Goal: Task Accomplishment & Management: Complete application form

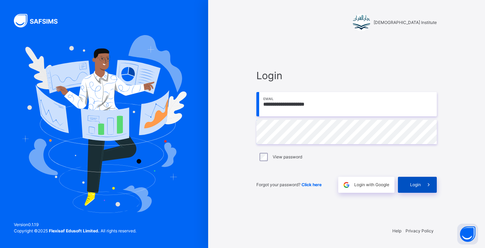
click at [417, 188] on div "Login" at bounding box center [417, 185] width 39 height 16
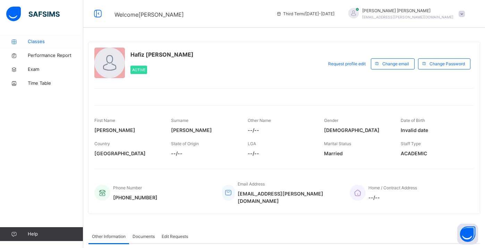
click at [60, 43] on span "Classes" at bounding box center [56, 41] width 56 height 7
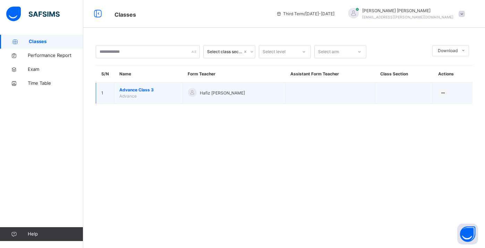
click at [130, 89] on span "Advance Class 3" at bounding box center [148, 90] width 58 height 6
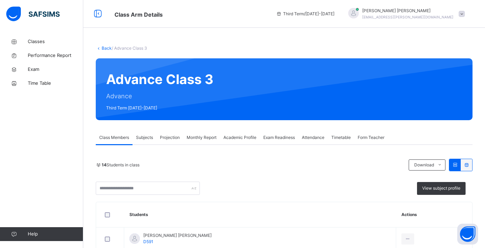
click at [147, 140] on span "Subjects" at bounding box center [144, 137] width 17 height 6
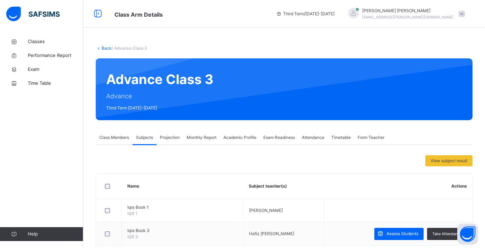
click at [171, 139] on span "Projection" at bounding box center [170, 137] width 20 height 6
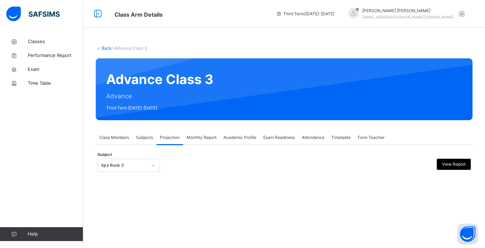
click at [141, 162] on div "Iqra Book 3" at bounding box center [124, 165] width 46 height 6
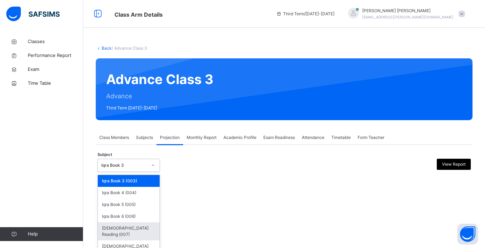
click at [114, 227] on div "[DEMOGRAPHIC_DATA] Reading (007)" at bounding box center [129, 231] width 62 height 18
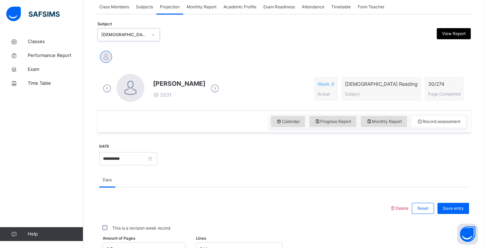
scroll to position [141, 0]
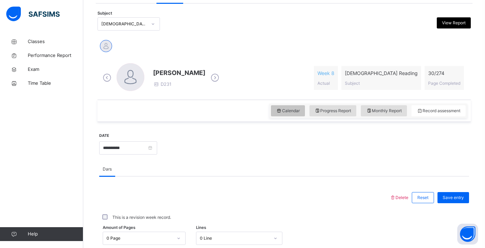
click at [296, 111] on span "Calendar" at bounding box center [288, 111] width 24 height 6
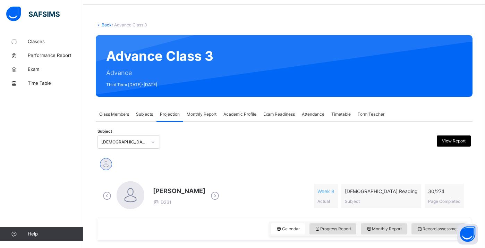
scroll to position [36, 0]
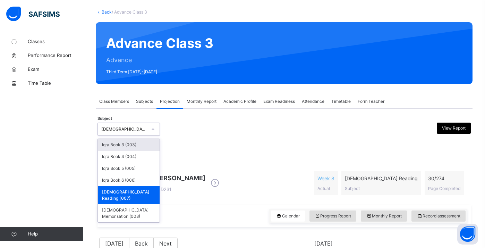
click at [142, 128] on div "[DEMOGRAPHIC_DATA] Reading (007)" at bounding box center [124, 129] width 46 height 6
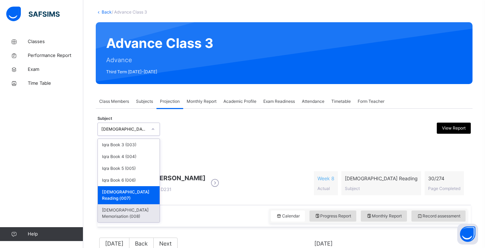
click at [112, 204] on div "[DEMOGRAPHIC_DATA] Memorisation (008)" at bounding box center [129, 213] width 62 height 18
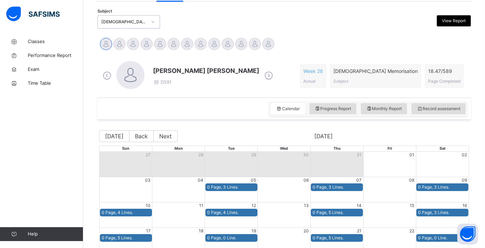
scroll to position [118, 0]
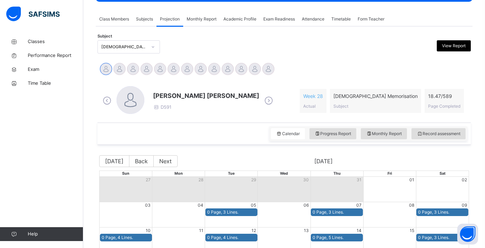
click at [263, 98] on icon at bounding box center [269, 100] width 12 height 10
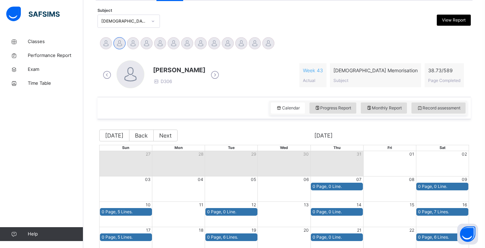
scroll to position [98, 0]
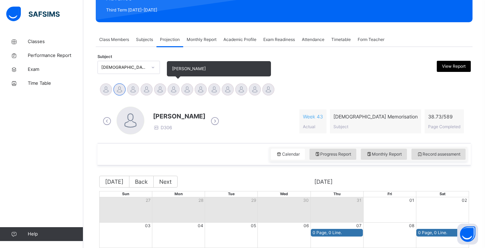
click at [168, 89] on div at bounding box center [174, 89] width 12 height 12
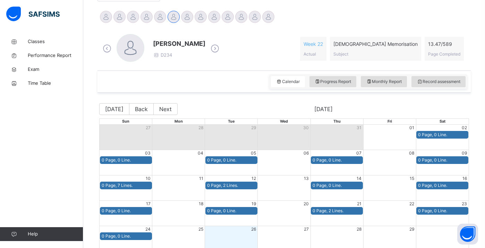
scroll to position [124, 0]
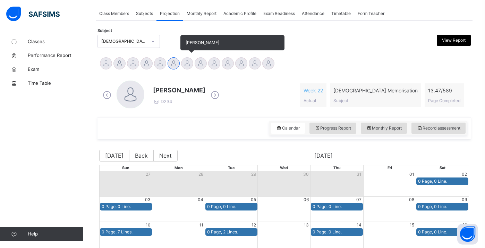
click at [188, 63] on div at bounding box center [187, 63] width 12 height 12
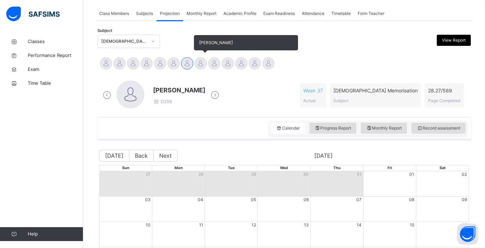
click at [201, 64] on div at bounding box center [201, 63] width 12 height 12
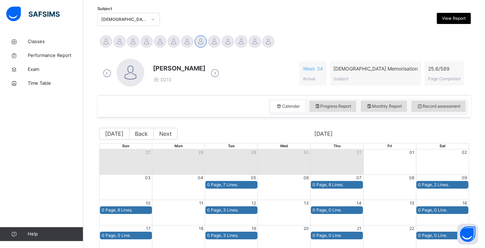
scroll to position [131, 0]
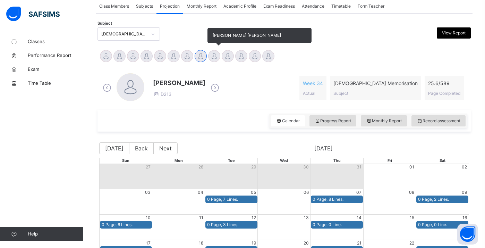
click at [213, 61] on div at bounding box center [214, 56] width 12 height 12
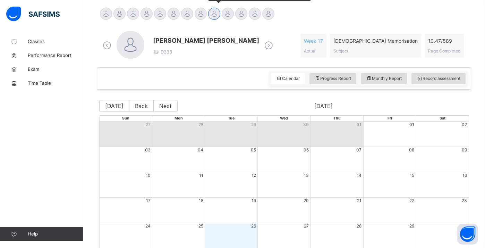
scroll to position [174, 0]
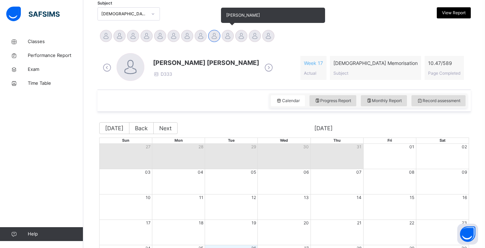
click at [227, 33] on div at bounding box center [228, 36] width 12 height 12
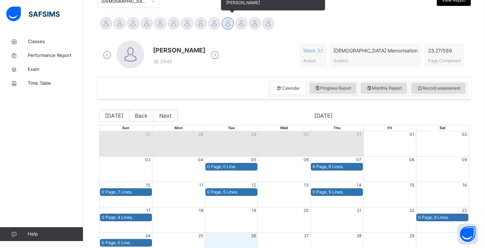
scroll to position [163, 0]
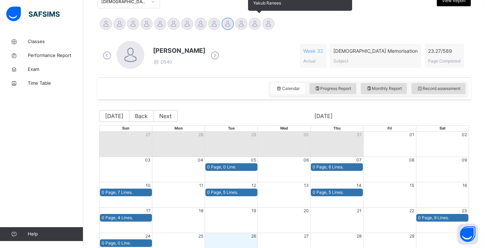
click at [251, 23] on div at bounding box center [255, 24] width 12 height 12
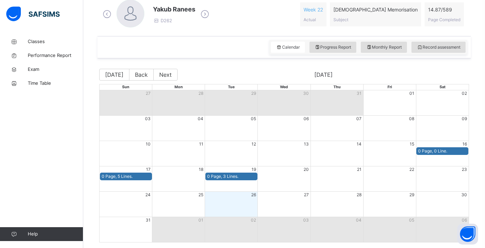
scroll to position [211, 0]
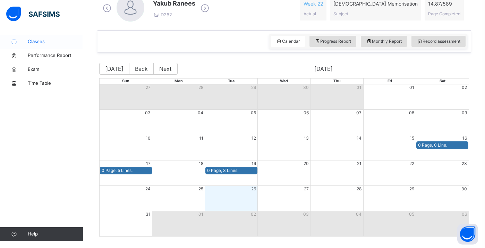
drag, startPoint x: 60, startPoint y: 46, endPoint x: 60, endPoint y: 42, distance: 4.5
click at [42, 43] on span "Classes" at bounding box center [56, 41] width 56 height 7
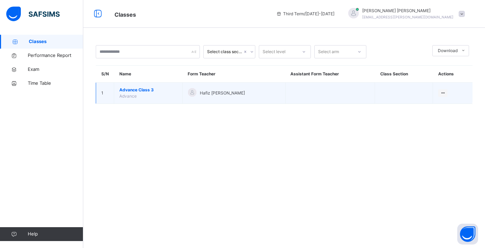
click at [160, 86] on td "Advance Class 3 Advance" at bounding box center [148, 93] width 69 height 21
click at [159, 91] on span "Advance Class 3" at bounding box center [148, 90] width 58 height 6
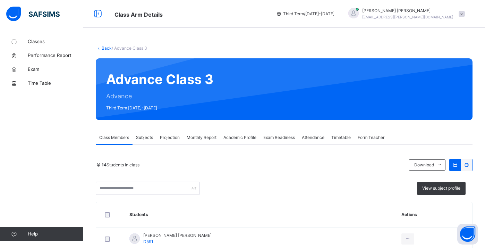
click at [175, 133] on div "Projection" at bounding box center [170, 138] width 27 height 14
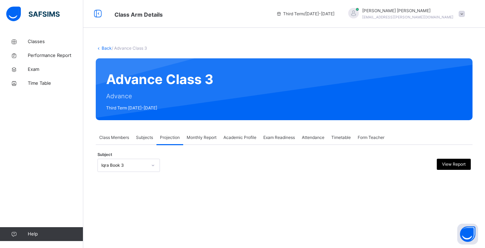
click at [134, 167] on div "Iqra Book 3" at bounding box center [124, 165] width 46 height 6
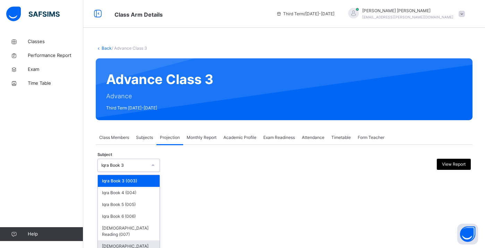
click at [133, 240] on div "[DEMOGRAPHIC_DATA] Memorisation (008)" at bounding box center [129, 249] width 62 height 18
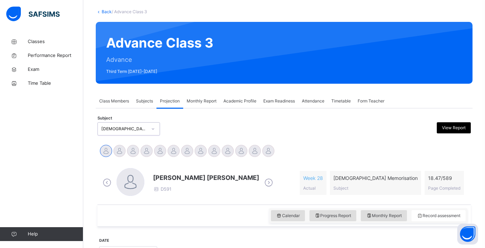
scroll to position [72, 0]
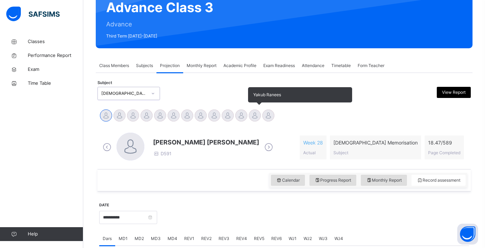
click at [249, 114] on div at bounding box center [255, 115] width 12 height 12
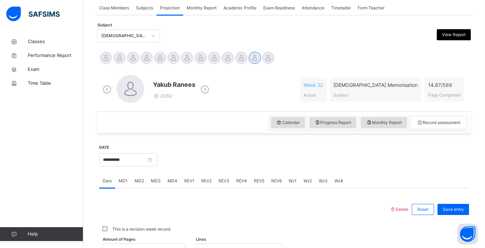
scroll to position [126, 0]
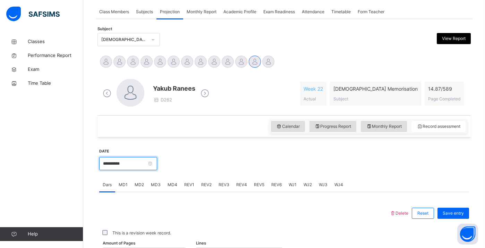
click at [148, 162] on input "**********" at bounding box center [128, 163] width 58 height 13
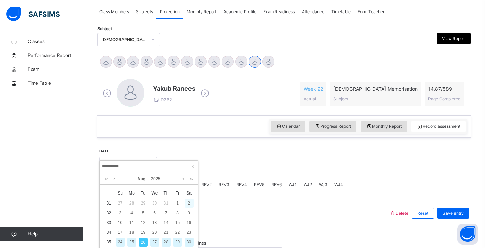
click at [187, 204] on div "2" at bounding box center [189, 203] width 9 height 9
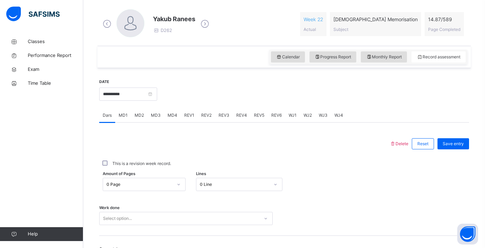
scroll to position [194, 0]
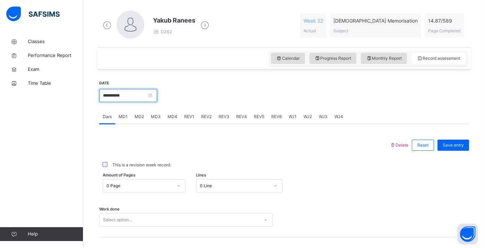
click at [119, 97] on input "**********" at bounding box center [128, 95] width 58 height 13
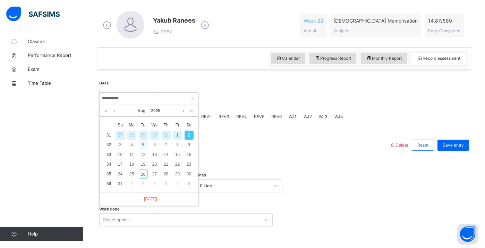
click at [141, 145] on div "5" at bounding box center [143, 144] width 9 height 9
type input "**********"
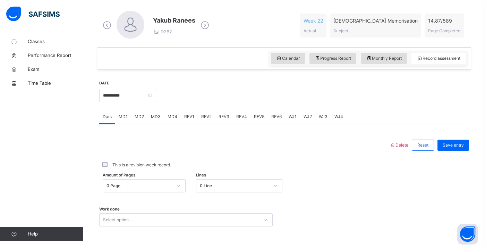
click at [153, 117] on span "MD3" at bounding box center [156, 117] width 10 height 6
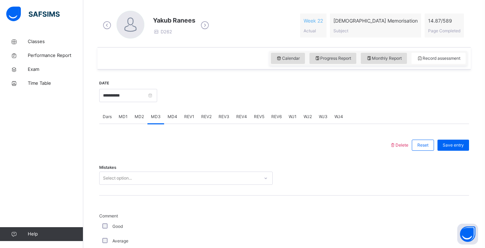
click at [162, 175] on div "Mistakes Select option..." at bounding box center [284, 174] width 370 height 41
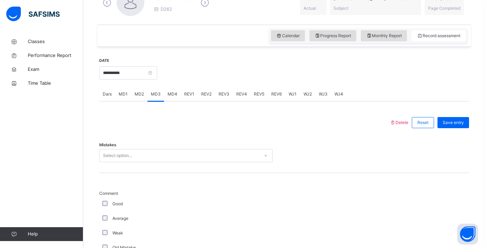
scroll to position [219, 0]
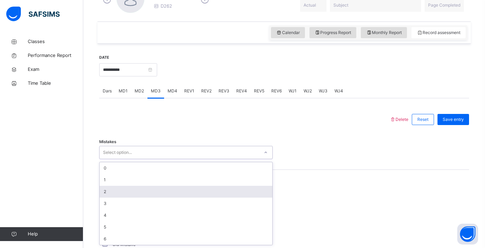
click at [144, 194] on div "2" at bounding box center [186, 192] width 173 height 12
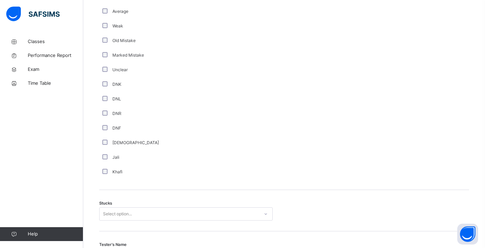
click at [104, 213] on div "Select option..." at bounding box center [186, 213] width 174 height 13
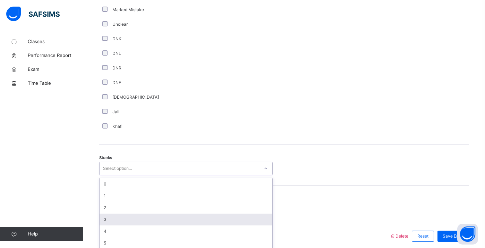
scroll to position [473, 0]
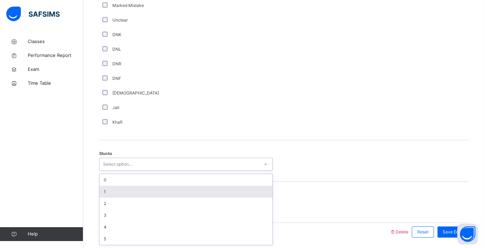
click at [106, 194] on div "1" at bounding box center [186, 192] width 173 height 12
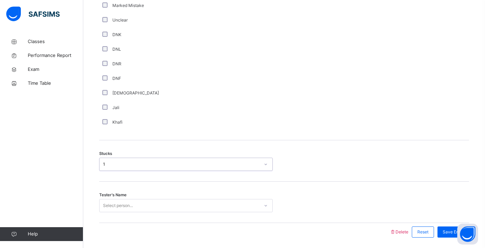
click at [121, 206] on div "Select person..." at bounding box center [186, 205] width 174 height 13
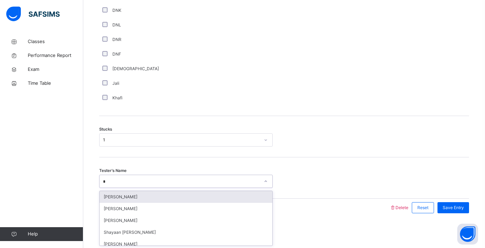
type input "**"
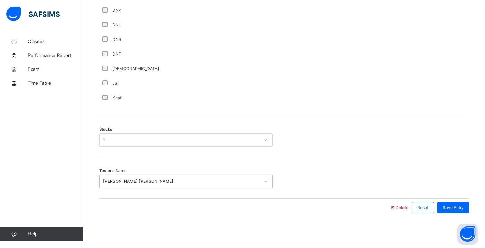
click at [237, 181] on div "[PERSON_NAME] [PERSON_NAME]" at bounding box center [181, 181] width 157 height 6
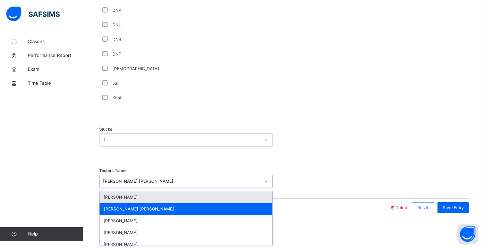
scroll to position [117, 0]
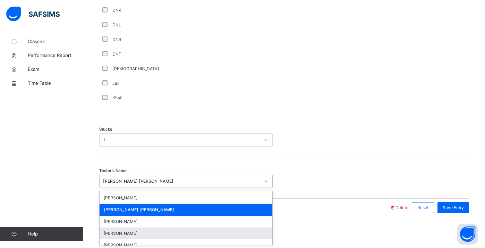
click at [186, 232] on div "[PERSON_NAME]" at bounding box center [186, 233] width 173 height 12
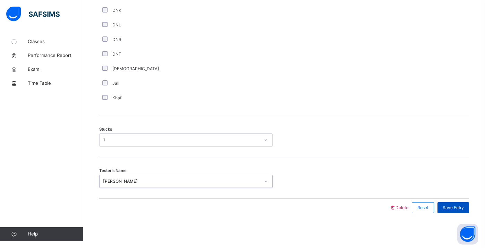
click at [445, 204] on span "Save Entry" at bounding box center [453, 207] width 21 height 6
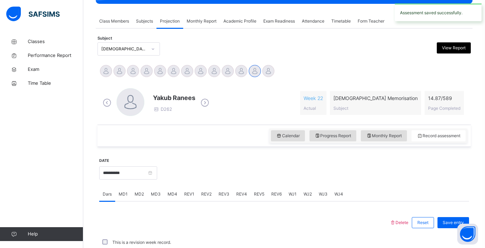
scroll to position [274, 0]
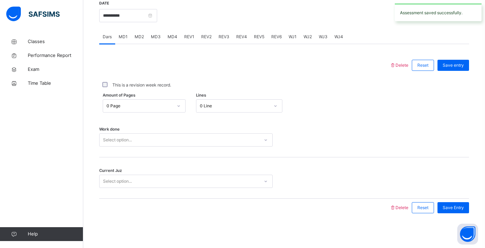
click at [168, 37] on span "MD4" at bounding box center [173, 37] width 10 height 6
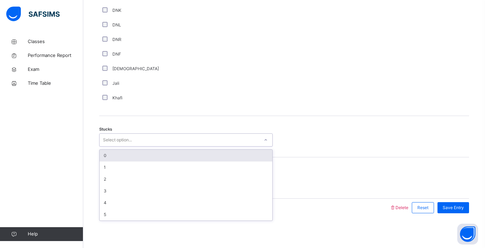
click at [155, 138] on div "Select option..." at bounding box center [180, 140] width 160 height 11
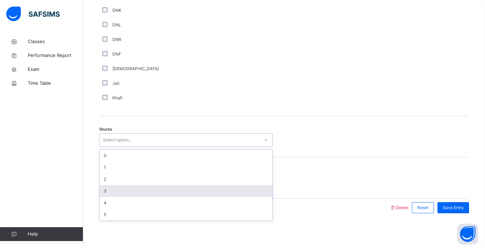
click at [133, 194] on div "3" at bounding box center [186, 191] width 173 height 12
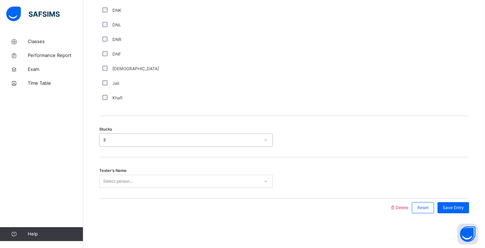
click at [125, 175] on div "Select person..." at bounding box center [186, 181] width 174 height 13
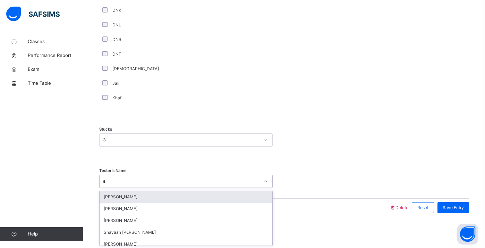
type input "**"
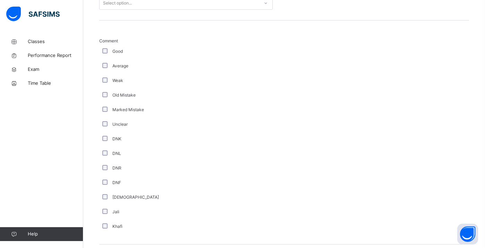
scroll to position [367, 0]
click at [107, 70] on div "Average" at bounding box center [186, 68] width 170 height 6
click at [124, 7] on div "Select option..." at bounding box center [117, 4] width 29 height 13
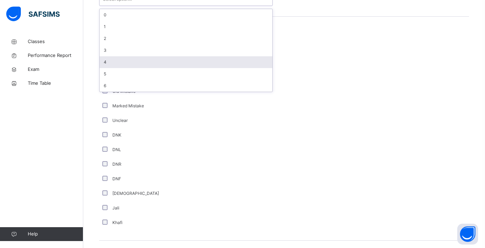
scroll to position [356, 0]
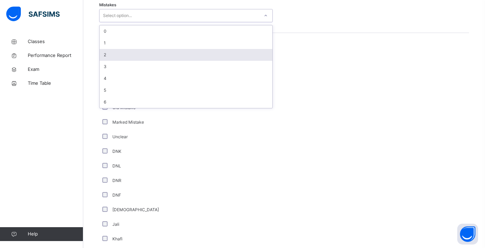
click at [114, 52] on div "2" at bounding box center [186, 55] width 173 height 12
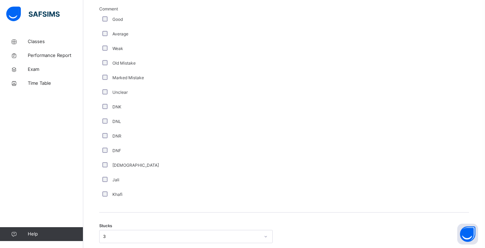
scroll to position [497, 0]
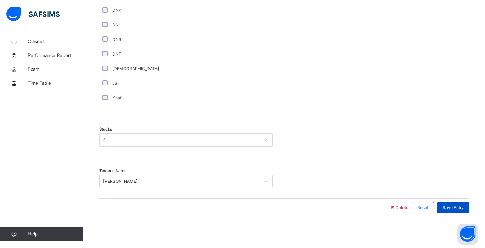
click at [448, 204] on span "Save Entry" at bounding box center [453, 207] width 21 height 6
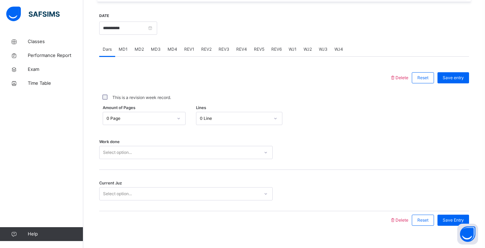
scroll to position [253, 0]
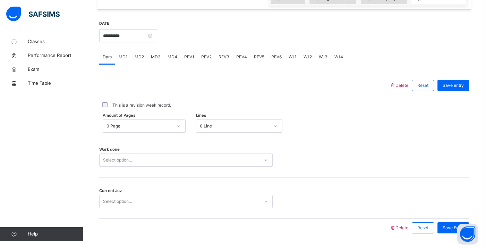
click at [221, 132] on div "0 Line" at bounding box center [239, 125] width 86 height 13
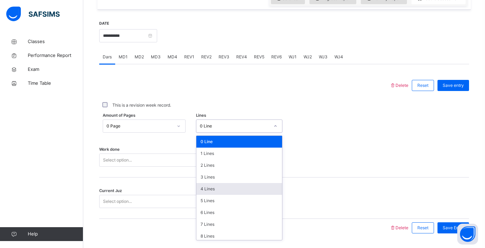
click at [238, 186] on div "4 Lines" at bounding box center [239, 189] width 86 height 12
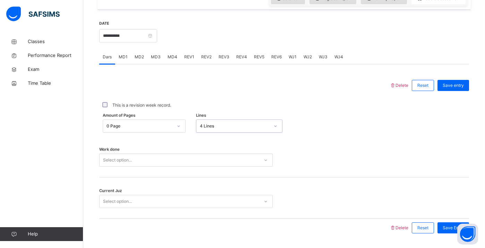
click at [196, 156] on div "Select option..." at bounding box center [180, 160] width 160 height 11
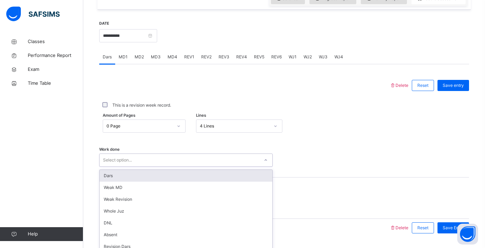
scroll to position [274, 0]
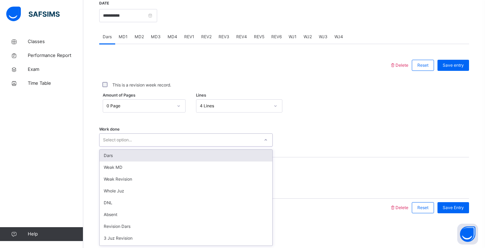
click at [187, 156] on div "Dars" at bounding box center [186, 156] width 173 height 12
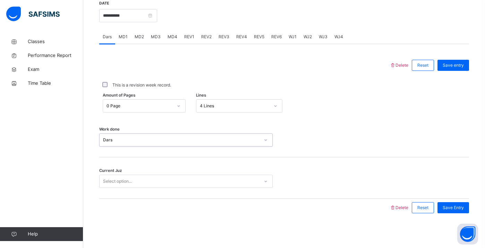
click at [183, 185] on div "Select option..." at bounding box center [180, 181] width 160 height 11
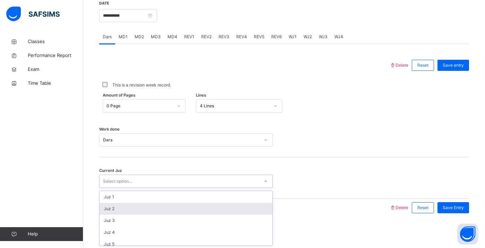
scroll to position [300, 0]
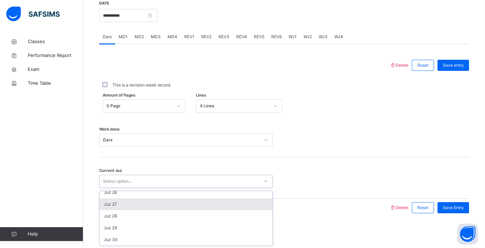
click at [146, 203] on div "Juz 27" at bounding box center [186, 204] width 173 height 12
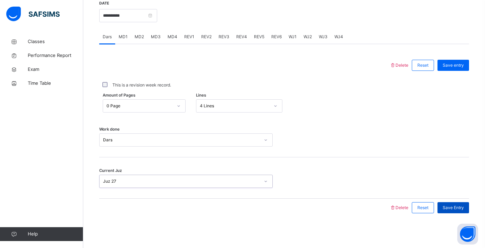
click at [445, 205] on span "Save Entry" at bounding box center [453, 207] width 21 height 6
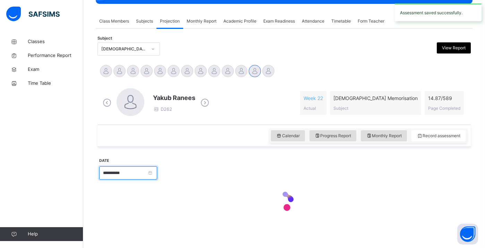
click at [115, 168] on input "**********" at bounding box center [128, 172] width 58 height 13
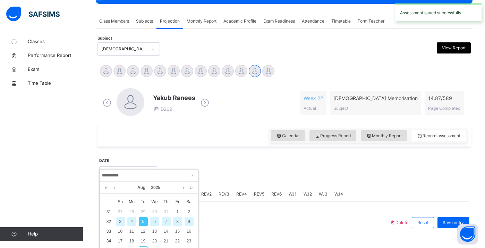
click at [164, 223] on div "7" at bounding box center [166, 221] width 9 height 9
type input "**********"
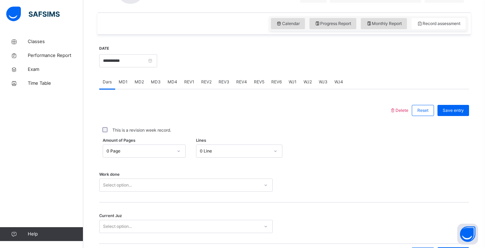
scroll to position [231, 0]
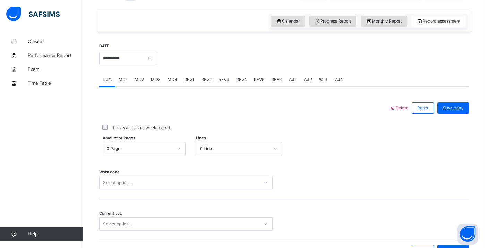
click at [203, 149] on div "0 Line" at bounding box center [232, 148] width 73 height 11
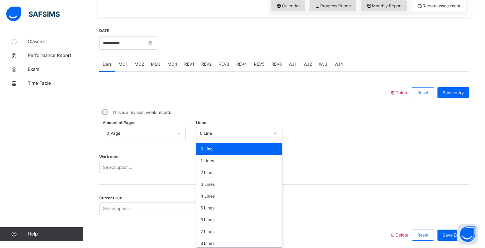
scroll to position [249, 0]
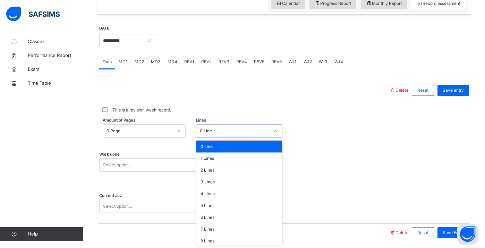
click at [155, 166] on div "Select option..." at bounding box center [186, 164] width 174 height 13
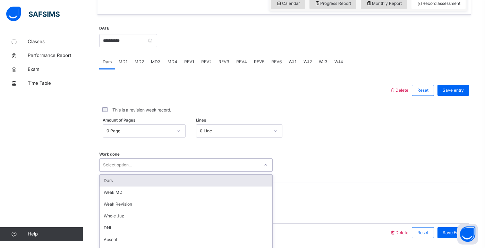
scroll to position [274, 0]
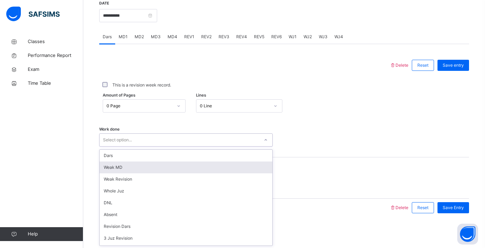
click at [153, 166] on div "Weak MD" at bounding box center [186, 167] width 173 height 12
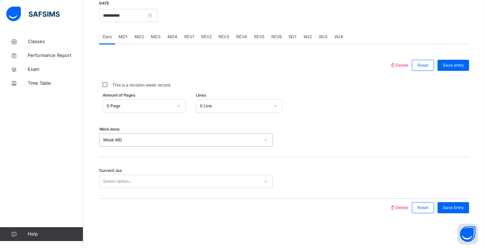
click at [153, 191] on div "Current Juz Select option..." at bounding box center [284, 177] width 370 height 41
click at [154, 186] on div "Select option..." at bounding box center [186, 181] width 174 height 13
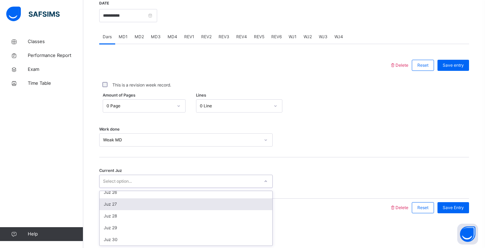
click at [146, 203] on div "Juz 27" at bounding box center [186, 204] width 173 height 12
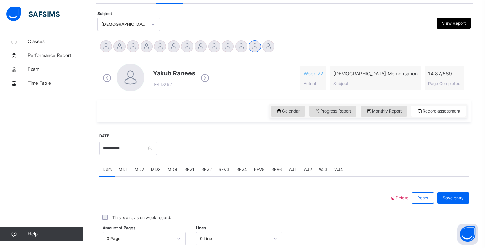
scroll to position [131, 0]
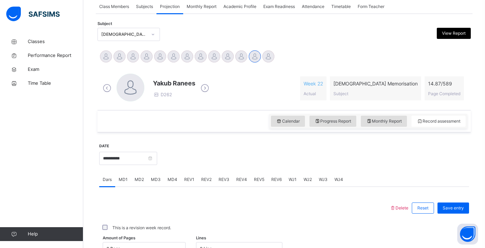
click at [154, 179] on span "MD3" at bounding box center [156, 179] width 10 height 6
click at [145, 179] on div "MD2" at bounding box center [139, 180] width 16 height 14
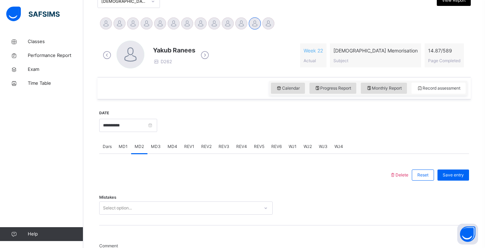
click at [153, 209] on div "Select option..." at bounding box center [186, 207] width 174 height 13
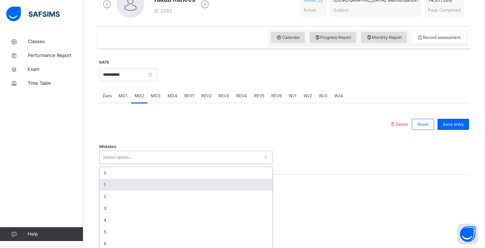
scroll to position [219, 0]
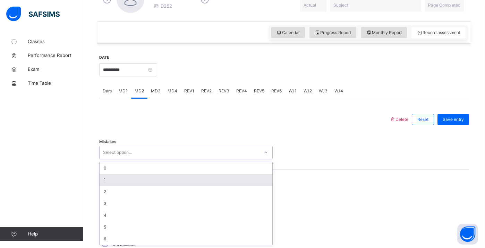
click at [122, 174] on div "1" at bounding box center [186, 180] width 173 height 12
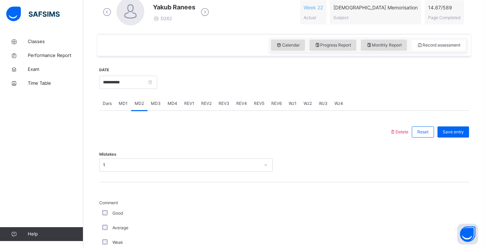
scroll to position [207, 0]
click at [106, 215] on div "Good" at bounding box center [186, 213] width 170 height 6
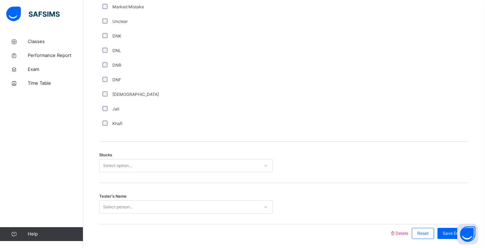
scroll to position [497, 0]
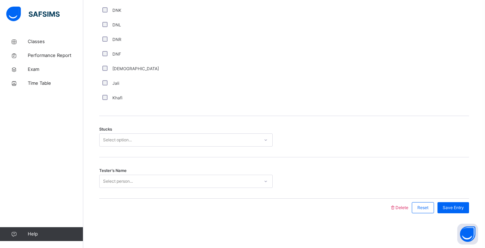
click at [110, 138] on div "Select option..." at bounding box center [117, 139] width 29 height 13
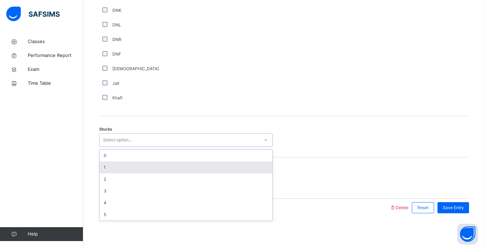
click at [118, 167] on div "1" at bounding box center [186, 167] width 173 height 12
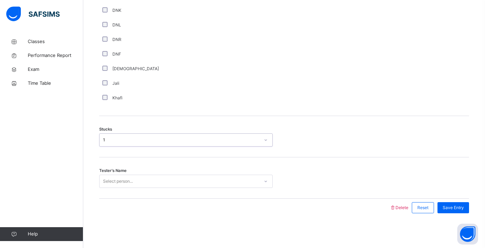
click at [118, 179] on div "Select person..." at bounding box center [118, 181] width 30 height 13
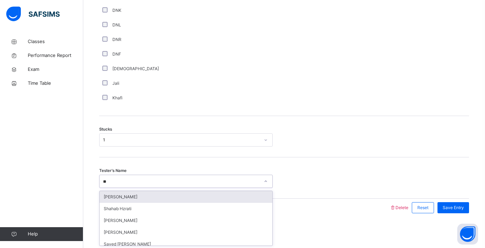
type input "***"
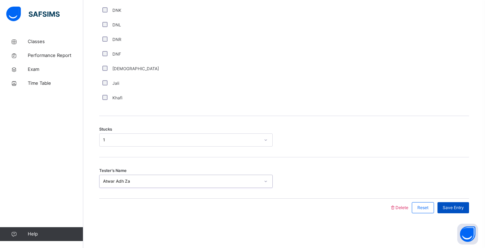
click at [456, 207] on span "Save Entry" at bounding box center [453, 207] width 21 height 6
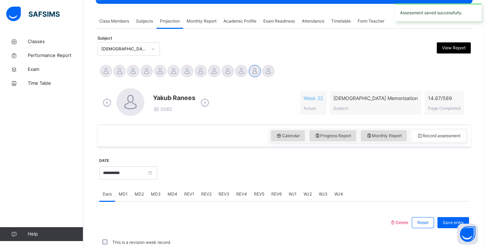
scroll to position [274, 0]
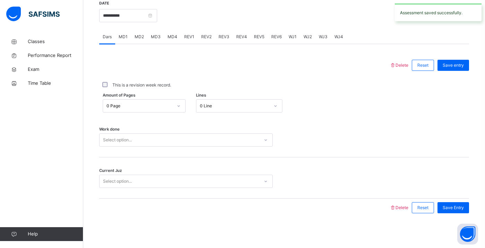
click at [209, 106] on div "0 Line" at bounding box center [235, 106] width 70 height 6
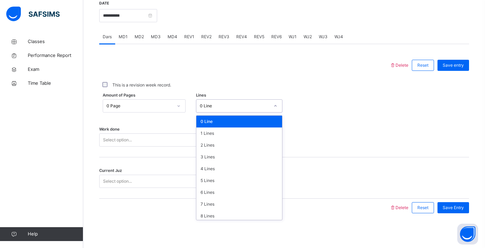
click at [174, 133] on div "Select option..." at bounding box center [186, 139] width 174 height 13
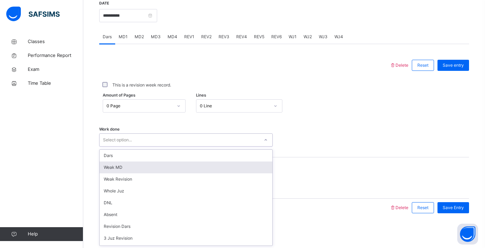
click at [167, 163] on div "Weak MD" at bounding box center [186, 167] width 173 height 12
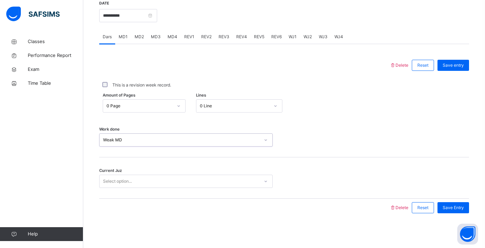
click at [159, 185] on div "Select option..." at bounding box center [180, 181] width 160 height 11
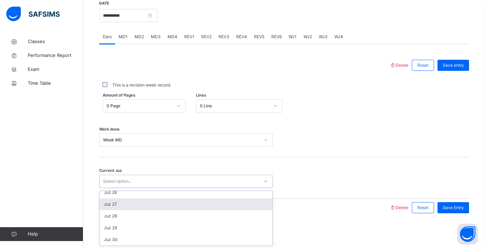
click at [145, 208] on div "Juz 27" at bounding box center [186, 204] width 173 height 12
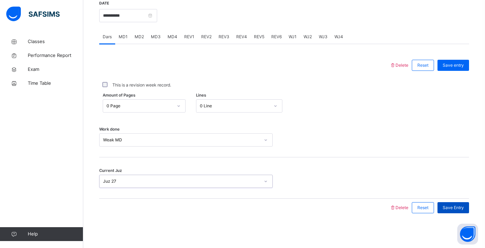
click at [452, 210] on span "Save Entry" at bounding box center [453, 207] width 21 height 6
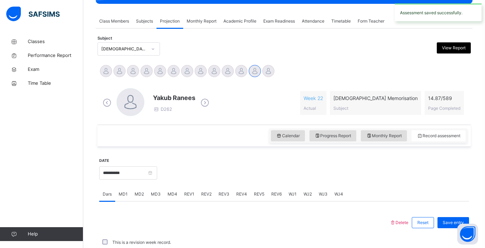
scroll to position [274, 0]
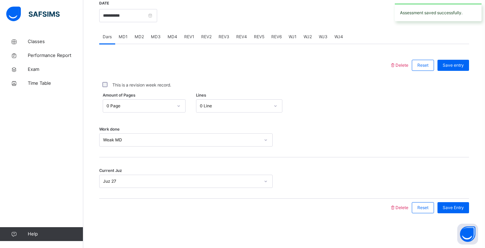
click at [173, 41] on div "MD4" at bounding box center [172, 37] width 17 height 14
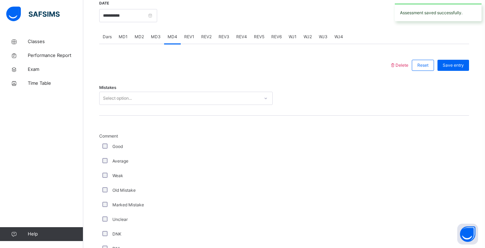
click at [171, 98] on div "Select option..." at bounding box center [180, 98] width 160 height 11
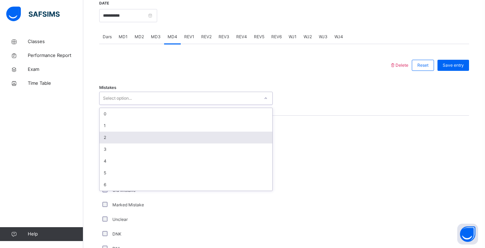
click at [123, 143] on div "2" at bounding box center [186, 138] width 173 height 12
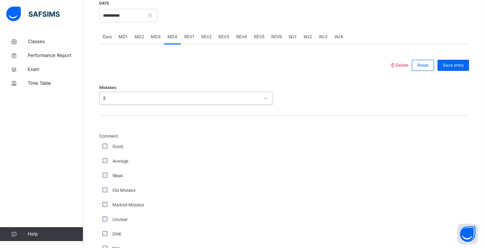
click at [101, 161] on div "Average" at bounding box center [186, 161] width 170 height 6
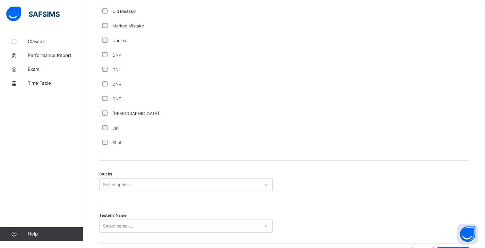
scroll to position [456, 0]
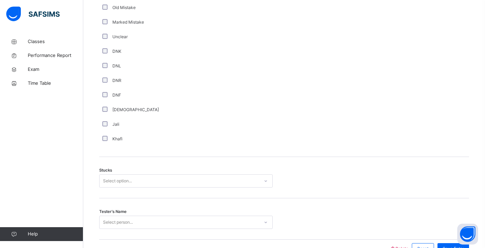
click at [123, 183] on div "Select option..." at bounding box center [186, 180] width 174 height 13
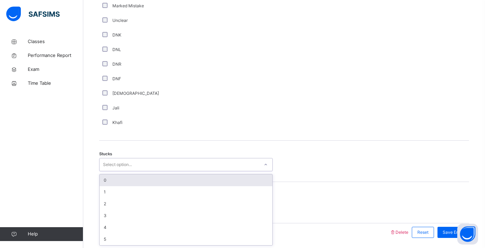
scroll to position [473, 0]
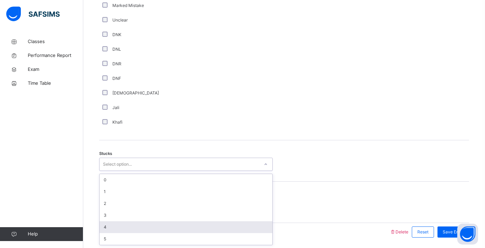
click at [141, 224] on div "4" at bounding box center [186, 227] width 173 height 12
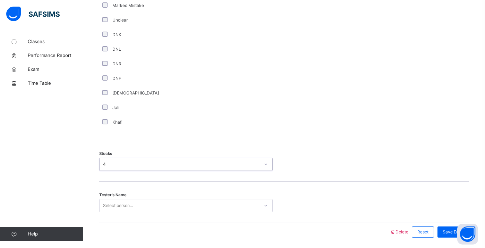
click at [134, 204] on div "Select person..." at bounding box center [186, 205] width 174 height 13
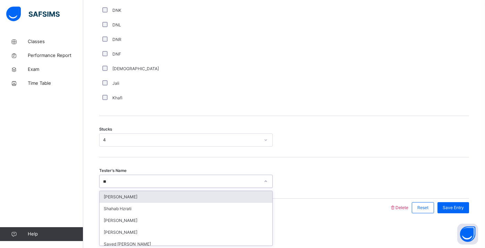
type input "***"
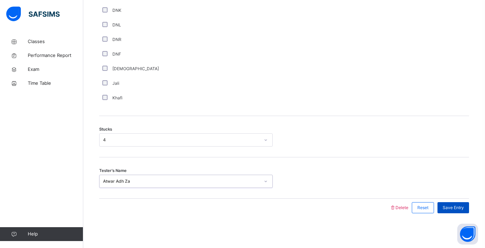
click at [453, 205] on span "Save Entry" at bounding box center [453, 207] width 21 height 6
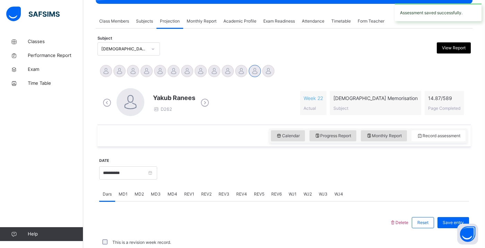
scroll to position [274, 0]
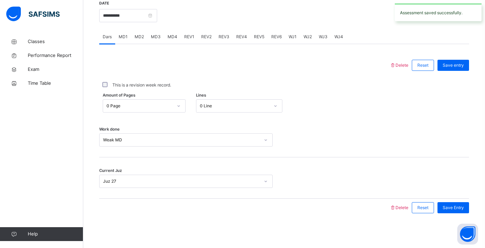
click at [360, 242] on div "Back / Advance Class 3 Advance Class 3 Advance Third Term [DATE]-[DATE] Class M…" at bounding box center [284, 4] width 402 height 487
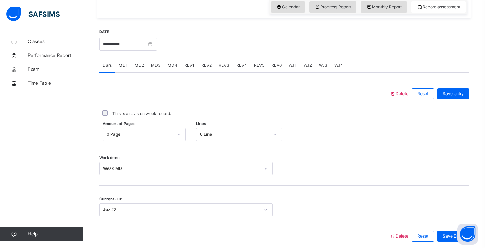
scroll to position [249, 0]
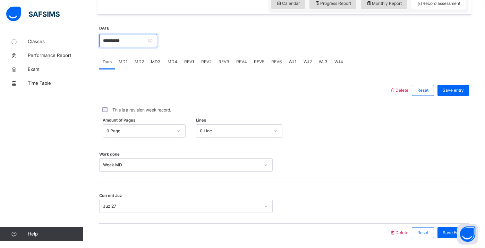
click at [139, 34] on input "**********" at bounding box center [128, 40] width 58 height 13
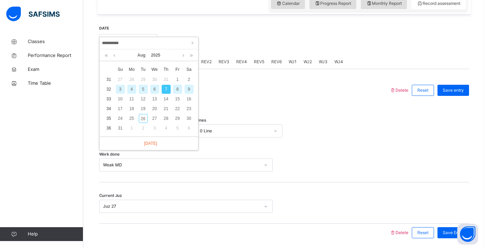
click at [188, 88] on div "9" at bounding box center [189, 89] width 9 height 9
type input "**********"
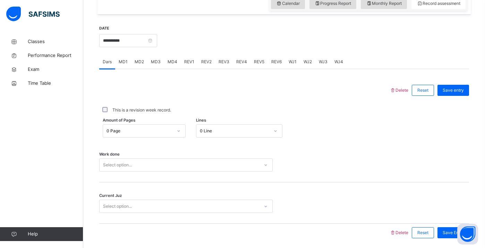
click at [196, 130] on div "Amount of Pages 0 Page Lines 0 Line" at bounding box center [284, 130] width 370 height 13
click at [195, 134] on div "Amount of Pages 0 Page Lines 0 Line" at bounding box center [284, 130] width 370 height 13
click at [209, 129] on div "0 Line" at bounding box center [235, 131] width 70 height 6
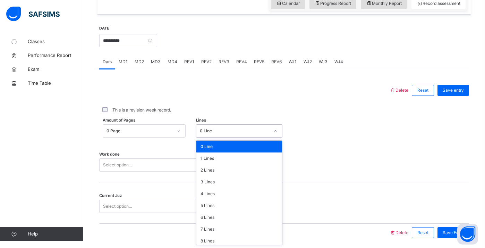
type input "*"
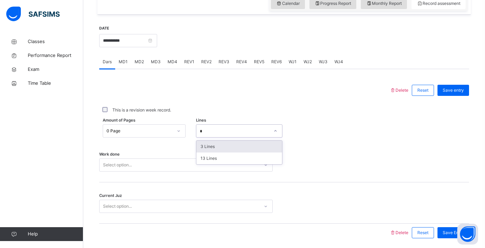
click at [207, 147] on div "3 Lines" at bounding box center [239, 147] width 86 height 12
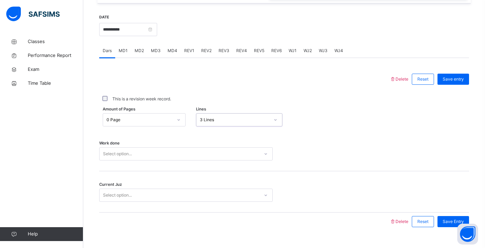
scroll to position [274, 0]
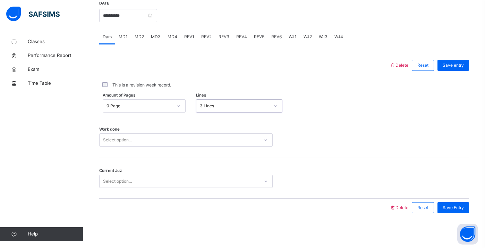
click at [178, 146] on div "Select option..." at bounding box center [186, 139] width 174 height 13
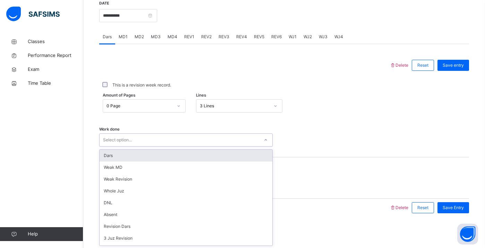
click at [174, 158] on div "Dars" at bounding box center [186, 156] width 173 height 12
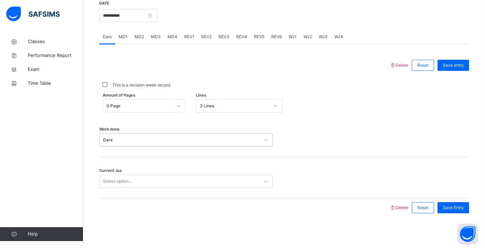
click at [166, 182] on div "Select option..." at bounding box center [180, 181] width 160 height 11
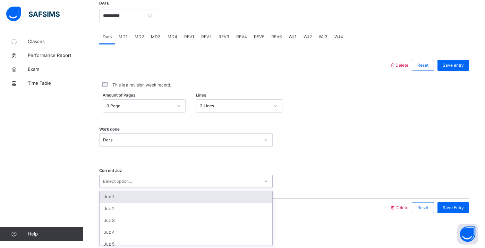
type input "**"
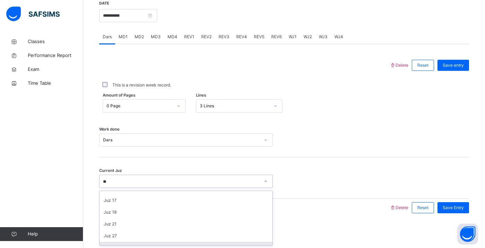
scroll to position [52, 0]
click at [448, 214] on div "Save Entry" at bounding box center [451, 208] width 35 height 18
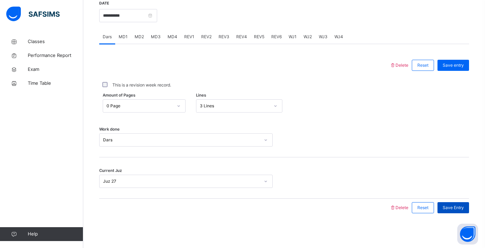
click at [451, 202] on div "Save Entry" at bounding box center [454, 207] width 32 height 11
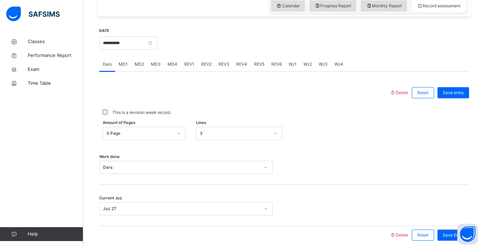
scroll to position [243, 0]
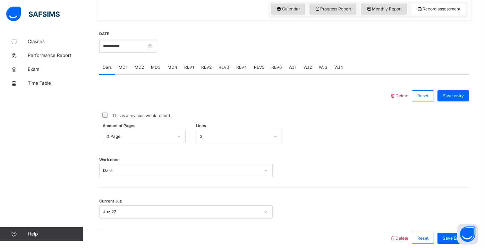
click at [156, 65] on span "MD3" at bounding box center [156, 67] width 10 height 6
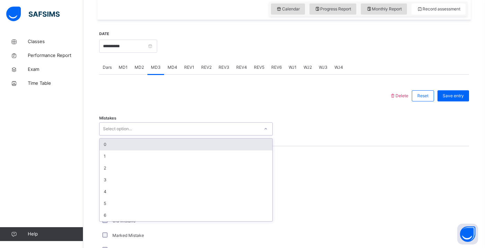
click at [168, 132] on div "Select option..." at bounding box center [180, 129] width 160 height 11
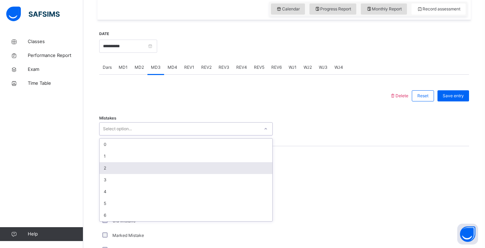
click at [160, 166] on div "2" at bounding box center [186, 168] width 173 height 12
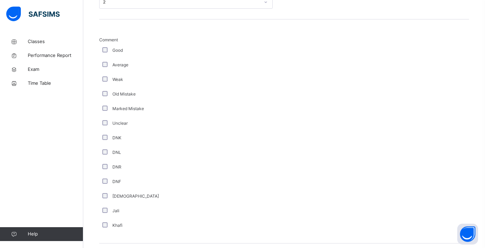
scroll to position [497, 0]
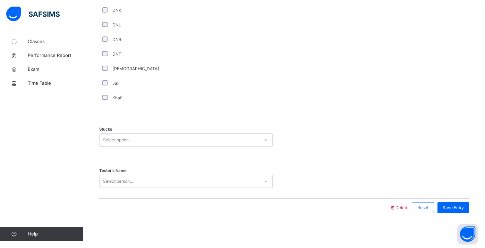
click at [108, 141] on div "Select option..." at bounding box center [117, 139] width 29 height 13
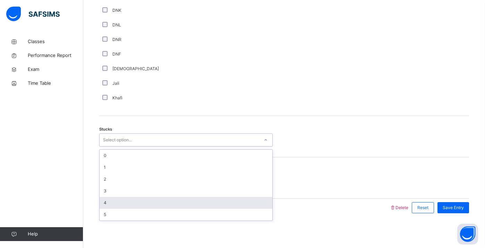
click at [115, 200] on div "4" at bounding box center [186, 203] width 173 height 12
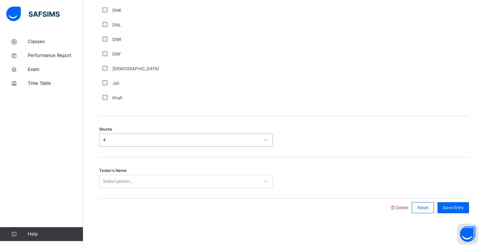
click at [120, 180] on div "Select person..." at bounding box center [118, 181] width 30 height 13
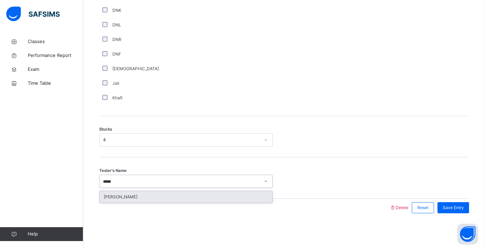
type input "******"
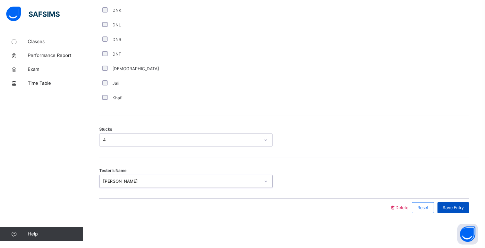
click at [461, 208] on span "Save Entry" at bounding box center [453, 207] width 21 height 6
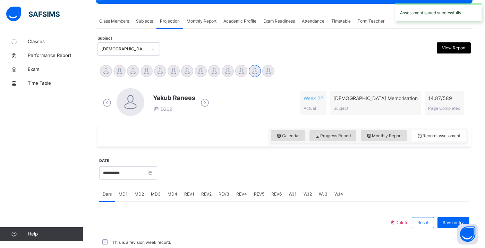
scroll to position [274, 0]
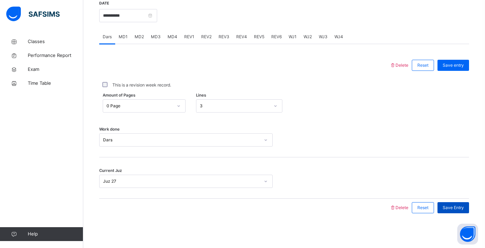
click at [443, 207] on span "Save Entry" at bounding box center [453, 207] width 21 height 6
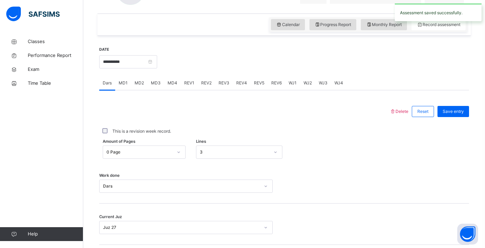
scroll to position [216, 0]
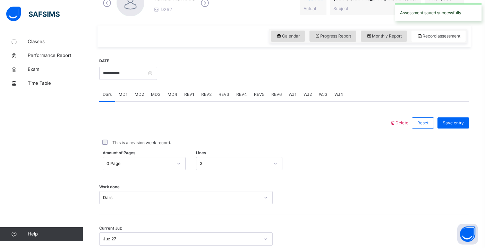
click at [170, 90] on div "MD4" at bounding box center [172, 94] width 17 height 14
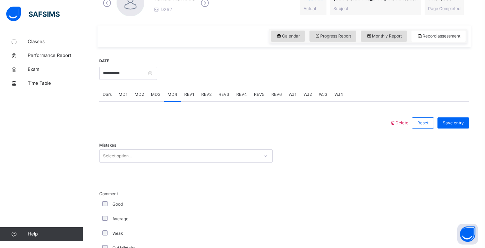
click at [149, 162] on div "Mistakes Select option..." at bounding box center [284, 152] width 370 height 41
click at [150, 156] on div "Select option..." at bounding box center [180, 156] width 160 height 11
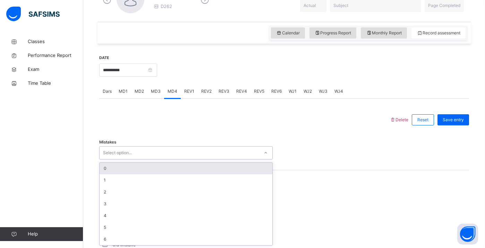
scroll to position [219, 0]
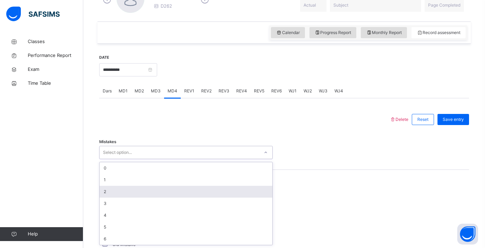
click at [145, 191] on div "2" at bounding box center [186, 192] width 173 height 12
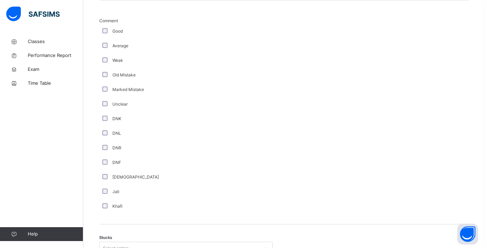
scroll to position [402, 0]
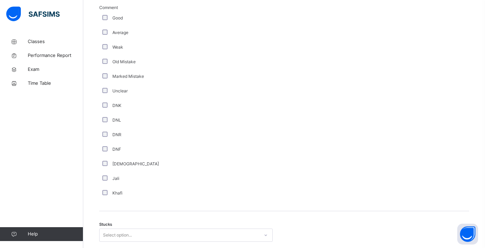
click at [114, 232] on div "Select option..." at bounding box center [186, 234] width 174 height 13
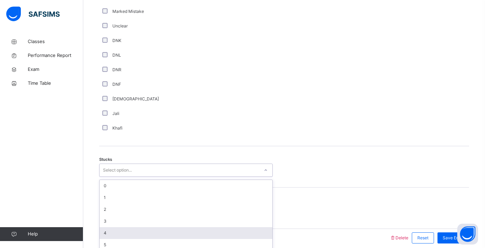
scroll to position [473, 0]
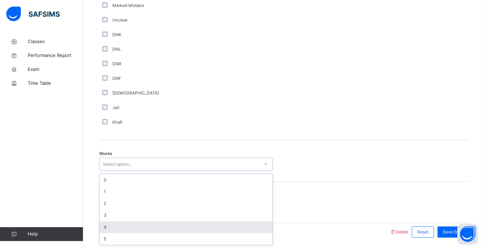
click at [113, 228] on div "4" at bounding box center [186, 227] width 173 height 12
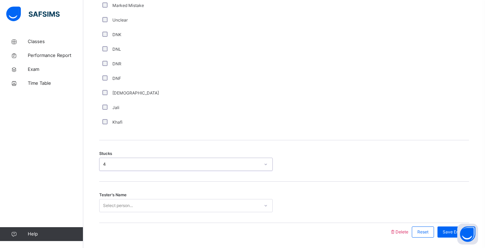
click at [117, 204] on div "Select person..." at bounding box center [186, 205] width 174 height 13
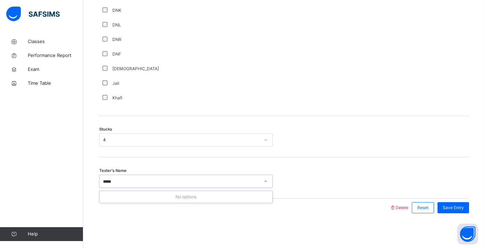
type input "****"
click at [459, 210] on span "Save Entry" at bounding box center [453, 207] width 21 height 6
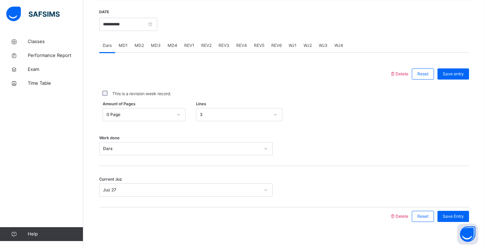
scroll to position [274, 0]
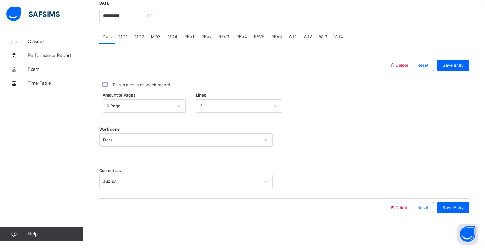
click at [437, 194] on div "Current Juz Juz 27" at bounding box center [284, 177] width 370 height 41
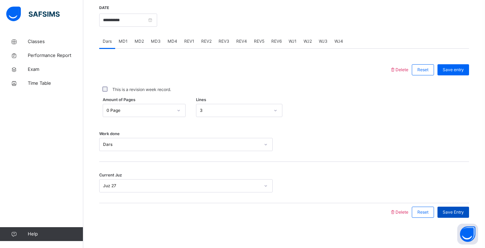
click at [446, 213] on span "Save Entry" at bounding box center [453, 212] width 21 height 6
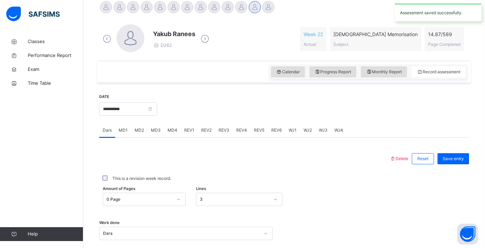
scroll to position [170, 0]
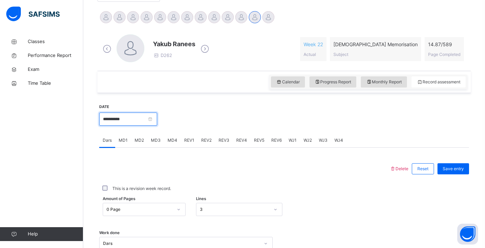
click at [130, 118] on input "**********" at bounding box center [128, 118] width 58 height 13
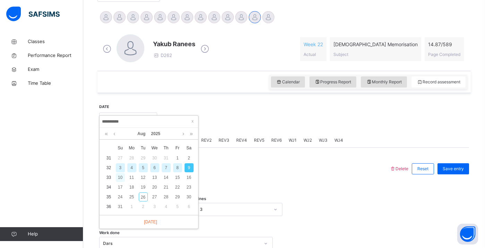
click at [121, 176] on div "10" at bounding box center [120, 177] width 9 height 9
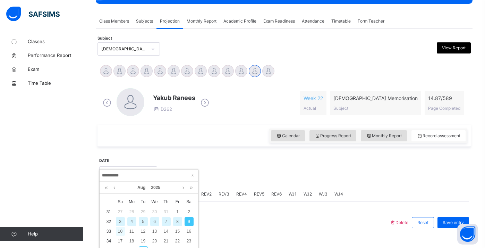
type input "**********"
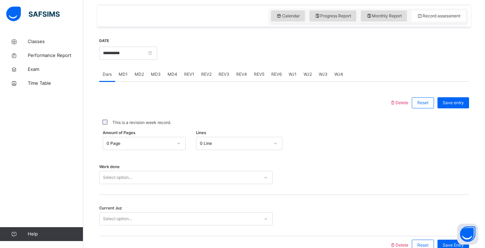
scroll to position [274, 0]
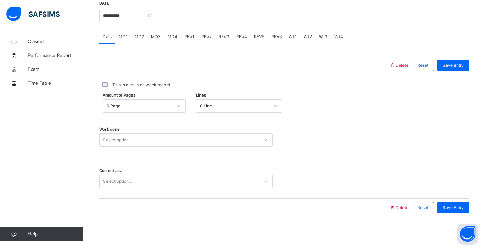
click at [213, 103] on div "0 Line" at bounding box center [235, 106] width 70 height 6
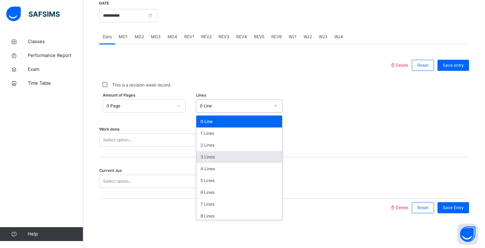
click at [210, 160] on div "3 Lines" at bounding box center [239, 157] width 86 height 12
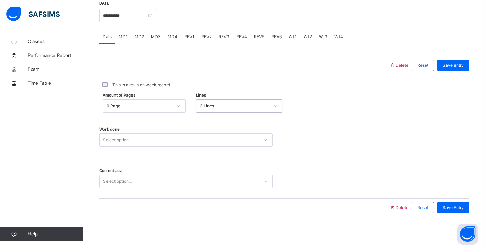
click at [199, 137] on div "Select option..." at bounding box center [180, 140] width 160 height 11
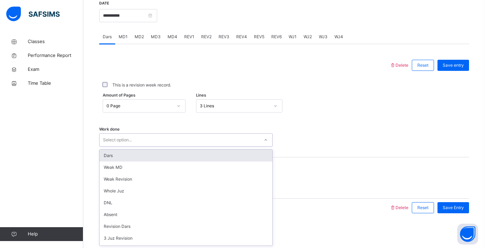
click at [185, 151] on div "Dars" at bounding box center [186, 156] width 173 height 12
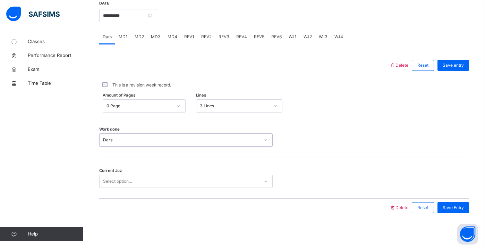
click at [175, 182] on div "Select option..." at bounding box center [180, 181] width 160 height 11
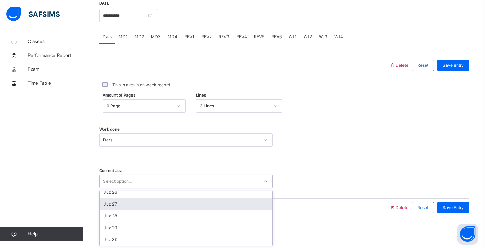
click at [174, 200] on div "Juz 27" at bounding box center [186, 204] width 173 height 12
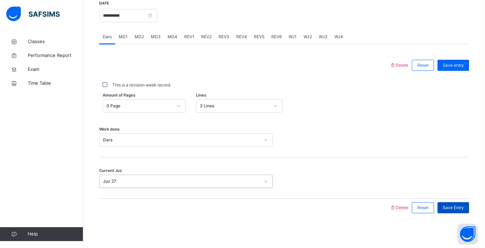
click at [463, 206] on span "Save Entry" at bounding box center [453, 207] width 21 height 6
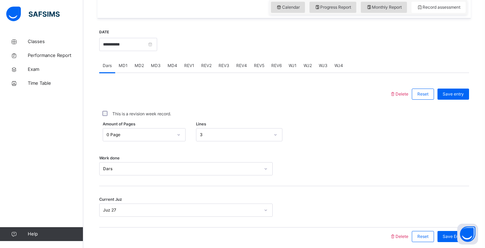
scroll to position [261, 0]
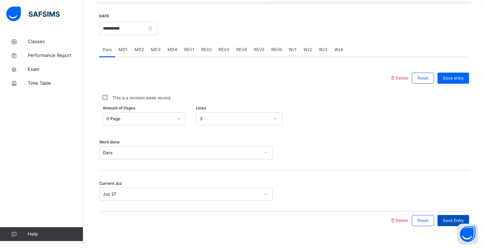
click at [442, 216] on div "Save Entry" at bounding box center [454, 220] width 32 height 11
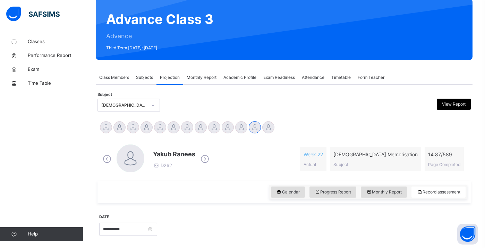
scroll to position [65, 0]
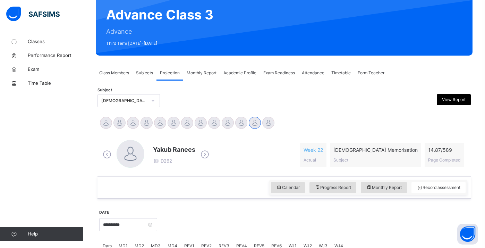
click at [200, 69] on div "Monthly Report" at bounding box center [201, 73] width 37 height 14
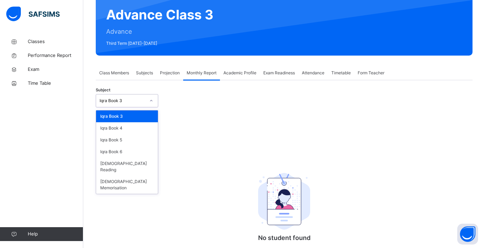
click at [139, 104] on div "Iqra Book 3" at bounding box center [120, 100] width 49 height 11
click at [135, 176] on div "[DEMOGRAPHIC_DATA] Memorisation" at bounding box center [127, 185] width 62 height 18
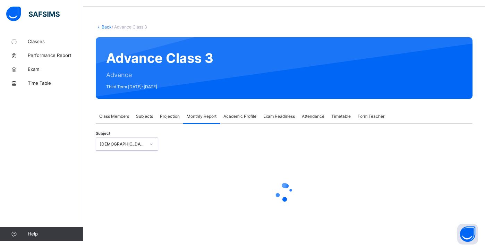
select select "****"
select select "*"
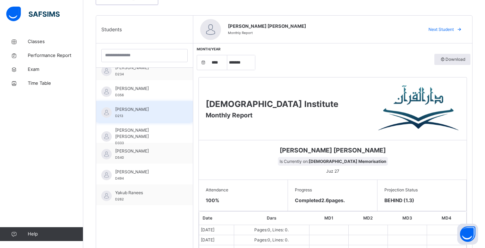
scroll to position [130, 0]
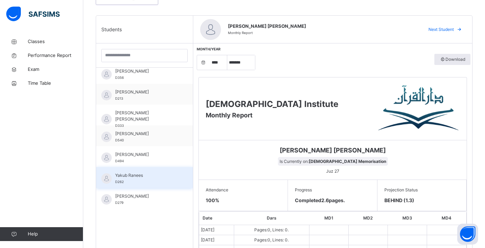
click at [146, 170] on div "Yakub Ranees D262" at bounding box center [144, 177] width 97 height 21
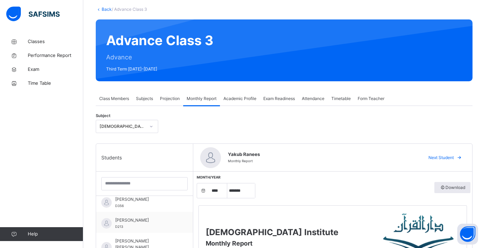
scroll to position [36, 0]
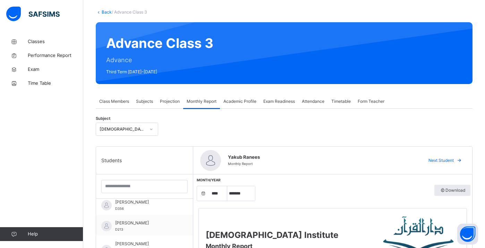
click at [168, 100] on span "Projection" at bounding box center [170, 101] width 20 height 6
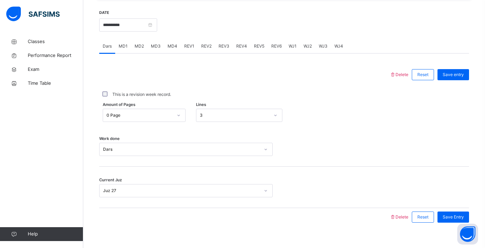
scroll to position [260, 0]
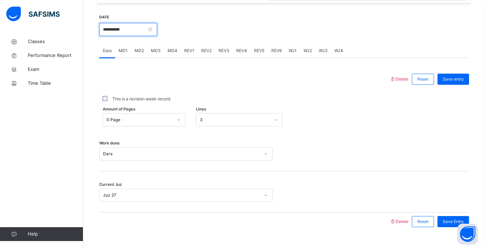
click at [143, 28] on input "**********" at bounding box center [128, 29] width 58 height 13
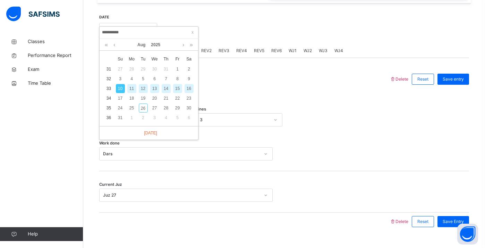
click at [148, 33] on input "**********" at bounding box center [149, 33] width 94 height 8
click at [211, 77] on div at bounding box center [245, 79] width 284 height 18
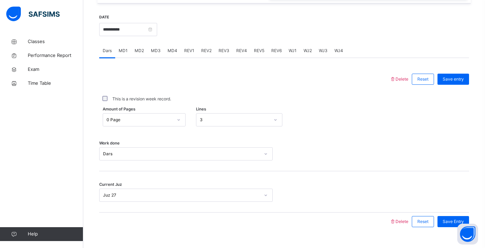
click at [160, 49] on span "MD3" at bounding box center [156, 51] width 10 height 6
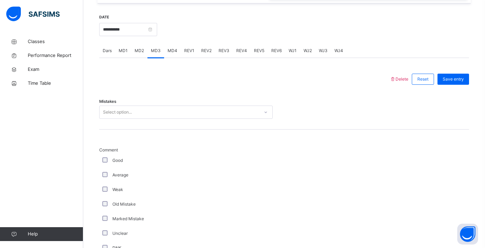
click at [160, 113] on div "Select option..." at bounding box center [180, 112] width 160 height 11
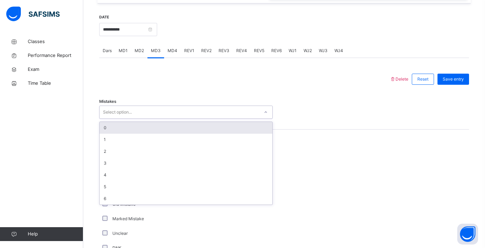
click at [136, 51] on span "MD2" at bounding box center [139, 51] width 9 height 6
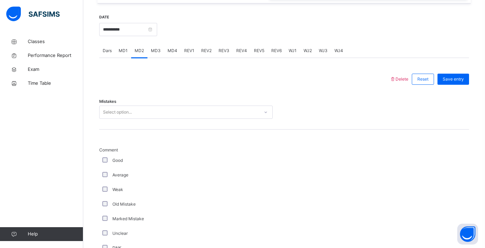
click at [145, 114] on div "Select option..." at bounding box center [180, 112] width 160 height 11
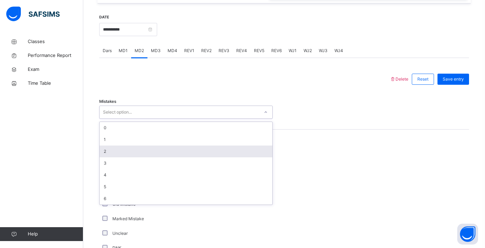
click at [121, 149] on div "2" at bounding box center [186, 151] width 173 height 12
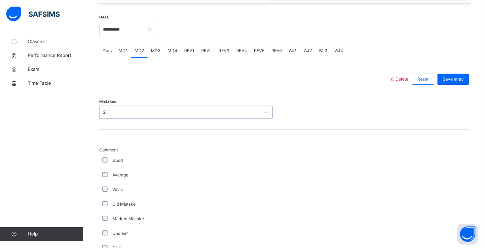
click at [109, 175] on div "Average" at bounding box center [186, 175] width 170 height 6
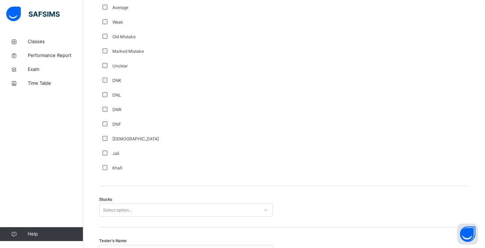
scroll to position [497, 0]
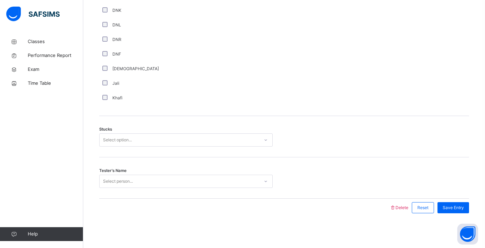
click at [118, 138] on div "Select option..." at bounding box center [117, 139] width 29 height 13
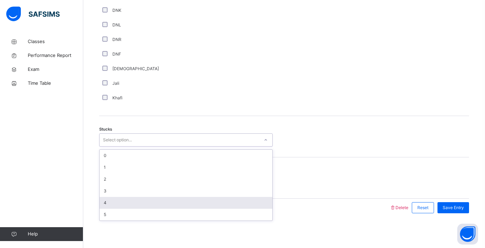
click at [112, 203] on div "4" at bounding box center [186, 203] width 173 height 12
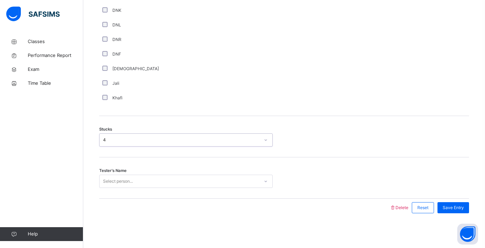
click at [122, 182] on div "Select person..." at bounding box center [118, 181] width 30 height 13
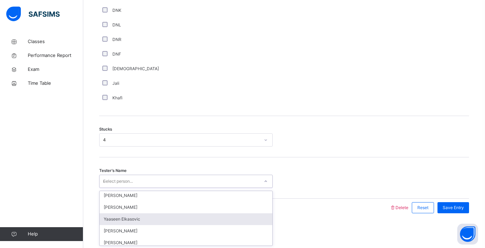
scroll to position [0, 0]
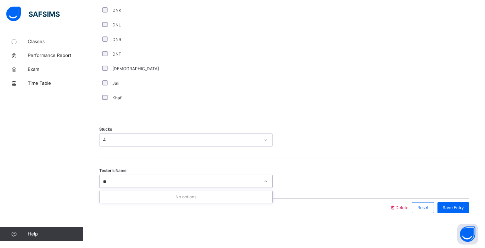
type input "*"
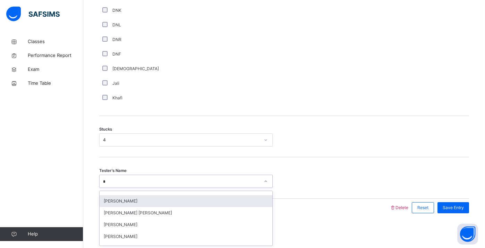
click at [116, 197] on div "[PERSON_NAME]" at bounding box center [186, 201] width 173 height 12
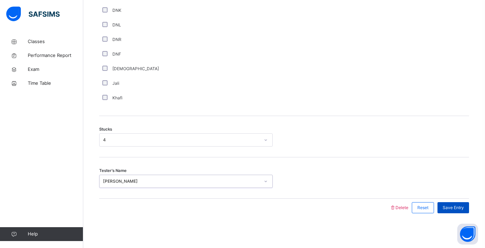
click at [449, 211] on div "Save Entry" at bounding box center [454, 207] width 32 height 11
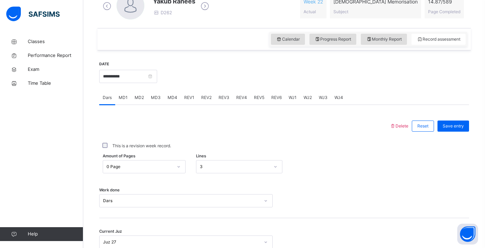
scroll to position [213, 0]
click at [171, 100] on div "MD4" at bounding box center [172, 97] width 17 height 14
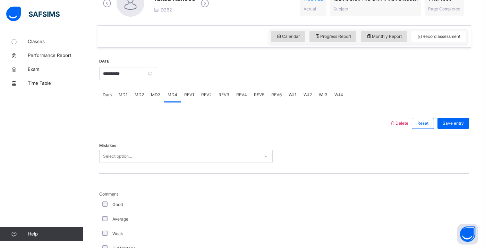
click at [151, 155] on div "Select option..." at bounding box center [180, 156] width 160 height 11
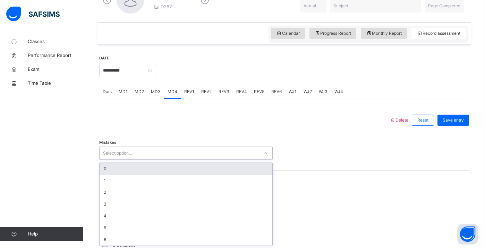
scroll to position [219, 0]
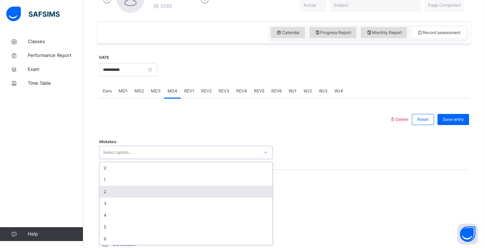
click at [122, 188] on div "2" at bounding box center [186, 192] width 173 height 12
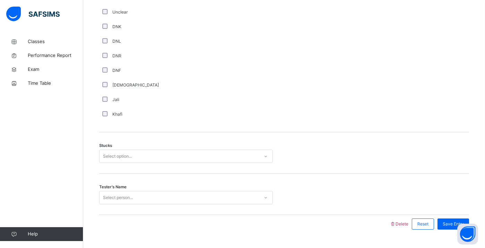
scroll to position [497, 0]
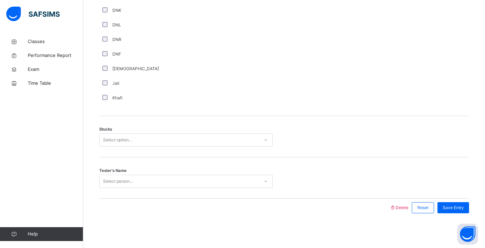
click at [122, 141] on div "Select option..." at bounding box center [117, 139] width 29 height 13
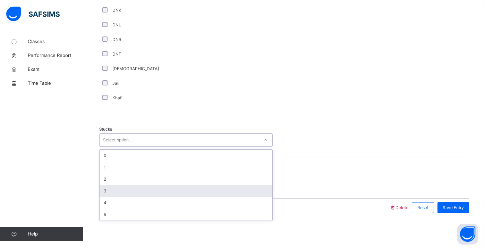
click at [109, 188] on div "3" at bounding box center [186, 191] width 173 height 12
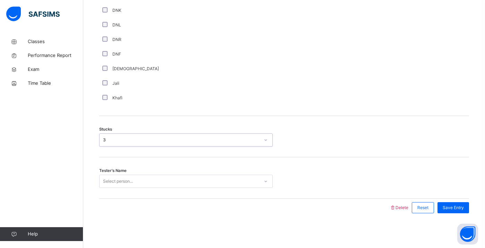
click at [112, 177] on div "Select person..." at bounding box center [118, 181] width 30 height 13
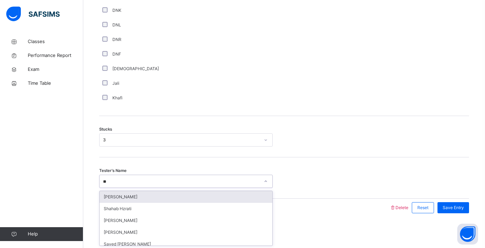
type input "***"
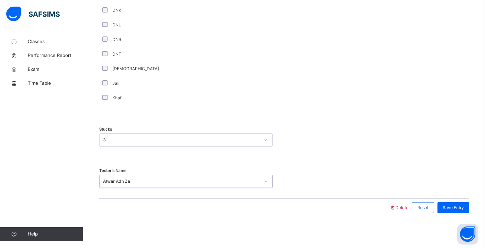
click at [452, 201] on div "Save Entry" at bounding box center [451, 208] width 35 height 18
click at [446, 206] on span "Save Entry" at bounding box center [453, 207] width 21 height 6
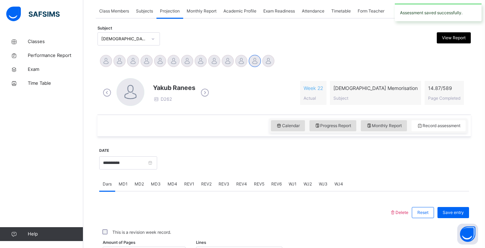
scroll to position [123, 0]
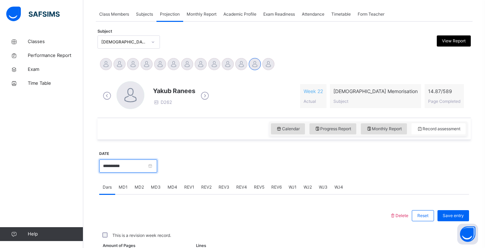
click at [130, 161] on input "**********" at bounding box center [128, 165] width 58 height 13
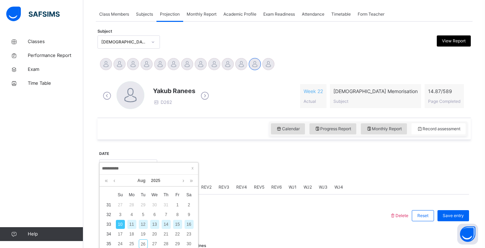
click at [143, 225] on div "12" at bounding box center [143, 224] width 9 height 9
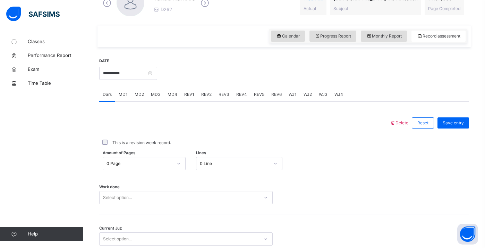
scroll to position [274, 0]
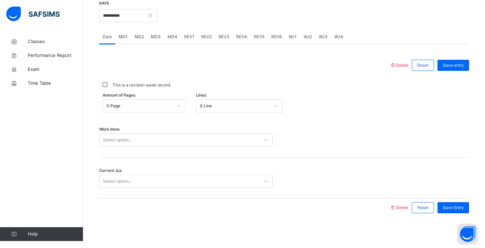
click at [138, 140] on div "Select option..." at bounding box center [180, 140] width 160 height 11
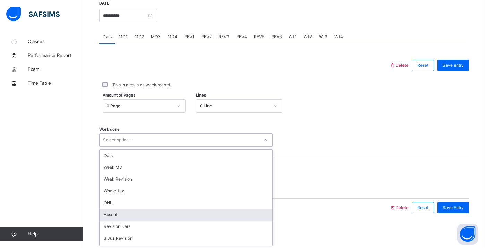
click at [129, 214] on div "Absent" at bounding box center [186, 215] width 173 height 12
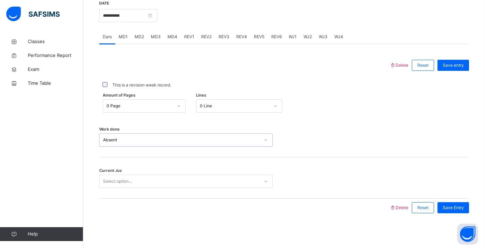
click at [133, 178] on div "Select option..." at bounding box center [180, 181] width 160 height 11
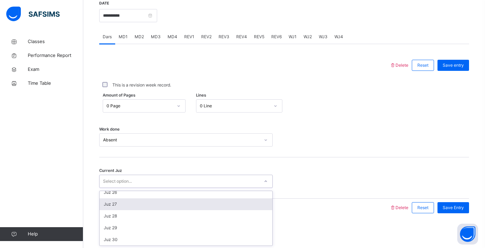
click at [131, 200] on div "Juz 27" at bounding box center [186, 204] width 173 height 12
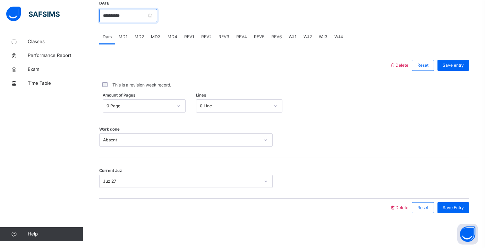
click at [121, 12] on input "**********" at bounding box center [128, 15] width 58 height 13
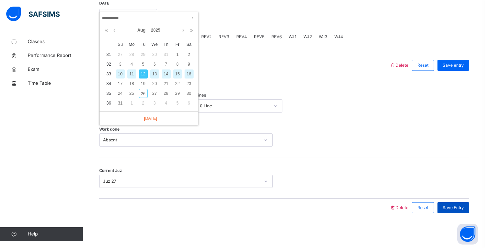
click at [447, 209] on span "Save Entry" at bounding box center [453, 207] width 21 height 6
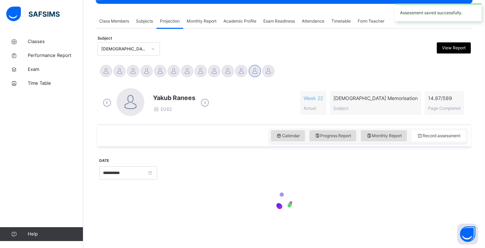
scroll to position [274, 0]
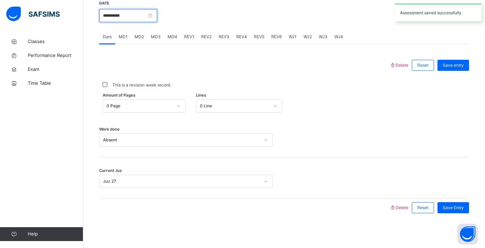
click at [118, 13] on input "**********" at bounding box center [128, 15] width 58 height 13
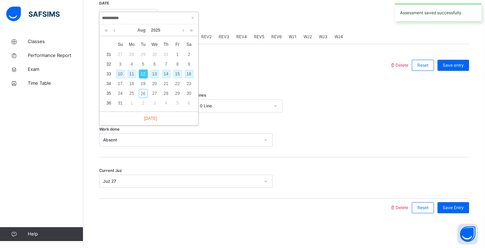
click at [163, 73] on div "14" at bounding box center [166, 73] width 9 height 9
type input "**********"
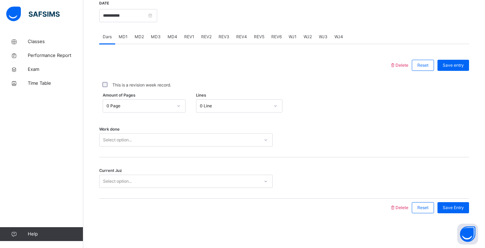
click at [203, 105] on div "0 Line" at bounding box center [235, 106] width 70 height 6
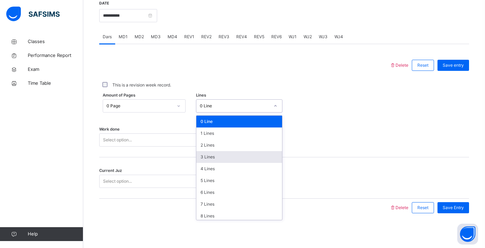
click at [157, 137] on div "Select option..." at bounding box center [180, 140] width 160 height 11
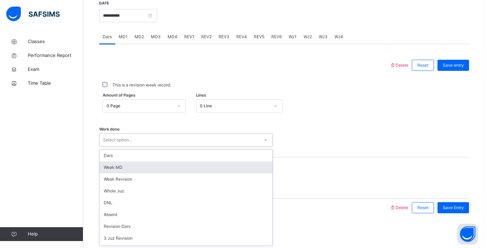
click at [153, 169] on div "Weak MD" at bounding box center [186, 167] width 173 height 12
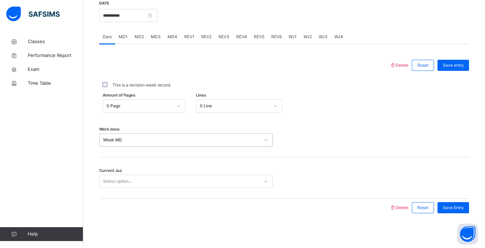
click at [140, 182] on div "Select option..." at bounding box center [180, 181] width 160 height 11
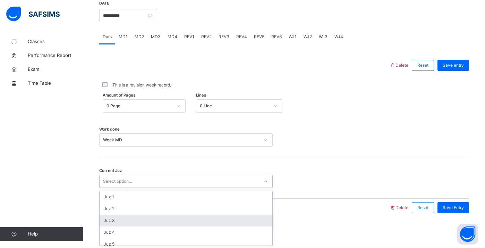
scroll to position [300, 0]
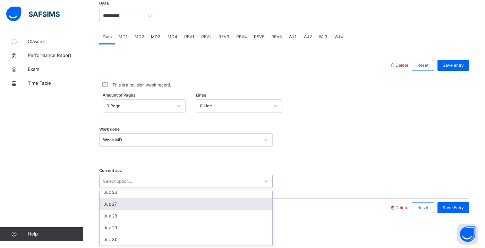
click at [124, 200] on div "Juz 27" at bounding box center [186, 204] width 173 height 12
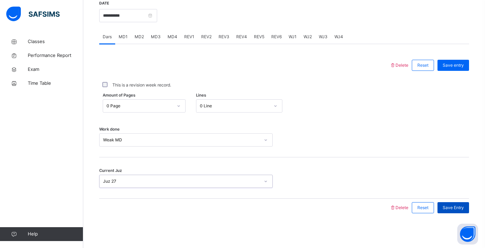
click at [454, 207] on span "Save Entry" at bounding box center [453, 207] width 21 height 6
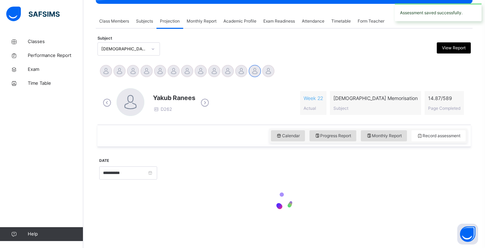
scroll to position [274, 0]
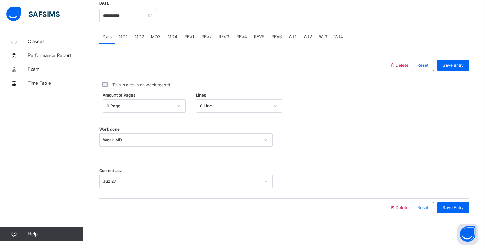
click at [148, 38] on div "MD3" at bounding box center [156, 37] width 17 height 14
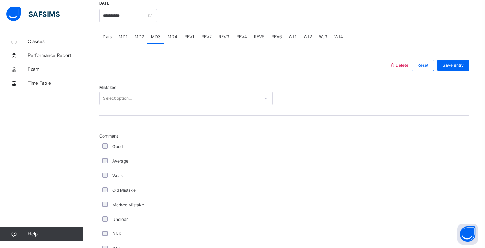
click at [115, 98] on div "Select option..." at bounding box center [117, 98] width 29 height 13
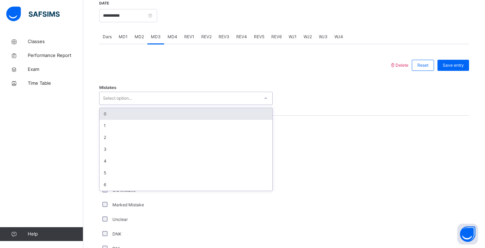
click at [123, 116] on div "0" at bounding box center [186, 114] width 173 height 12
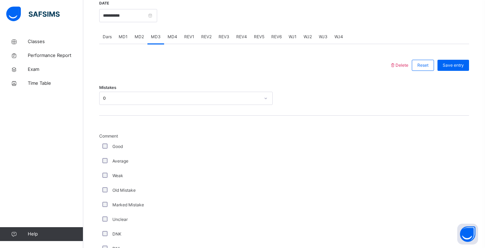
click at [124, 121] on div "Comment Good Average Weak Old Mistake Marked Mistake Unclear DNK DNL DNR DNF Mu…" at bounding box center [284, 228] width 370 height 224
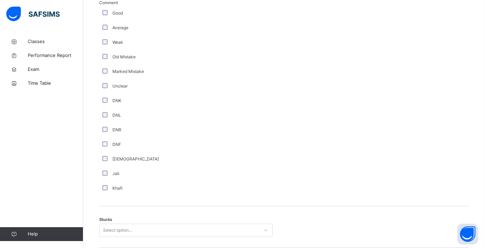
click at [111, 164] on div "[DEMOGRAPHIC_DATA]" at bounding box center [186, 159] width 174 height 15
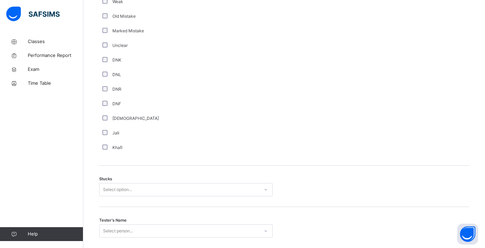
click at [110, 190] on div "Select option..." at bounding box center [186, 189] width 174 height 13
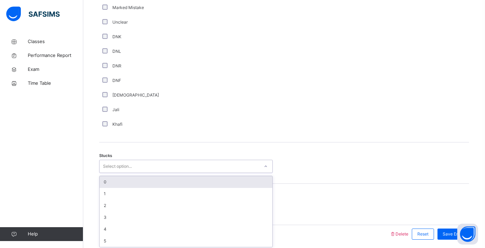
scroll to position [473, 0]
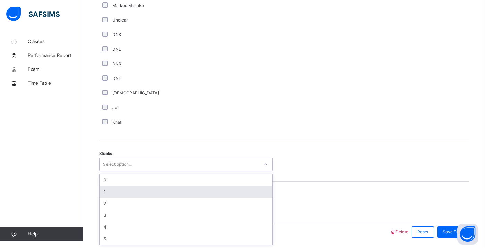
click at [109, 188] on div "1" at bounding box center [186, 192] width 173 height 12
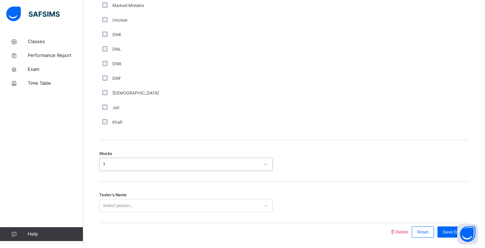
click at [110, 202] on div "Select person..." at bounding box center [186, 205] width 174 height 13
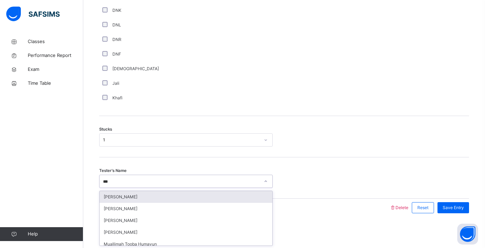
type input "****"
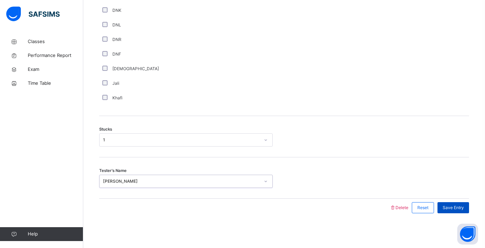
click at [463, 207] on span "Save Entry" at bounding box center [453, 207] width 21 height 6
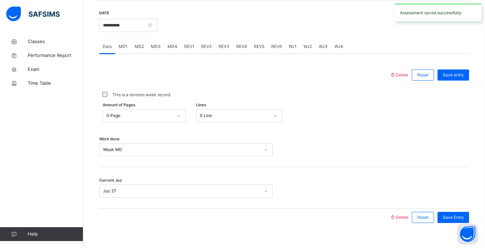
scroll to position [274, 0]
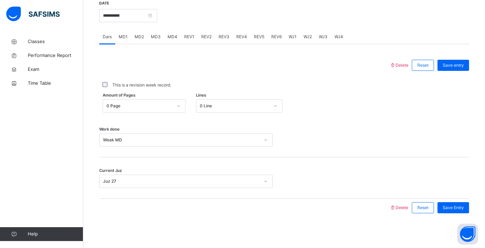
click at [175, 35] on span "MD4" at bounding box center [173, 37] width 10 height 6
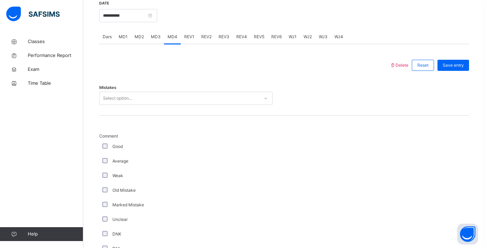
click at [135, 37] on span "MD2" at bounding box center [139, 37] width 9 height 6
click at [153, 32] on div "MD3" at bounding box center [156, 37] width 17 height 14
click at [165, 35] on div "MD4" at bounding box center [172, 37] width 17 height 14
click at [126, 96] on div "Select option..." at bounding box center [117, 98] width 29 height 13
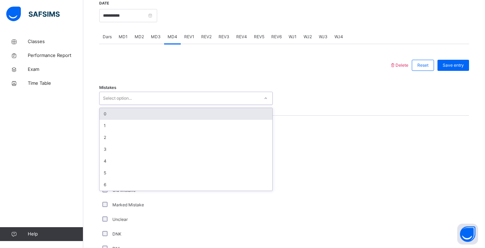
click at [126, 96] on div "Select option..." at bounding box center [117, 98] width 29 height 13
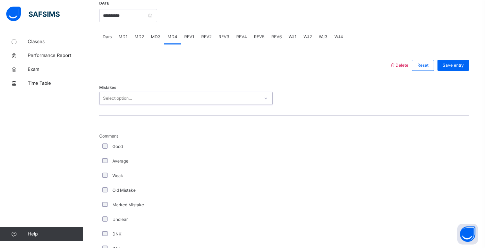
click at [126, 96] on div "Select option..." at bounding box center [117, 98] width 29 height 13
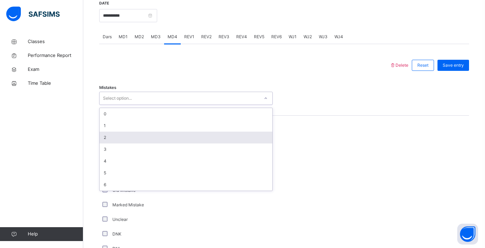
click at [132, 136] on div "2" at bounding box center [186, 138] width 173 height 12
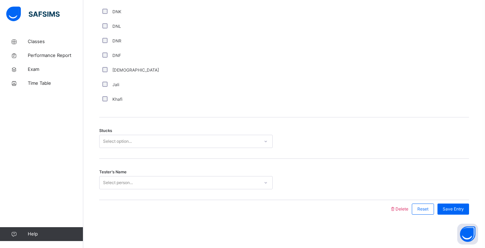
scroll to position [497, 0]
click at [113, 138] on div "Select option..." at bounding box center [117, 139] width 29 height 13
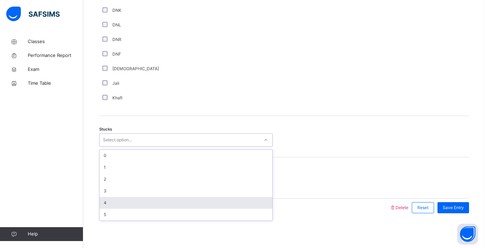
click at [106, 198] on div "4" at bounding box center [186, 203] width 173 height 12
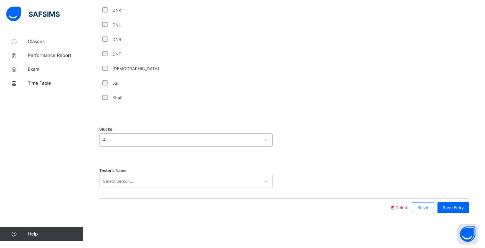
click at [106, 180] on div "Select person..." at bounding box center [118, 181] width 30 height 13
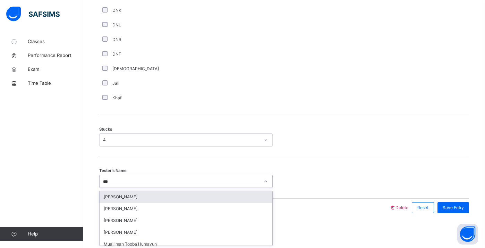
type input "****"
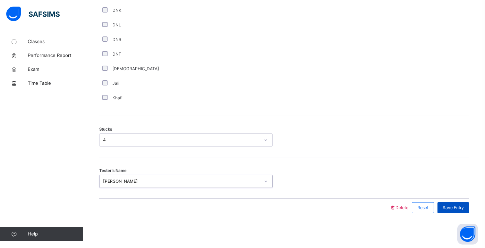
click at [459, 209] on span "Save Entry" at bounding box center [453, 207] width 21 height 6
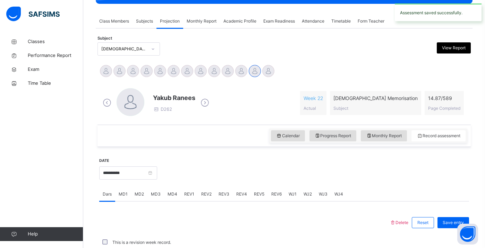
scroll to position [274, 0]
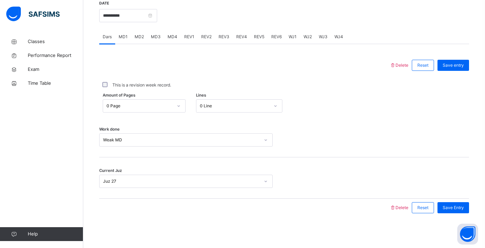
click at [172, 39] on span "MD4" at bounding box center [173, 37] width 10 height 6
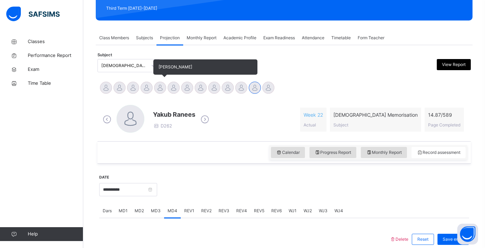
scroll to position [111, 0]
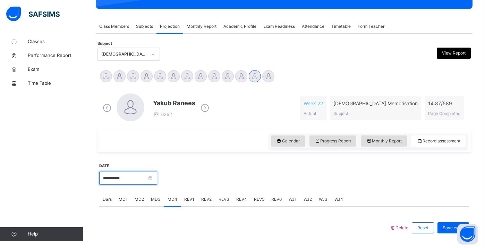
click at [155, 174] on input "**********" at bounding box center [128, 177] width 58 height 13
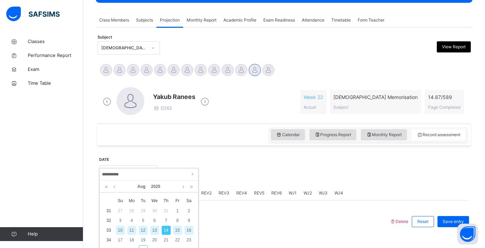
scroll to position [123, 0]
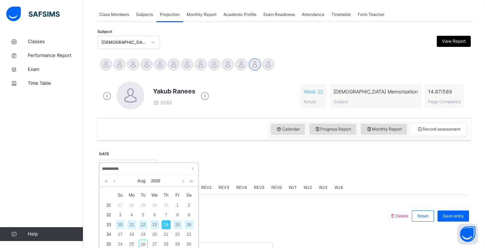
click at [188, 224] on div "16" at bounding box center [189, 224] width 9 height 9
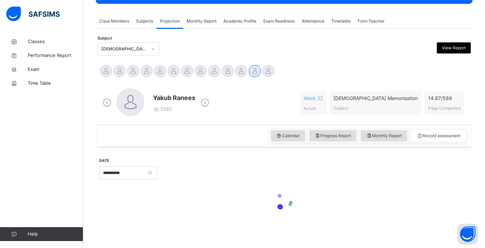
scroll to position [116, 0]
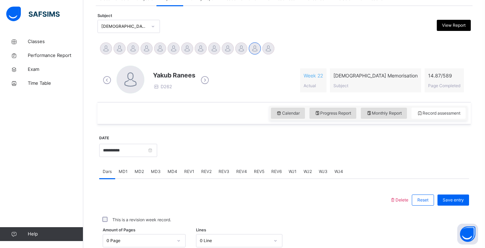
click at [189, 196] on div at bounding box center [245, 200] width 284 height 18
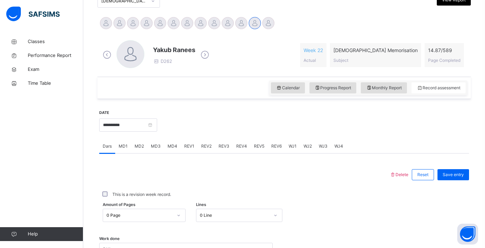
scroll to position [176, 0]
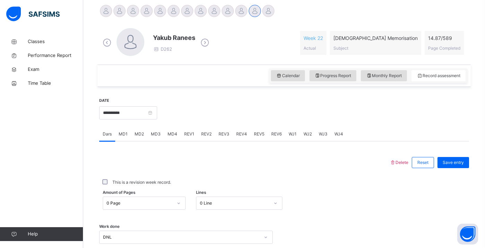
click at [152, 135] on span "MD3" at bounding box center [156, 134] width 10 height 6
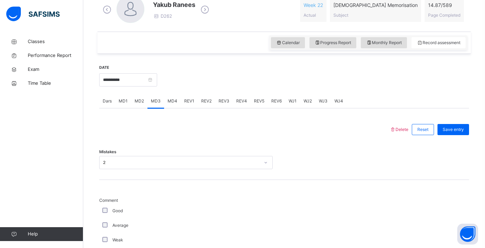
scroll to position [206, 0]
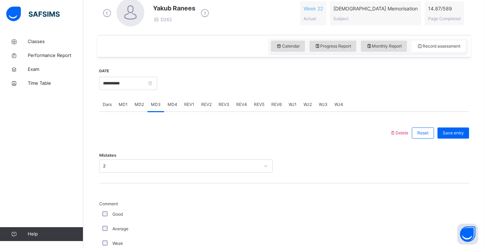
click at [106, 103] on span "Dars" at bounding box center [107, 104] width 9 height 6
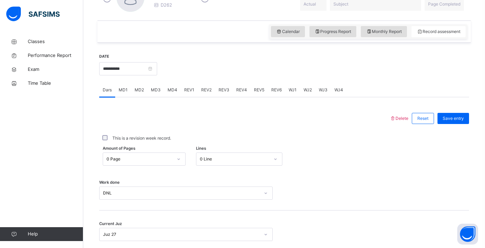
scroll to position [219, 0]
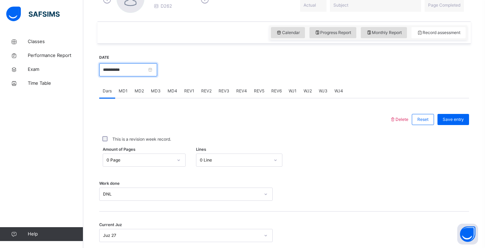
click at [136, 66] on input "**********" at bounding box center [128, 69] width 58 height 13
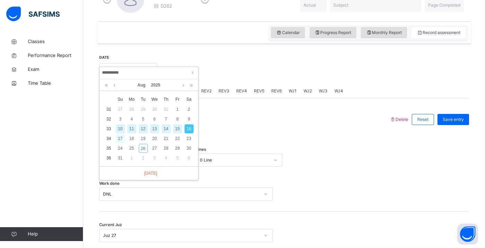
click at [122, 137] on div "17" at bounding box center [120, 138] width 9 height 9
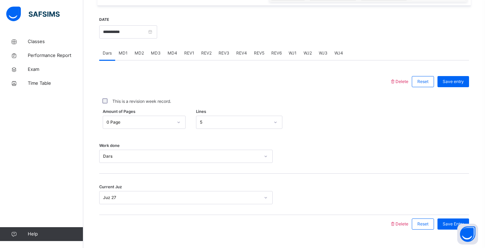
scroll to position [258, 0]
click at [157, 52] on span "MD3" at bounding box center [156, 53] width 10 height 6
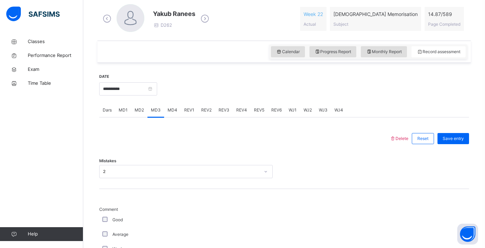
scroll to position [214, 0]
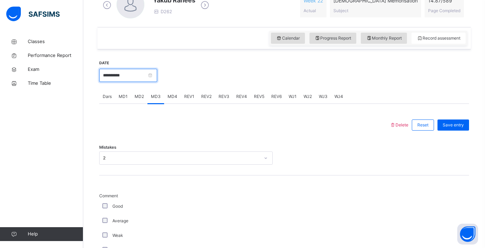
click at [120, 73] on input "**********" at bounding box center [128, 75] width 58 height 13
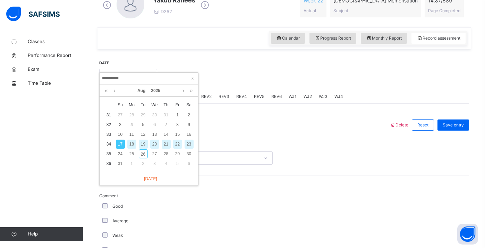
click at [141, 146] on div "19" at bounding box center [143, 144] width 9 height 9
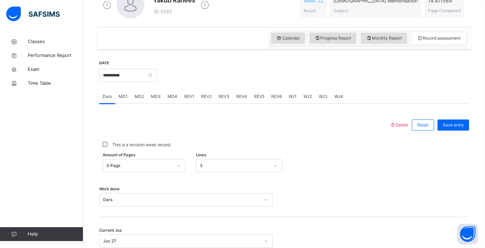
click at [149, 95] on div "MD3" at bounding box center [156, 97] width 17 height 14
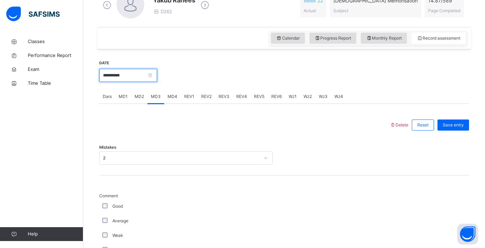
click at [108, 74] on input "**********" at bounding box center [128, 75] width 58 height 13
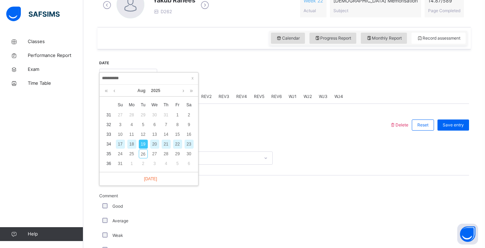
click at [166, 140] on div "21" at bounding box center [166, 144] width 9 height 9
type input "**********"
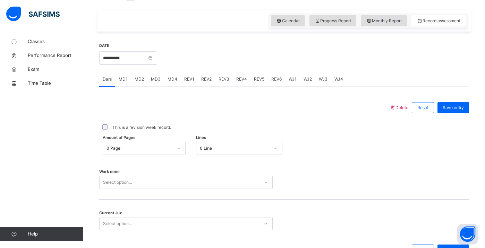
click at [205, 155] on div "0 Line" at bounding box center [239, 148] width 86 height 13
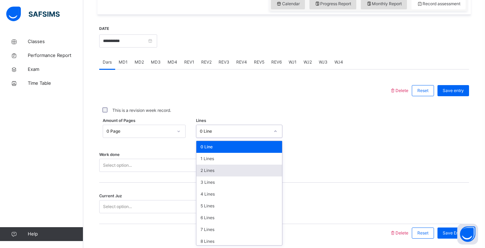
scroll to position [249, 0]
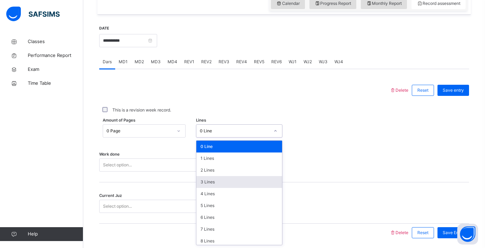
click at [208, 185] on div "3 Lines" at bounding box center [239, 182] width 86 height 12
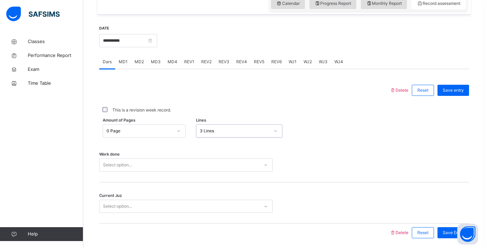
click at [167, 162] on div "Work done Select option..." at bounding box center [284, 161] width 370 height 41
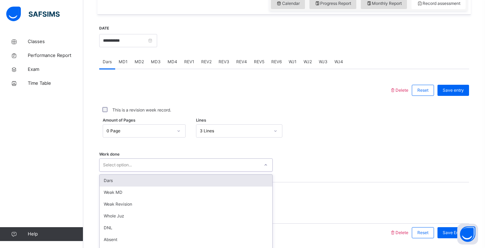
scroll to position [274, 0]
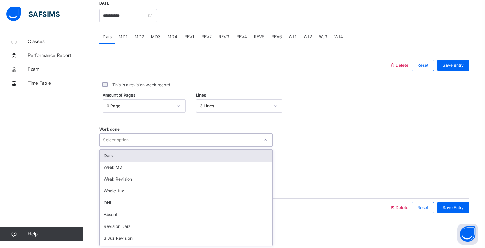
click at [151, 153] on div "Dars" at bounding box center [186, 156] width 173 height 12
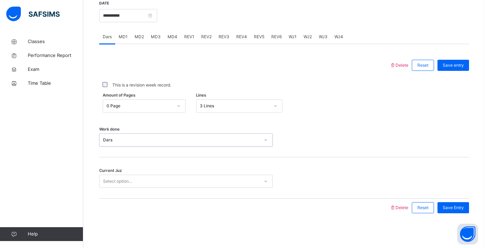
click at [146, 180] on div "Select option..." at bounding box center [180, 181] width 160 height 11
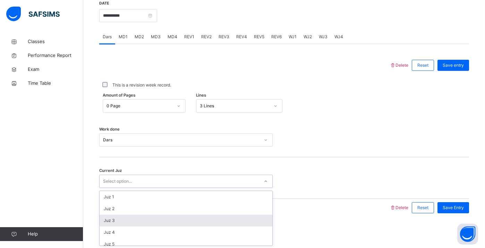
scroll to position [300, 0]
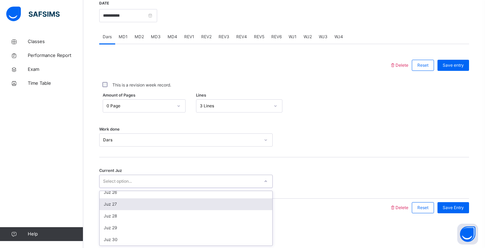
click at [137, 203] on div "Juz 27" at bounding box center [186, 204] width 173 height 12
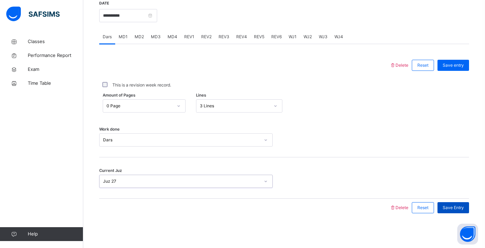
click at [446, 211] on div "Save Entry" at bounding box center [454, 207] width 32 height 11
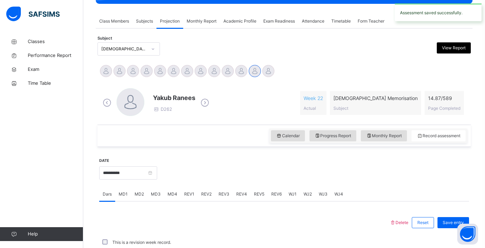
scroll to position [274, 0]
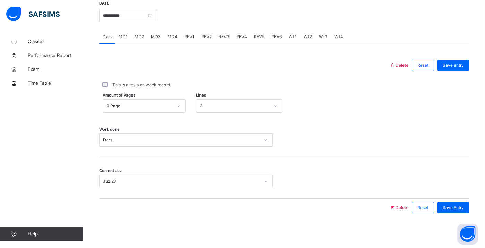
click at [138, 33] on div "MD2" at bounding box center [139, 37] width 16 height 14
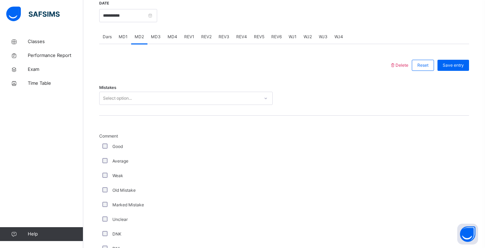
click at [161, 102] on div "Select option..." at bounding box center [180, 98] width 160 height 11
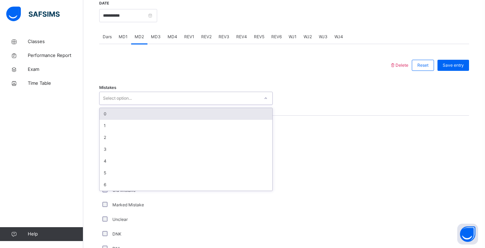
click at [151, 115] on div "0" at bounding box center [186, 114] width 173 height 12
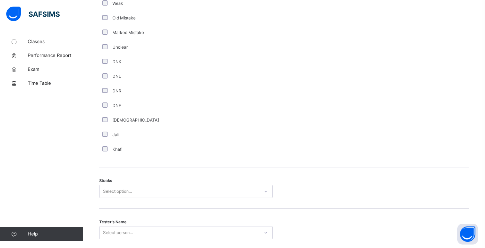
scroll to position [497, 0]
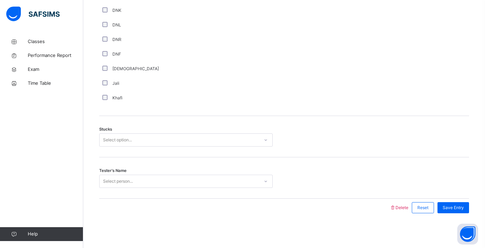
click at [114, 141] on div "Select option..." at bounding box center [117, 139] width 29 height 13
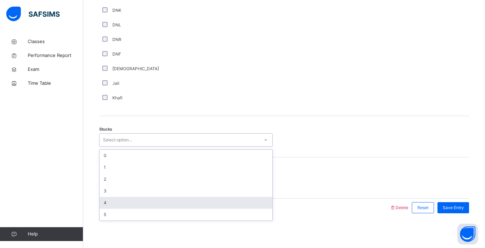
click at [115, 201] on div "4" at bounding box center [186, 203] width 173 height 12
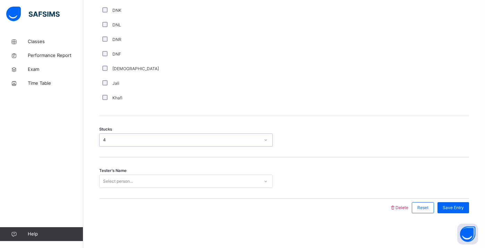
click at [109, 182] on div "Select person..." at bounding box center [118, 181] width 30 height 13
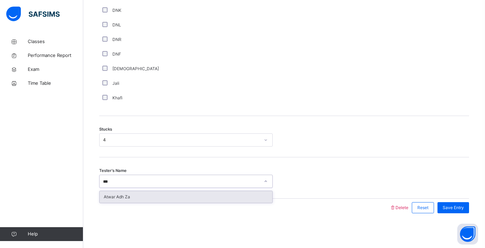
type input "****"
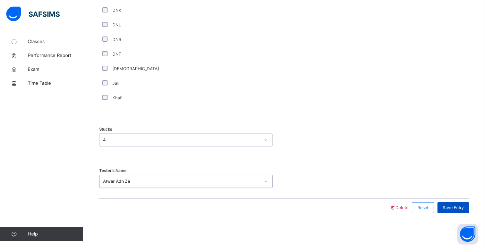
click at [452, 209] on span "Save Entry" at bounding box center [453, 207] width 21 height 6
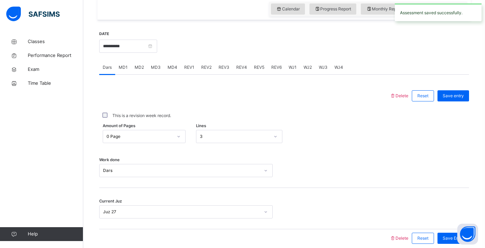
scroll to position [241, 0]
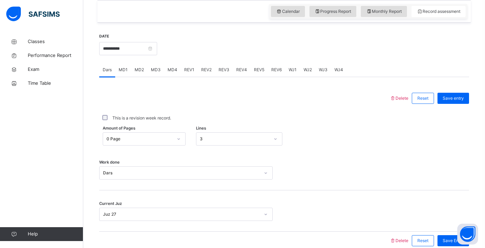
click at [171, 72] on span "MD4" at bounding box center [173, 70] width 10 height 6
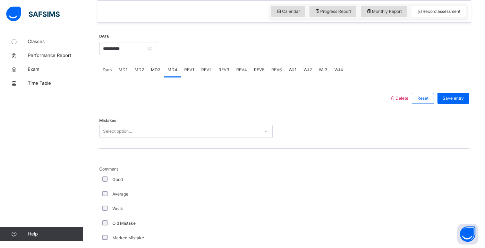
click at [138, 124] on div "Mistakes Select option..." at bounding box center [284, 127] width 370 height 41
click at [139, 131] on div "Select option..." at bounding box center [180, 131] width 160 height 11
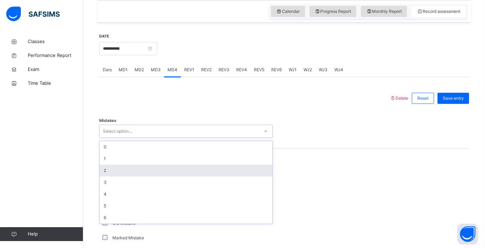
click at [136, 168] on div "2" at bounding box center [186, 171] width 173 height 12
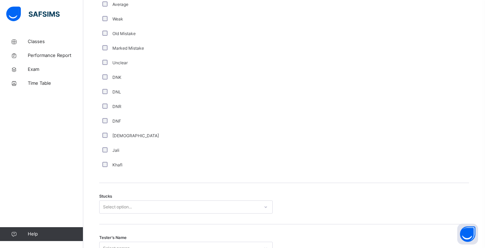
scroll to position [497, 0]
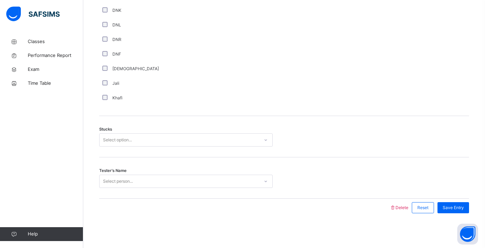
click at [116, 136] on div "Select option..." at bounding box center [117, 139] width 29 height 13
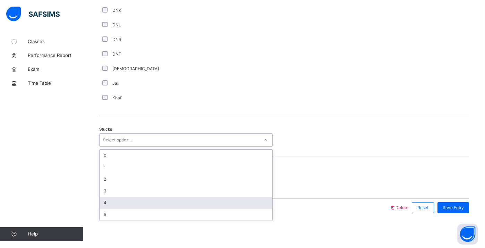
click at [118, 203] on div "4" at bounding box center [186, 203] width 173 height 12
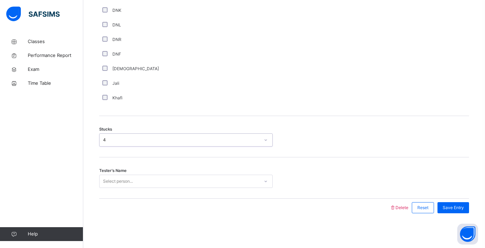
click at [114, 182] on div "Select person..." at bounding box center [118, 181] width 30 height 13
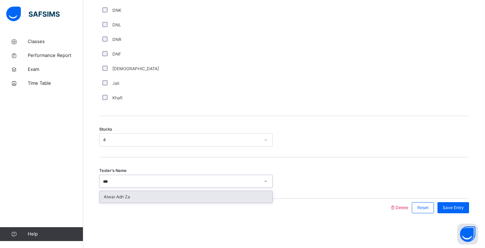
type input "****"
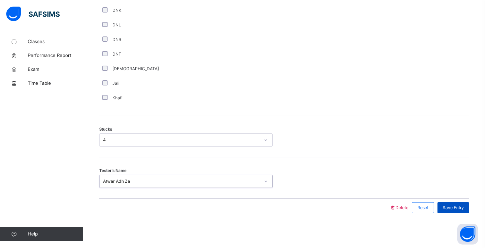
click at [444, 206] on span "Save Entry" at bounding box center [453, 207] width 21 height 6
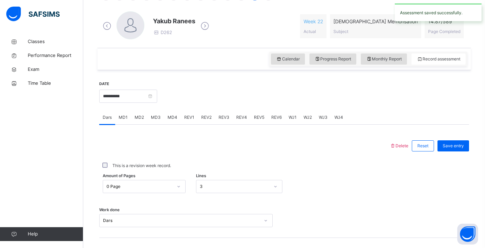
scroll to position [182, 0]
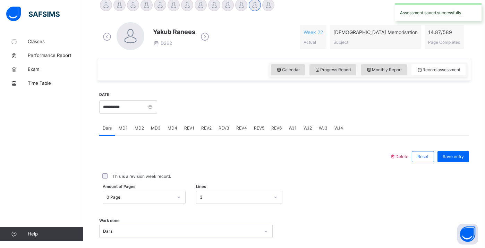
click at [173, 127] on span "MD4" at bounding box center [173, 128] width 10 height 6
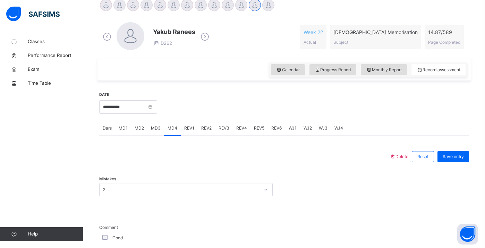
click at [156, 124] on div "MD3" at bounding box center [156, 128] width 17 height 14
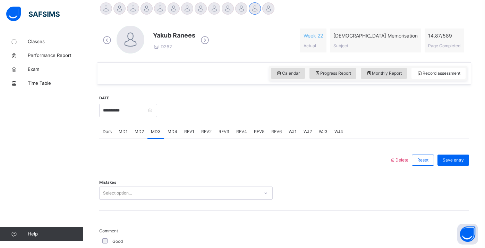
scroll to position [176, 0]
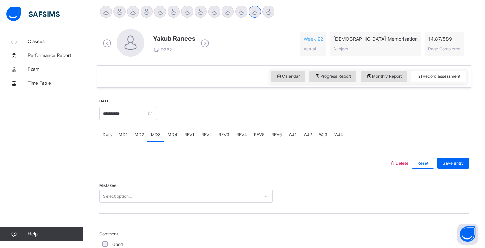
click at [137, 136] on span "MD2" at bounding box center [139, 135] width 9 height 6
click at [126, 116] on input "**********" at bounding box center [128, 113] width 58 height 13
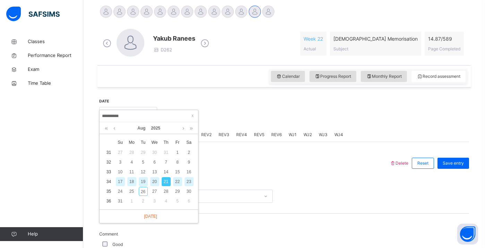
click at [190, 183] on div "23" at bounding box center [189, 181] width 9 height 9
type input "**********"
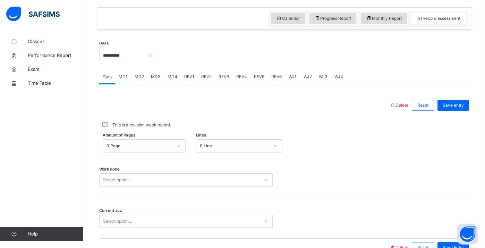
scroll to position [238, 0]
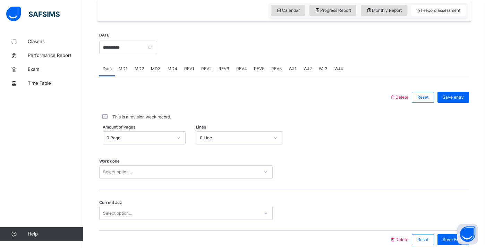
click at [202, 139] on div "0 Line" at bounding box center [235, 138] width 70 height 6
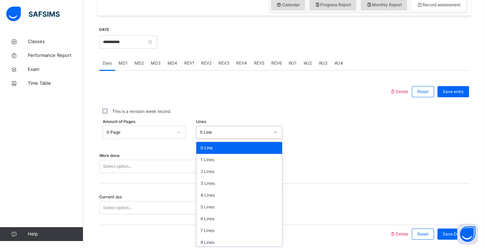
scroll to position [249, 0]
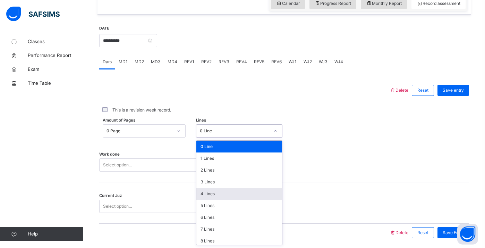
click at [211, 194] on div "4 Lines" at bounding box center [239, 194] width 86 height 12
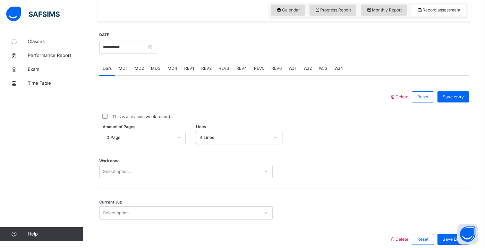
scroll to position [243, 0]
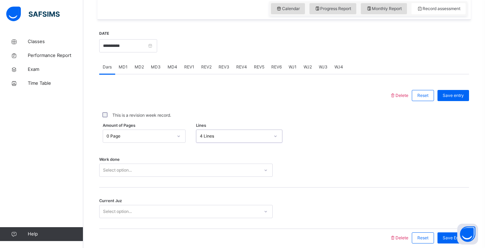
click at [163, 172] on div "Work done Select option..." at bounding box center [284, 166] width 370 height 41
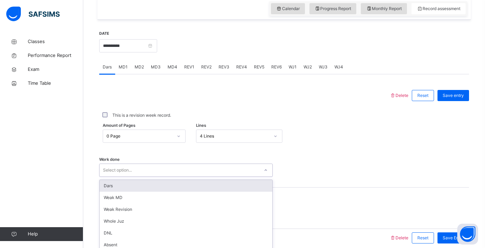
scroll to position [274, 0]
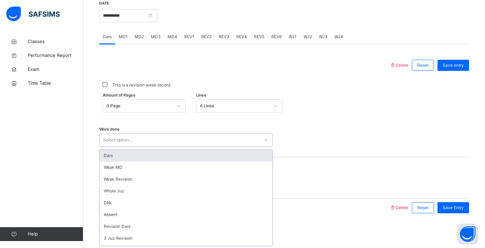
click at [153, 155] on div "Dars" at bounding box center [186, 156] width 173 height 12
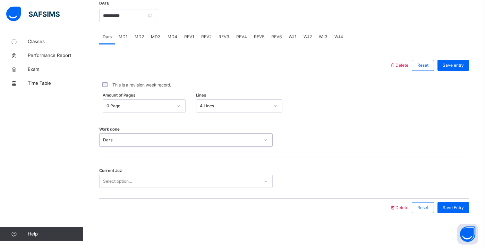
click at [150, 182] on div "Select option..." at bounding box center [180, 181] width 160 height 11
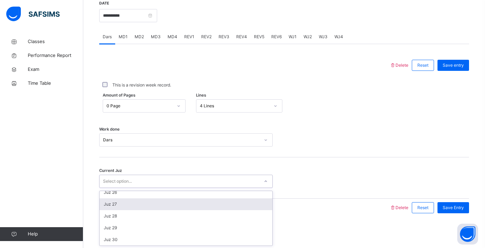
click at [129, 202] on div "Juz 27" at bounding box center [186, 204] width 173 height 12
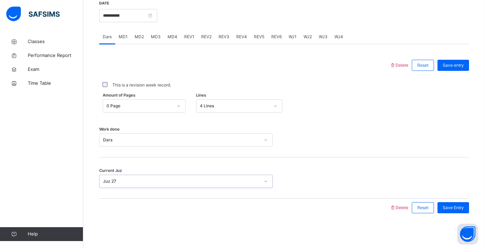
click at [442, 215] on div "Save Entry" at bounding box center [451, 208] width 35 height 18
click at [446, 208] on span "Save Entry" at bounding box center [453, 207] width 21 height 6
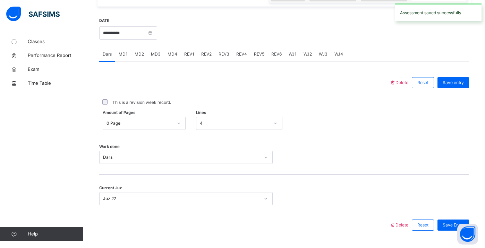
scroll to position [274, 0]
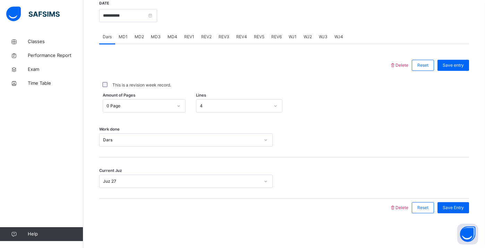
click at [155, 39] on span "MD3" at bounding box center [156, 37] width 10 height 6
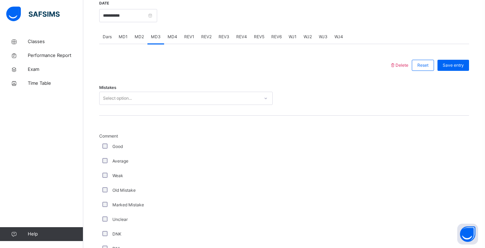
click at [155, 39] on span "MD3" at bounding box center [156, 37] width 10 height 6
click at [152, 39] on span "MD3" at bounding box center [156, 37] width 10 height 6
click at [119, 93] on div "Select option..." at bounding box center [117, 98] width 29 height 13
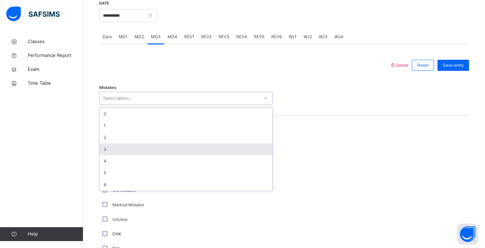
click at [117, 150] on div "3" at bounding box center [186, 149] width 173 height 12
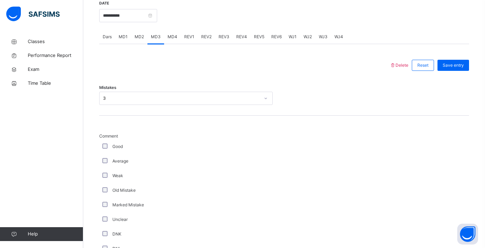
click at [105, 149] on div "Good" at bounding box center [186, 146] width 170 height 6
click at [112, 99] on div "3" at bounding box center [181, 98] width 157 height 6
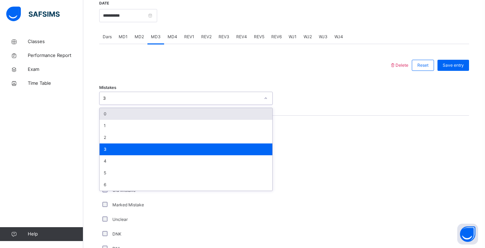
click at [112, 114] on div "0" at bounding box center [186, 114] width 173 height 12
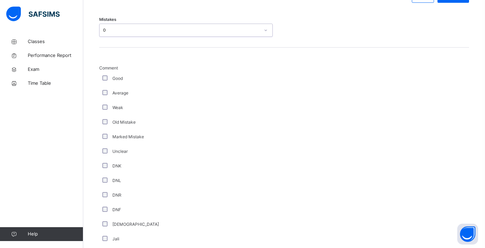
scroll to position [497, 0]
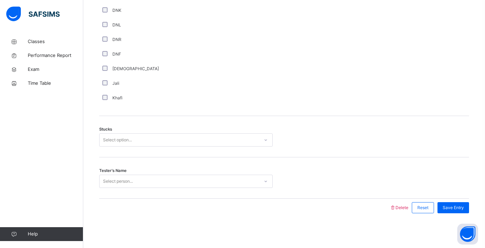
click at [113, 145] on div "Select option..." at bounding box center [186, 139] width 174 height 13
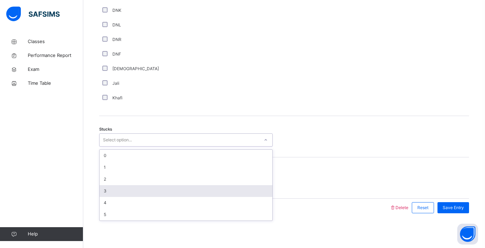
click at [114, 192] on div "3" at bounding box center [186, 191] width 173 height 12
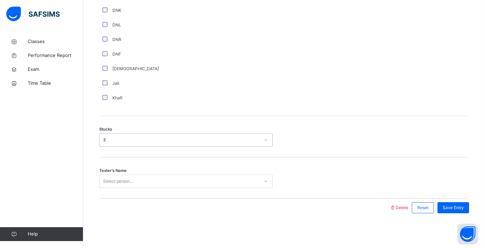
click at [117, 177] on div "Select person..." at bounding box center [118, 181] width 30 height 13
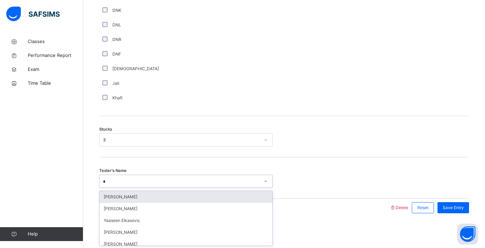
type input "**"
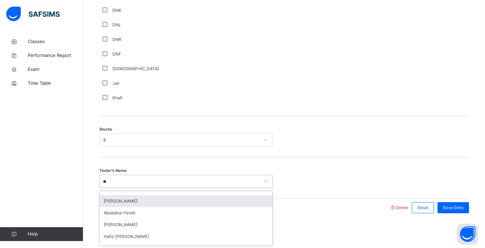
scroll to position [137, 0]
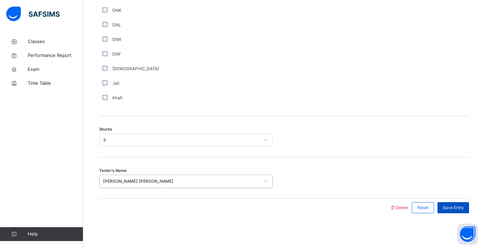
click at [445, 204] on div "Save Entry" at bounding box center [454, 207] width 32 height 11
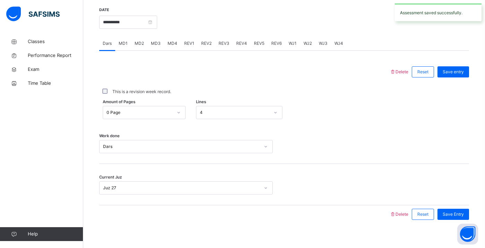
scroll to position [263, 0]
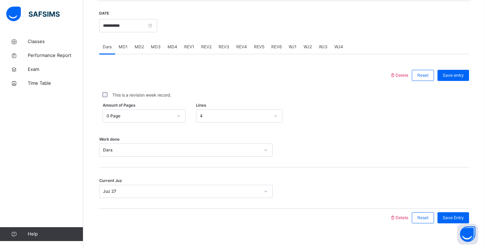
click at [142, 44] on span "MD2" at bounding box center [139, 47] width 9 height 6
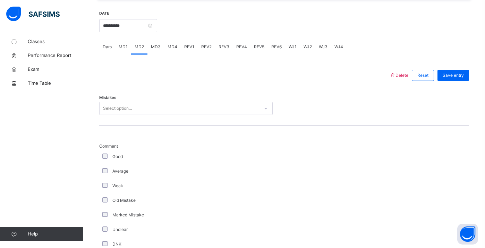
click at [157, 46] on span "MD3" at bounding box center [156, 47] width 10 height 6
click at [170, 44] on span "MD4" at bounding box center [173, 47] width 10 height 6
click at [107, 106] on div "Select option..." at bounding box center [117, 108] width 29 height 13
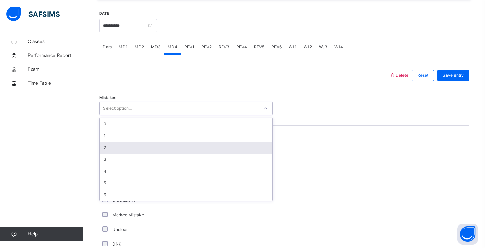
click at [108, 142] on div "2" at bounding box center [186, 148] width 173 height 12
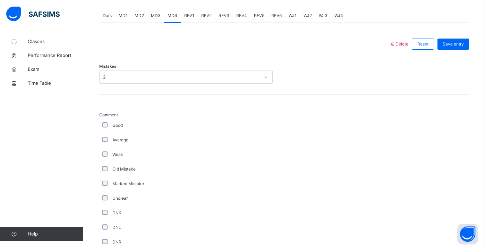
scroll to position [497, 0]
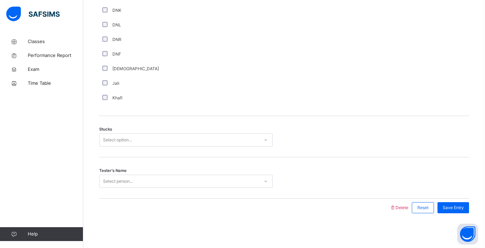
click at [107, 140] on div "Select option..." at bounding box center [117, 139] width 29 height 13
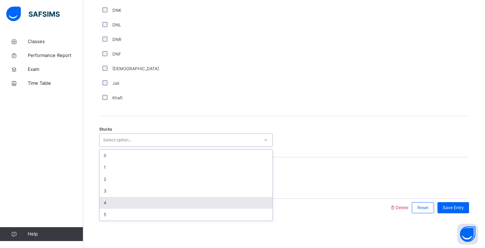
click at [108, 199] on div "4" at bounding box center [186, 203] width 173 height 12
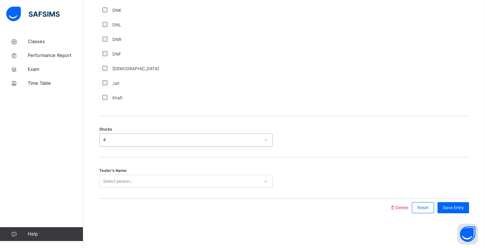
click at [108, 182] on div "Select person..." at bounding box center [118, 181] width 30 height 13
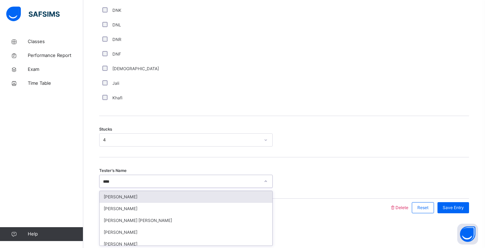
type input "*****"
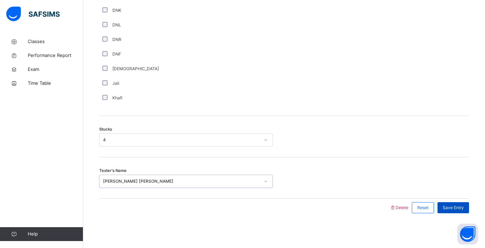
click at [452, 204] on div "Save Entry" at bounding box center [454, 207] width 32 height 11
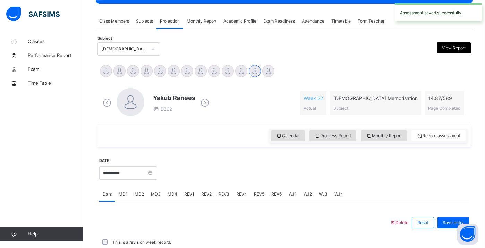
scroll to position [274, 0]
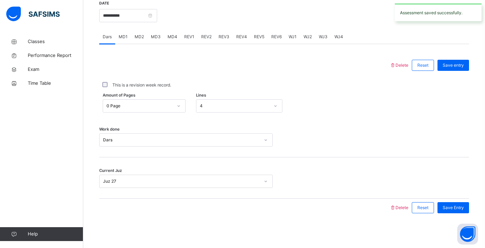
click at [134, 22] on div "**********" at bounding box center [128, 15] width 58 height 30
click at [131, 12] on input "**********" at bounding box center [128, 15] width 58 height 13
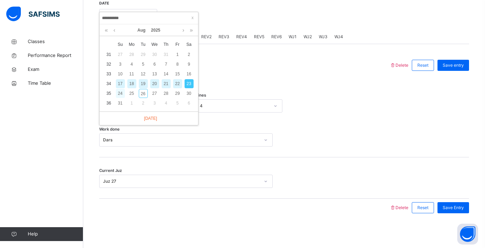
click at [120, 95] on div "24" at bounding box center [120, 93] width 9 height 9
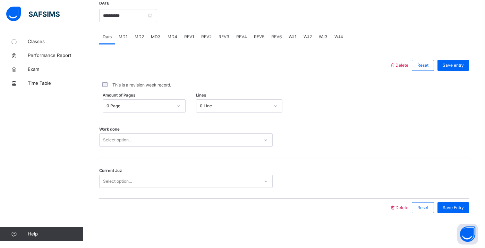
click at [133, 180] on div "Select option..." at bounding box center [180, 181] width 160 height 11
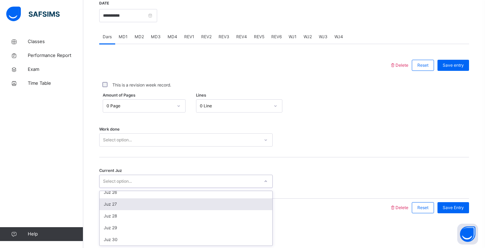
click at [125, 209] on div "Juz 27" at bounding box center [186, 204] width 173 height 12
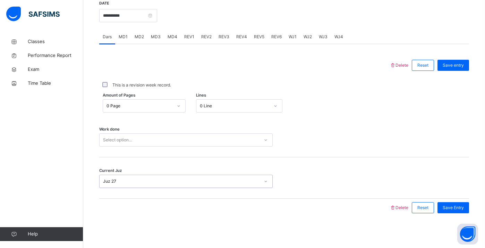
click at [118, 139] on div "Select option..." at bounding box center [117, 139] width 29 height 13
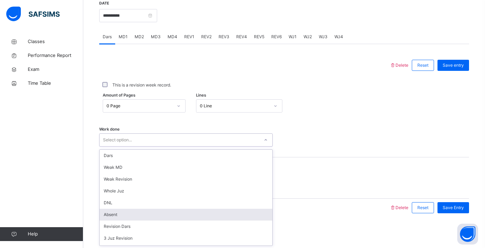
click at [118, 209] on div "Absent" at bounding box center [186, 215] width 173 height 12
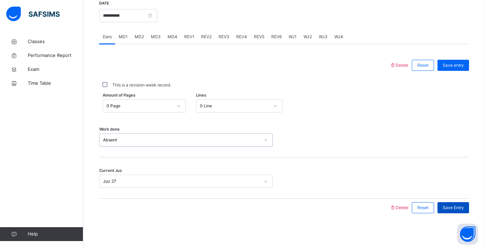
click at [449, 206] on span "Save Entry" at bounding box center [453, 207] width 21 height 6
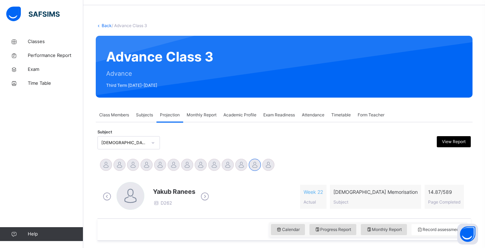
scroll to position [4, 0]
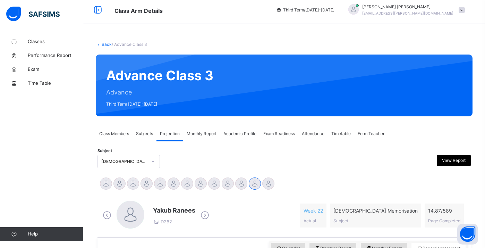
click at [193, 131] on span "Monthly Report" at bounding box center [202, 134] width 30 height 6
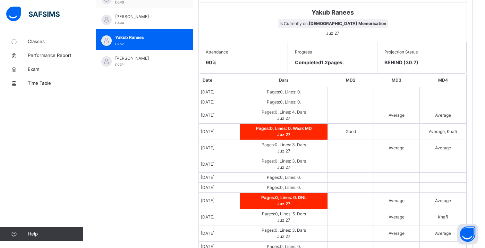
scroll to position [89, 0]
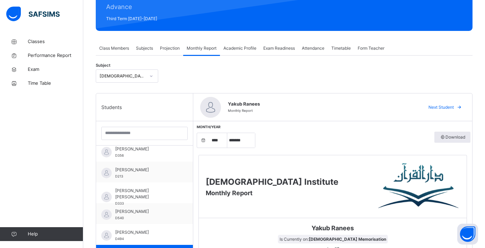
click at [184, 48] on div "Monthly Report" at bounding box center [201, 48] width 37 height 14
click at [174, 48] on span "Projection" at bounding box center [170, 48] width 20 height 6
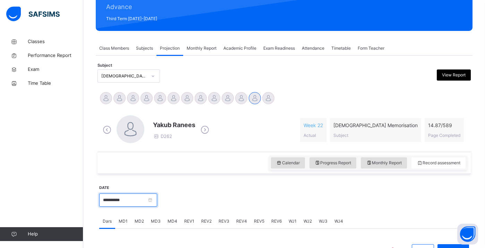
click at [148, 204] on input "**********" at bounding box center [128, 199] width 58 height 13
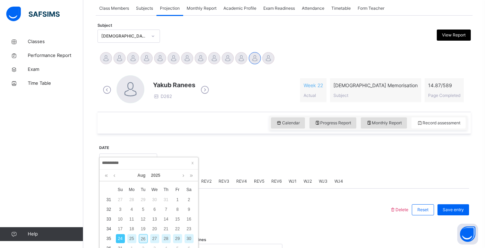
scroll to position [129, 0]
click at [140, 218] on div "12" at bounding box center [143, 218] width 9 height 9
type input "**********"
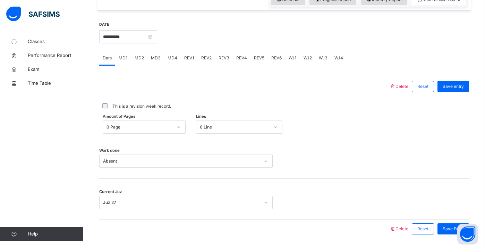
scroll to position [255, 0]
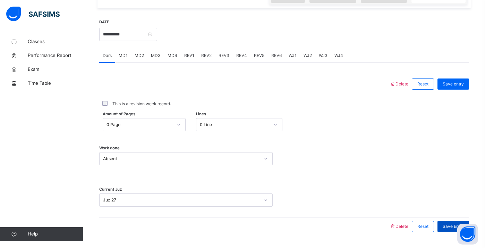
click at [448, 226] on span "Save Entry" at bounding box center [453, 226] width 21 height 6
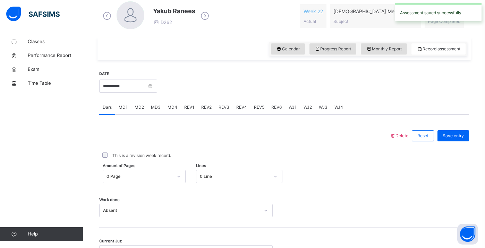
scroll to position [203, 0]
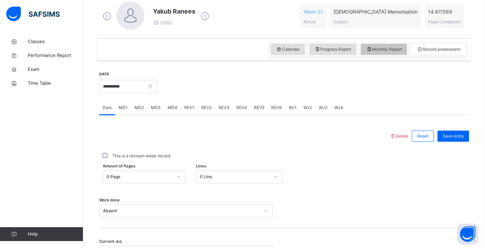
click at [382, 48] on span "Monthly Report" at bounding box center [384, 49] width 36 height 6
select select "****"
select select "*"
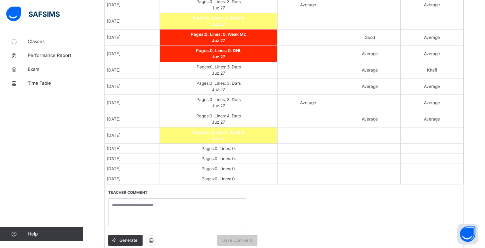
scroll to position [521, 0]
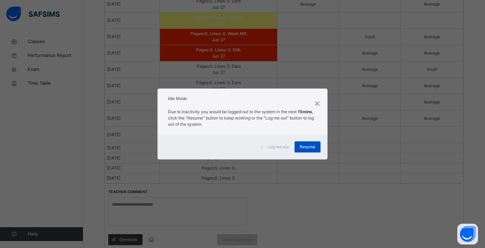
click at [315, 148] on span "Resume" at bounding box center [308, 147] width 16 height 6
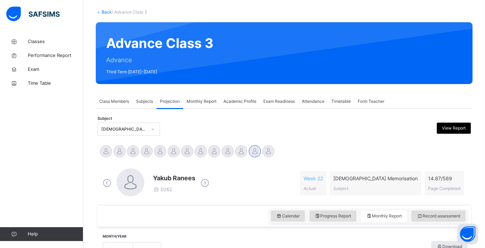
scroll to position [27, 0]
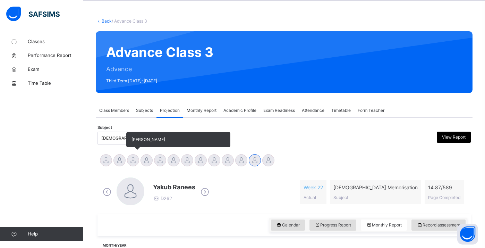
click at [140, 142] on span "[PERSON_NAME]" at bounding box center [178, 139] width 104 height 15
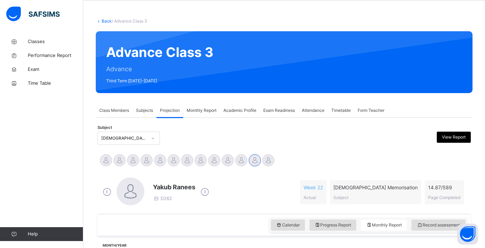
click at [108, 136] on div "[DEMOGRAPHIC_DATA] Memorisation (008)" at bounding box center [124, 138] width 46 height 6
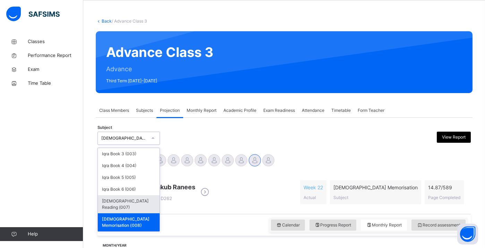
click at [150, 198] on div "[DEMOGRAPHIC_DATA] Reading (007)" at bounding box center [129, 204] width 62 height 18
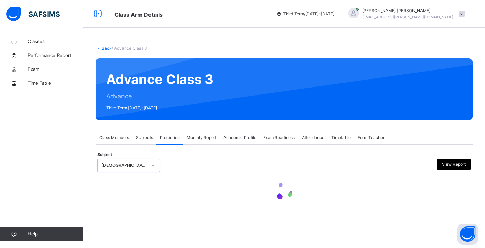
select select "****"
select select "*"
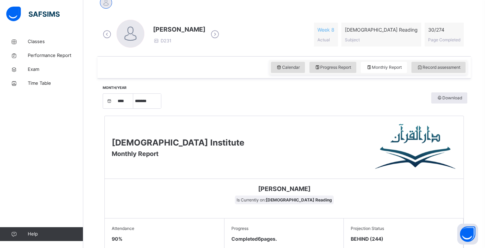
scroll to position [158, 0]
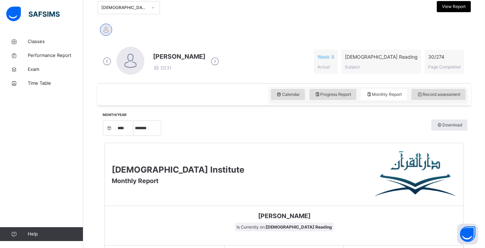
click at [433, 100] on div "Calendar Progress Report Monthly Report Record assessment" at bounding box center [368, 94] width 198 height 15
click at [435, 92] on span "Record assessment" at bounding box center [439, 94] width 44 height 6
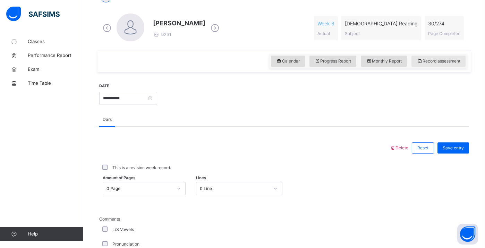
scroll to position [192, 0]
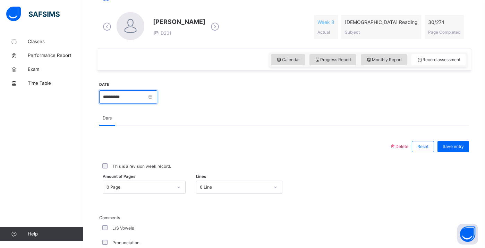
click at [144, 96] on input "**********" at bounding box center [128, 96] width 58 height 13
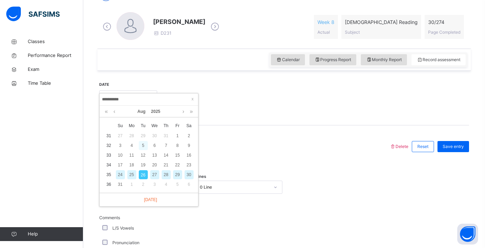
click at [145, 144] on div "5" at bounding box center [143, 145] width 9 height 9
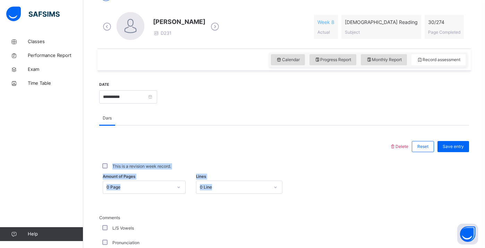
drag, startPoint x: 363, startPoint y: 194, endPoint x: 366, endPoint y: 157, distance: 37.3
drag, startPoint x: 390, startPoint y: 103, endPoint x: 380, endPoint y: 128, distance: 27.3
drag, startPoint x: 374, startPoint y: 175, endPoint x: 375, endPoint y: 155, distance: 20.2
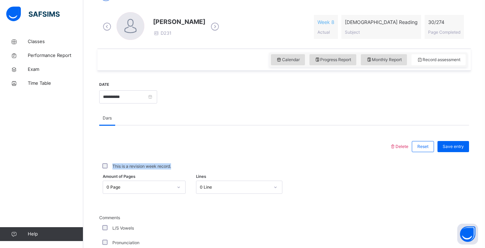
drag, startPoint x: 282, startPoint y: 215, endPoint x: 276, endPoint y: 197, distance: 19.1
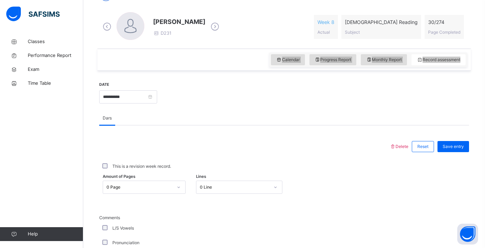
drag, startPoint x: 478, startPoint y: 47, endPoint x: 480, endPoint y: 64, distance: 17.5
click at [480, 64] on div "Back / Advance Class 3 Advance Class 3 Advance Third Term [DATE]-[DATE] Class M…" at bounding box center [284, 195] width 402 height 707
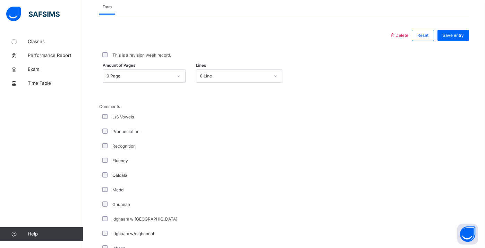
scroll to position [302, 0]
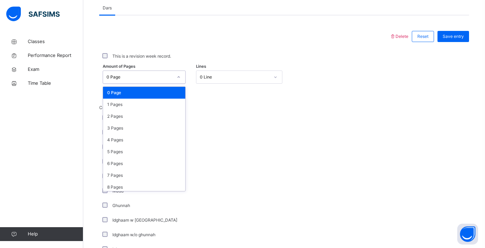
click at [145, 82] on div "0 Page" at bounding box center [144, 76] width 83 height 13
click at [140, 115] on div "2 Pages" at bounding box center [144, 116] width 82 height 12
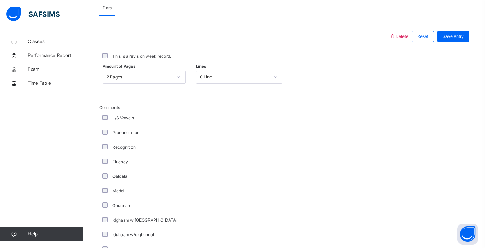
click at [112, 116] on div "L/S Vowels" at bounding box center [186, 118] width 170 height 6
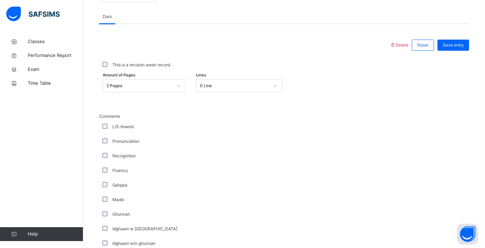
click at [394, 85] on div "Amount of Pages 2 Pages Lines 0 Line" at bounding box center [284, 85] width 370 height 13
drag, startPoint x: 394, startPoint y: 85, endPoint x: 343, endPoint y: 121, distance: 62.5
click at [351, 98] on div "Delete Reset Save entry This is a revision week record. Amount of Pages 2 Pages…" at bounding box center [284, 226] width 370 height 380
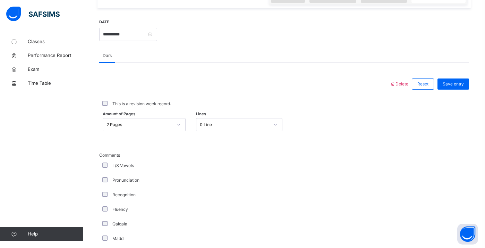
scroll to position [253, 0]
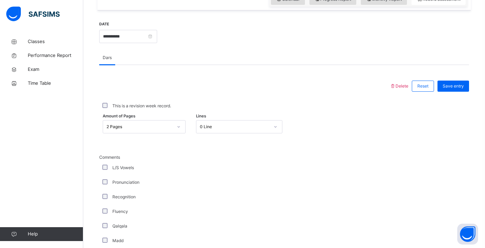
drag, startPoint x: 385, startPoint y: 127, endPoint x: 312, endPoint y: 146, distance: 75.3
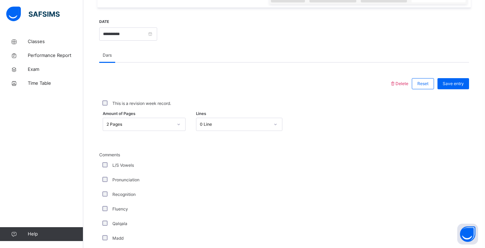
drag, startPoint x: 467, startPoint y: 116, endPoint x: 467, endPoint y: 122, distance: 5.9
click at [467, 123] on div "Amount of Pages 2 Pages Lines 0 Line" at bounding box center [284, 124] width 370 height 20
click at [453, 87] on div "Save entry" at bounding box center [454, 83] width 32 height 11
click at [138, 37] on input "**********" at bounding box center [128, 33] width 58 height 13
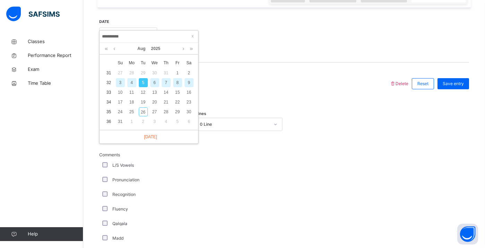
click at [167, 85] on div "7" at bounding box center [166, 82] width 9 height 9
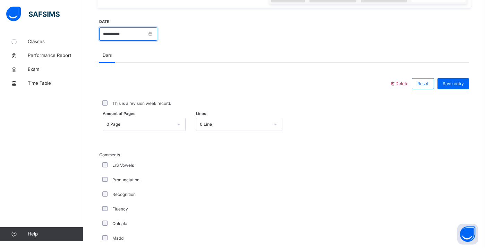
click at [141, 37] on input "**********" at bounding box center [128, 33] width 58 height 13
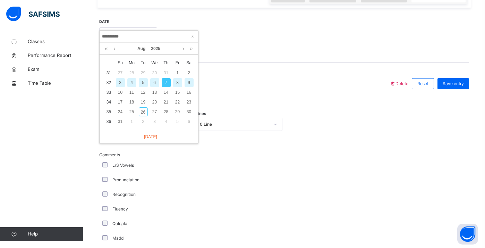
click at [187, 85] on div "9" at bounding box center [189, 82] width 9 height 9
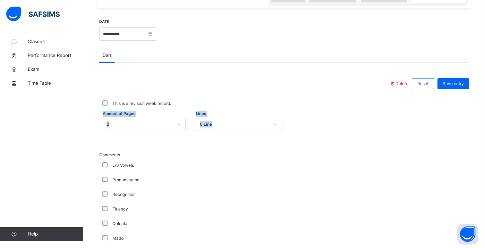
drag, startPoint x: 388, startPoint y: 116, endPoint x: 381, endPoint y: 103, distance: 14.3
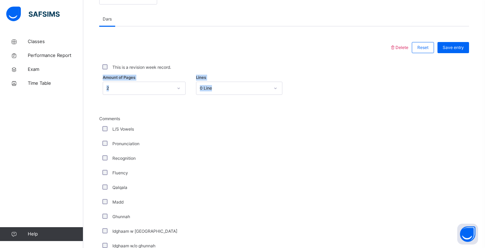
scroll to position [291, 0]
click at [464, 58] on div "This is a revision week record." at bounding box center [284, 68] width 370 height 22
click at [449, 51] on div "Save entry" at bounding box center [454, 47] width 32 height 11
drag, startPoint x: 450, startPoint y: 84, endPoint x: 451, endPoint y: 72, distance: 12.9
click at [451, 72] on div "Delete Reset Save entry This is a revision week record. Amount of Pages 2 Lines…" at bounding box center [284, 229] width 370 height 380
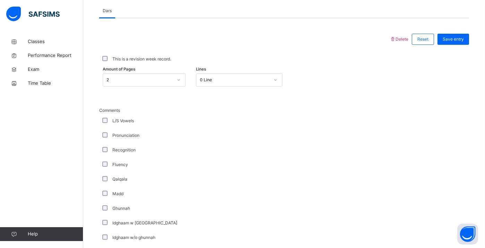
scroll to position [301, 0]
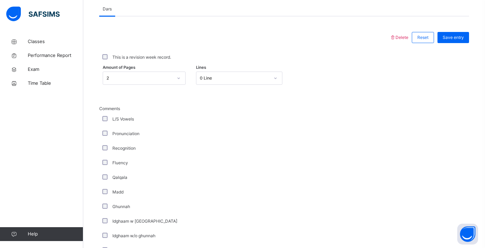
drag, startPoint x: 335, startPoint y: 120, endPoint x: 335, endPoint y: 126, distance: 5.9
click at [335, 126] on div "Comments L/S Vowels Pronunciation Recognition Fluency Qalqala Madd Ghunnah Idgh…" at bounding box center [284, 218] width 370 height 225
drag, startPoint x: 335, startPoint y: 126, endPoint x: 333, endPoint y: 112, distance: 14.7
click at [333, 112] on div "Comments L/S Vowels Pronunciation Recognition Fluency Qalqala Madd Ghunnah Idgh…" at bounding box center [284, 218] width 370 height 225
drag, startPoint x: 333, startPoint y: 112, endPoint x: 329, endPoint y: 88, distance: 24.3
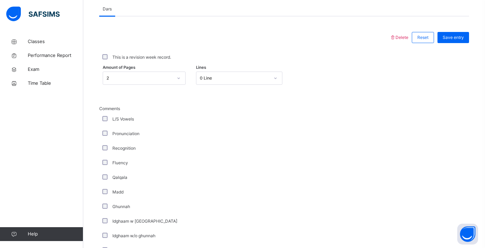
click at [329, 88] on div "Delete Reset Save entry This is a revision week record. Amount of Pages 2 Lines…" at bounding box center [284, 218] width 370 height 380
drag, startPoint x: 329, startPoint y: 88, endPoint x: 329, endPoint y: 84, distance: 3.8
click at [329, 84] on div "Amount of Pages 2 Lines 0 Line" at bounding box center [284, 78] width 370 height 20
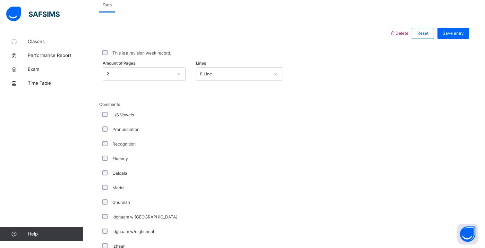
scroll to position [308, 0]
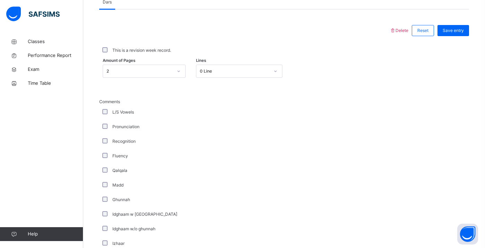
click at [453, 39] on div "Delete Reset Save entry This is a revision week record. Amount of Pages 2 Lines…" at bounding box center [284, 212] width 370 height 380
click at [454, 38] on div "Save entry" at bounding box center [451, 31] width 35 height 18
click at [454, 31] on span "Save entry" at bounding box center [453, 30] width 21 height 6
click at [285, 118] on div at bounding box center [284, 211] width 16 height 225
click at [402, 120] on div "Comments L/S Vowels Pronunciation Recognition Fluency Qalqala Madd Ghunnah Idgh…" at bounding box center [284, 211] width 370 height 225
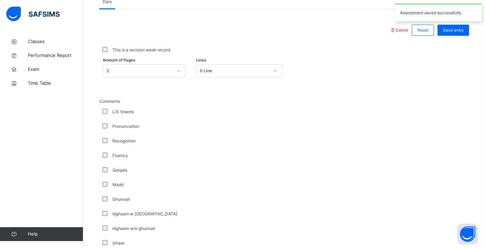
click at [402, 122] on div "Comments L/S Vowels Pronunciation Recognition Fluency Qalqala Madd Ghunnah Idgh…" at bounding box center [284, 210] width 370 height 225
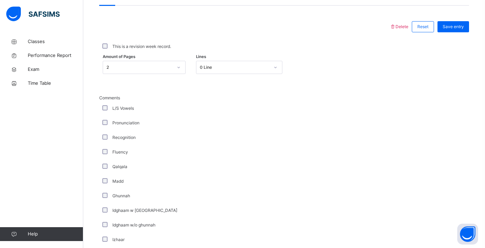
click at [403, 125] on div "Comments L/S Vowels Pronunciation Recognition Fluency Qalqala Madd Ghunnah Idgh…" at bounding box center [284, 207] width 370 height 225
drag, startPoint x: 481, startPoint y: 125, endPoint x: 483, endPoint y: 101, distance: 24.4
click at [483, 101] on div "Back / Advance Class 3 Advance Class 3 Advance Third Term [DATE]-[DATE] Class M…" at bounding box center [284, 76] width 402 height 707
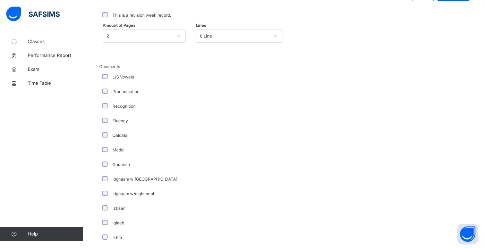
click at [448, 108] on div "Comments L/S Vowels Pronunciation Recognition Fluency Qalqala Madd Ghunnah Idgh…" at bounding box center [284, 176] width 370 height 225
click at [448, 104] on div "Comments L/S Vowels Pronunciation Recognition Fluency Qalqala Madd Ghunnah Idgh…" at bounding box center [284, 174] width 370 height 225
drag, startPoint x: 448, startPoint y: 104, endPoint x: 446, endPoint y: 86, distance: 18.2
click at [446, 86] on div "Comments L/S Vowels Pronunciation Recognition Fluency Qalqala Madd Ghunnah Idgh…" at bounding box center [284, 174] width 370 height 225
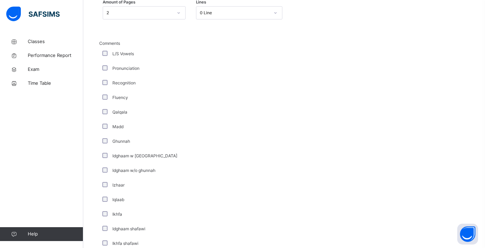
scroll to position [359, 0]
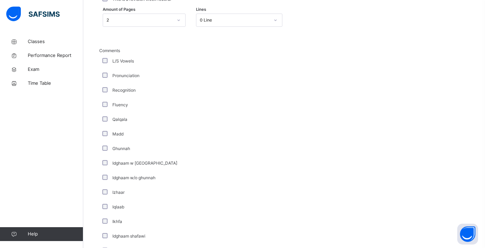
drag, startPoint x: 448, startPoint y: 90, endPoint x: 457, endPoint y: 142, distance: 53.2
click at [457, 142] on div "Comments L/S Vowels Pronunciation Recognition Fluency Qalqala Madd Ghunnah Idgh…" at bounding box center [284, 160] width 370 height 225
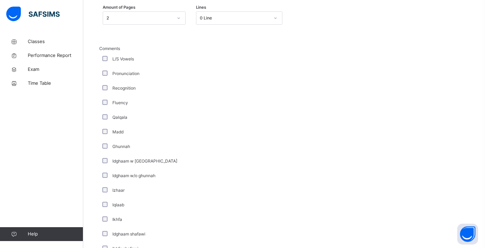
click at [422, 139] on div "Comments L/S Vowels Pronunciation Recognition Fluency Qalqala Madd Ghunnah Idgh…" at bounding box center [284, 157] width 370 height 225
click at [422, 140] on div "Comments L/S Vowels Pronunciation Recognition Fluency Qalqala Madd Ghunnah Idgh…" at bounding box center [284, 157] width 370 height 225
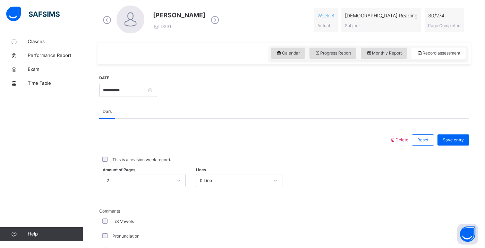
scroll to position [200, 0]
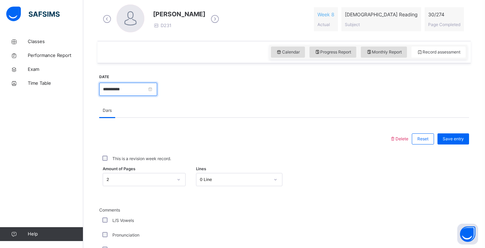
click at [148, 90] on input "**********" at bounding box center [128, 89] width 58 height 13
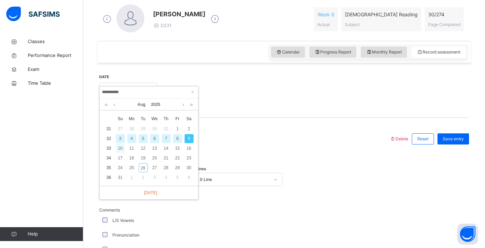
click at [121, 152] on div "10" at bounding box center [120, 148] width 9 height 9
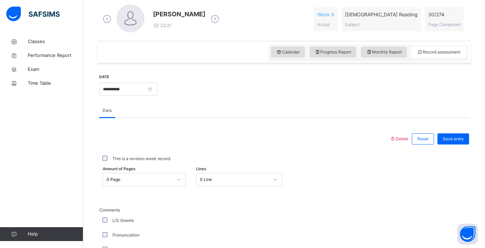
click at [392, 93] on div at bounding box center [313, 89] width 305 height 30
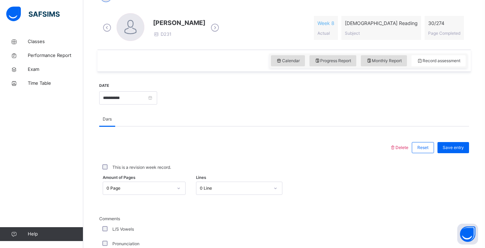
click at [376, 114] on div "Dars" at bounding box center [284, 119] width 370 height 14
click at [372, 167] on div "This is a revision week record." at bounding box center [284, 167] width 367 height 6
click at [397, 142] on div "Delete Reset Save entry" at bounding box center [429, 147] width 79 height 18
click at [480, 37] on div "Back / Advance Class 3 Advance Class 3 Advance Third Term [DATE]-[DATE] Class M…" at bounding box center [284, 196] width 402 height 707
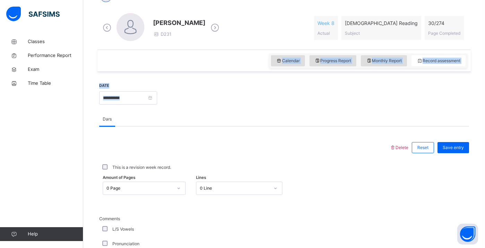
drag, startPoint x: 480, startPoint y: 37, endPoint x: 474, endPoint y: 99, distance: 61.8
click at [474, 99] on div "Back / Advance Class 3 Advance Class 3 Advance Third Term [DATE]-[DATE] Class M…" at bounding box center [284, 196] width 402 height 707
click at [365, 115] on div "Dars" at bounding box center [284, 119] width 370 height 14
drag, startPoint x: 297, startPoint y: 158, endPoint x: 301, endPoint y: 163, distance: 6.3
click at [301, 163] on div "This is a revision week record." at bounding box center [284, 168] width 370 height 22
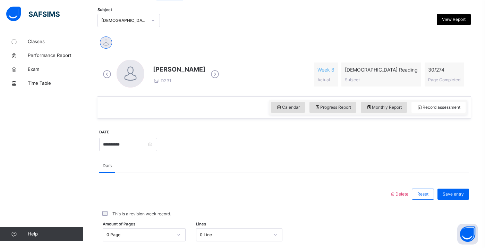
scroll to position [145, 0]
drag, startPoint x: 330, startPoint y: 146, endPoint x: 345, endPoint y: 161, distance: 21.6
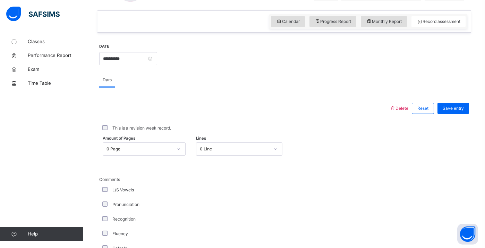
scroll to position [231, 0]
drag, startPoint x: 311, startPoint y: 171, endPoint x: 307, endPoint y: 149, distance: 21.9
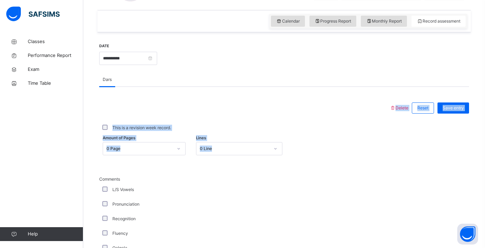
drag, startPoint x: 307, startPoint y: 149, endPoint x: 308, endPoint y: 109, distance: 40.6
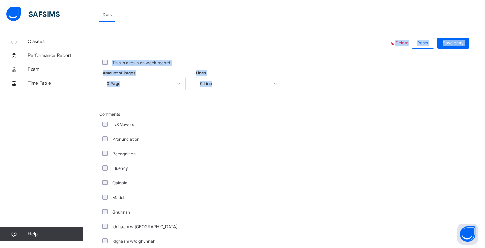
scroll to position [296, 0]
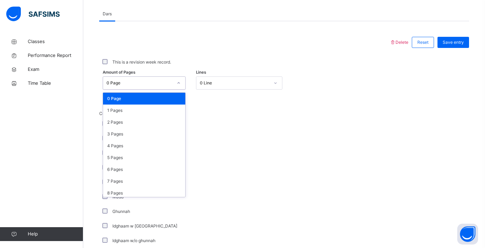
click at [169, 83] on div "0 Page" at bounding box center [140, 83] width 66 height 6
drag, startPoint x: 151, startPoint y: 122, endPoint x: 151, endPoint y: 118, distance: 4.2
click at [151, 120] on div "2 Pages" at bounding box center [144, 122] width 82 height 12
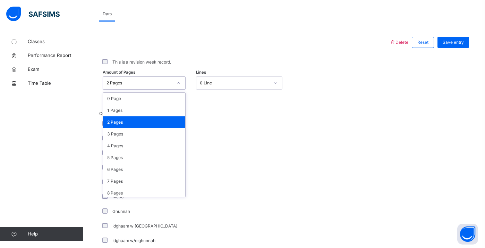
click at [164, 81] on div "2 Pages" at bounding box center [140, 83] width 66 height 6
click at [145, 98] on div "0 Page" at bounding box center [144, 99] width 82 height 12
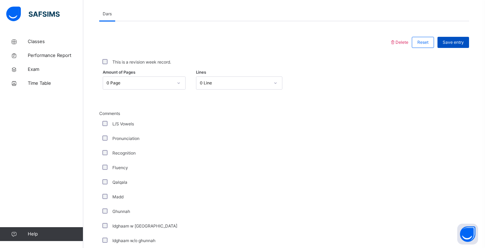
click at [456, 44] on span "Save entry" at bounding box center [453, 42] width 21 height 6
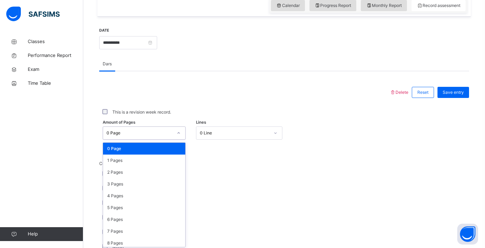
scroll to position [249, 0]
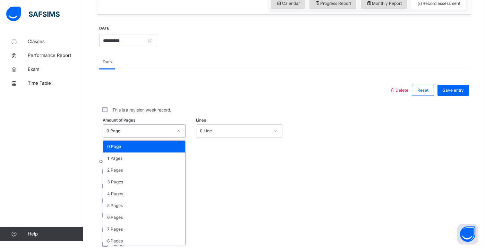
click at [184, 137] on div "option 0 Page focused, 1 of 275. 275 results available. Use Up and Down to choo…" at bounding box center [144, 130] width 83 height 13
click at [164, 169] on div "2 Pages" at bounding box center [144, 170] width 82 height 12
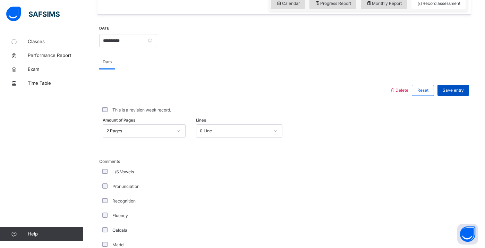
click at [455, 91] on span "Save entry" at bounding box center [453, 90] width 21 height 6
click at [149, 41] on input "**********" at bounding box center [128, 40] width 58 height 13
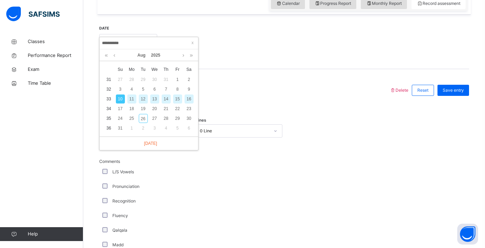
click at [166, 100] on div "14" at bounding box center [166, 98] width 9 height 9
type input "**********"
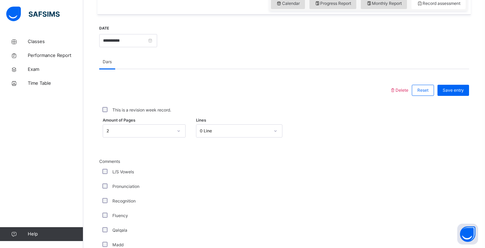
click at [153, 133] on div "2" at bounding box center [140, 131] width 66 height 6
click at [452, 95] on div "Save entry" at bounding box center [454, 90] width 32 height 11
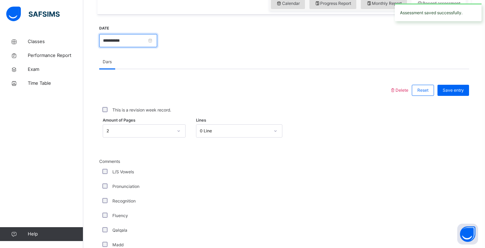
click at [143, 39] on input "**********" at bounding box center [128, 40] width 58 height 13
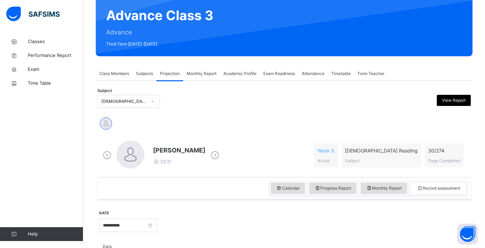
scroll to position [65, 0]
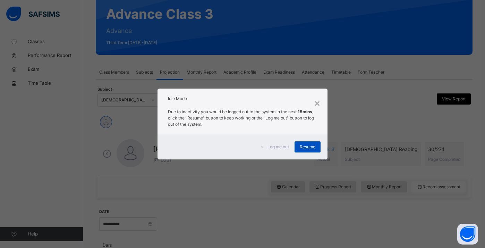
click at [309, 148] on span "Resume" at bounding box center [308, 147] width 16 height 6
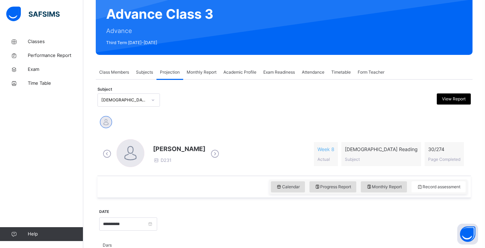
click at [151, 97] on div at bounding box center [153, 99] width 12 height 11
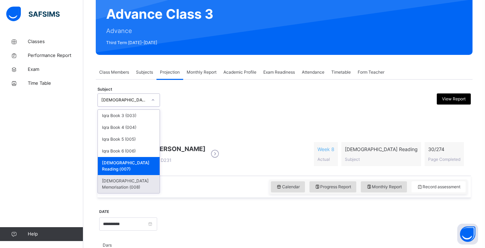
click at [138, 175] on div "[DEMOGRAPHIC_DATA] Memorisation (008)" at bounding box center [129, 184] width 62 height 18
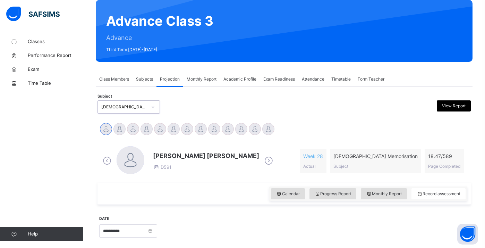
scroll to position [67, 0]
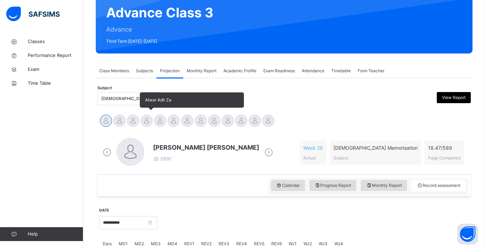
click at [145, 119] on div at bounding box center [147, 121] width 12 height 12
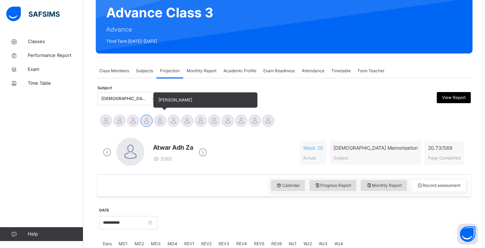
click at [158, 119] on div at bounding box center [160, 121] width 12 height 12
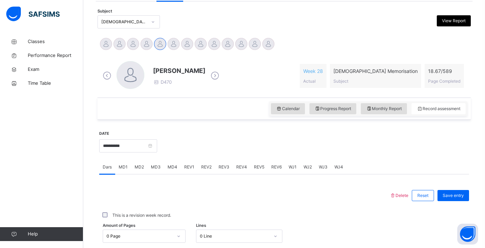
scroll to position [144, 0]
click at [164, 169] on div "MD4" at bounding box center [172, 167] width 17 height 14
click at [159, 168] on span "MD3" at bounding box center [156, 166] width 10 height 6
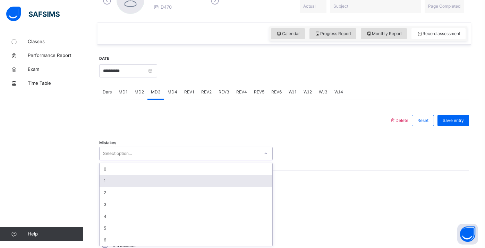
click at [145, 160] on div "option 1 focused, 2 of 7. 7 results available. Use Up and Down to choose option…" at bounding box center [186, 153] width 174 height 13
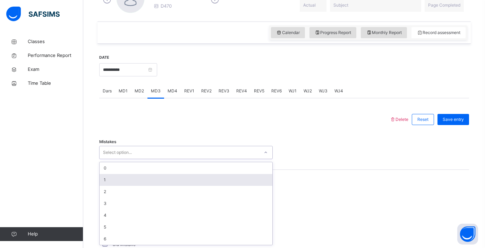
click at [148, 181] on div "1" at bounding box center [186, 180] width 173 height 12
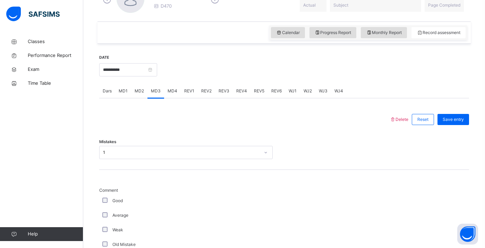
click at [107, 203] on div "Good" at bounding box center [186, 201] width 170 height 6
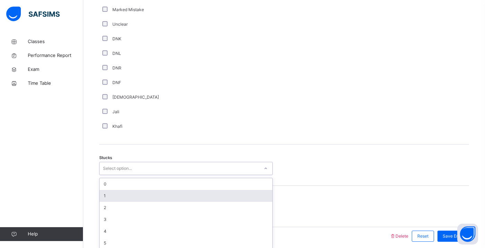
click at [128, 175] on div "option 1 focused, 2 of 6. 6 results available. Use Up and Down to choose option…" at bounding box center [186, 168] width 174 height 13
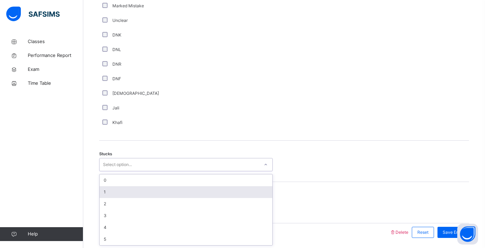
scroll to position [473, 0]
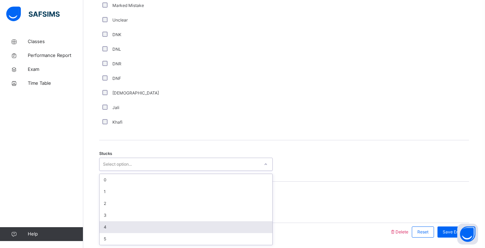
click at [128, 223] on div "4" at bounding box center [186, 227] width 173 height 12
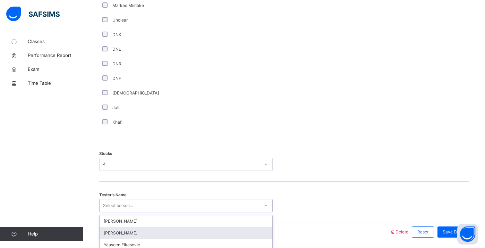
scroll to position [497, 0]
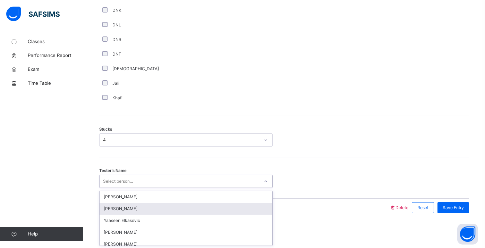
click at [140, 188] on div "option [PERSON_NAME] focused, 2 of 93. 93 results available. Use Up and Down to…" at bounding box center [186, 181] width 174 height 13
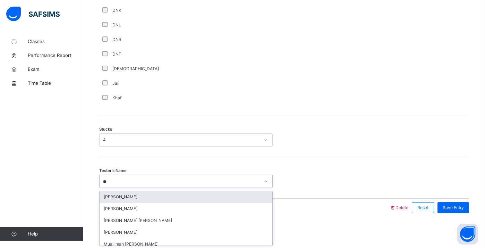
type input "***"
click at [166, 199] on div "[PERSON_NAME] [PERSON_NAME]" at bounding box center [186, 197] width 173 height 12
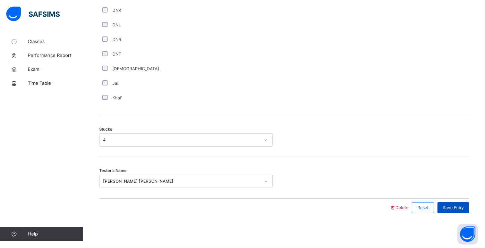
click at [446, 205] on span "Save Entry" at bounding box center [453, 207] width 21 height 6
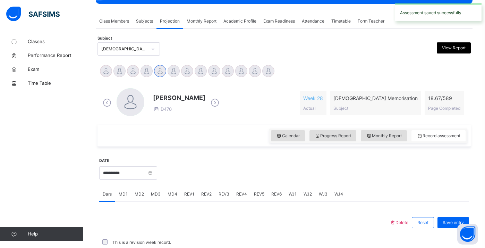
scroll to position [274, 0]
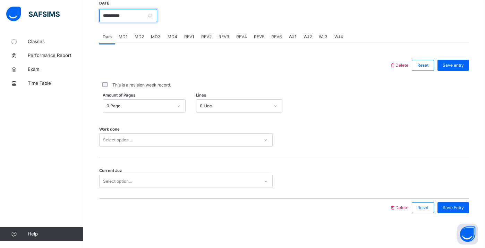
click at [145, 19] on input "**********" at bounding box center [128, 15] width 58 height 13
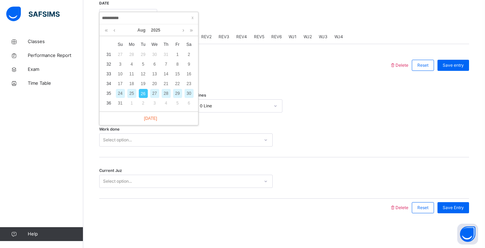
click at [123, 93] on div "24" at bounding box center [120, 93] width 9 height 9
type input "**********"
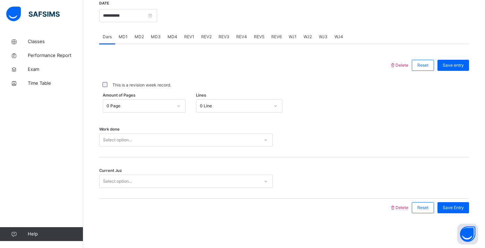
click at [220, 107] on div "0 Line" at bounding box center [235, 106] width 70 height 6
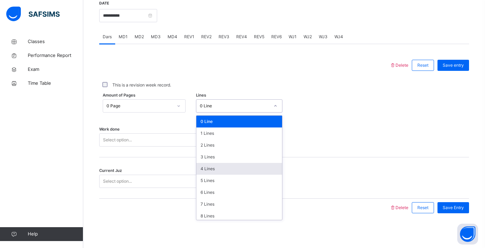
click at [219, 169] on div "4 Lines" at bounding box center [239, 169] width 86 height 12
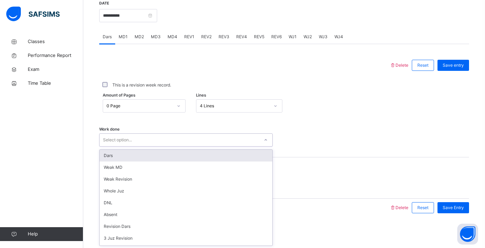
click at [204, 136] on div "Select option..." at bounding box center [180, 140] width 160 height 11
click at [184, 159] on div "Dars" at bounding box center [186, 156] width 173 height 12
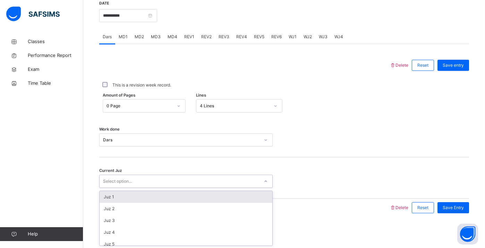
click at [167, 177] on div "Select option..." at bounding box center [180, 181] width 160 height 11
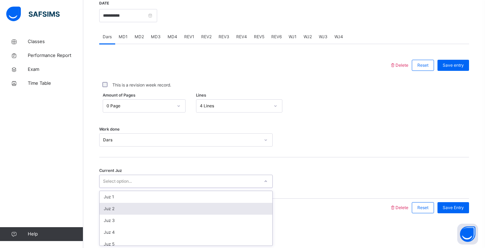
scroll to position [300, 0]
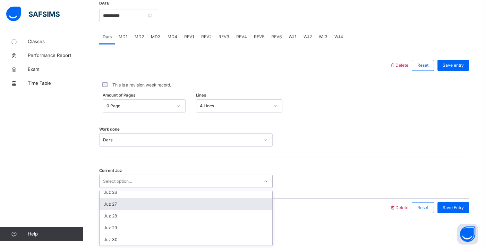
click at [141, 207] on div "Juz 27" at bounding box center [186, 204] width 173 height 12
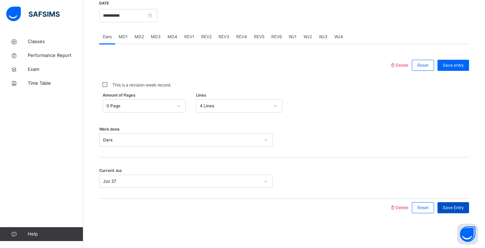
click at [446, 204] on div "Save Entry" at bounding box center [454, 207] width 32 height 11
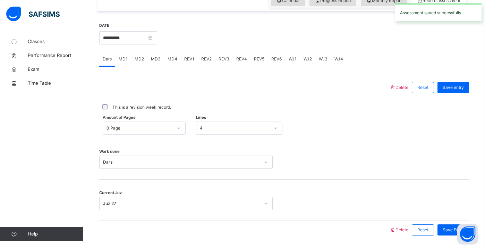
scroll to position [248, 0]
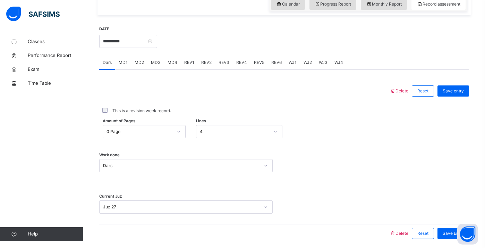
click at [142, 64] on span "MD2" at bounding box center [139, 62] width 9 height 6
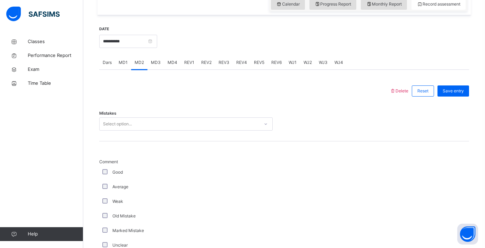
click at [140, 121] on div "Select option..." at bounding box center [180, 124] width 160 height 11
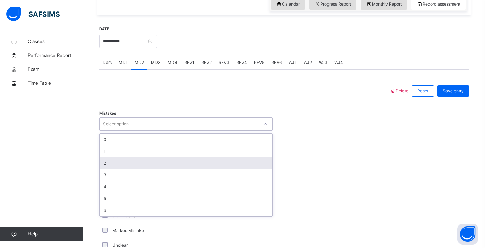
click at [110, 160] on div "2" at bounding box center [186, 163] width 173 height 12
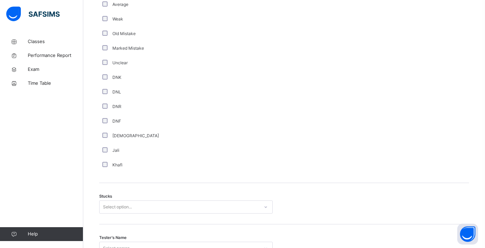
scroll to position [497, 0]
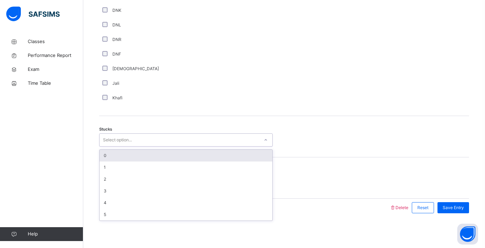
click at [145, 141] on div "Select option..." at bounding box center [180, 140] width 160 height 11
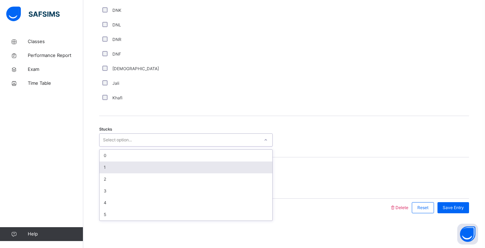
click at [134, 165] on div "1" at bounding box center [186, 167] width 173 height 12
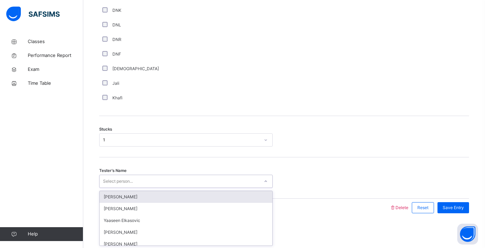
click at [132, 176] on div "Select person..." at bounding box center [118, 181] width 30 height 13
type input "****"
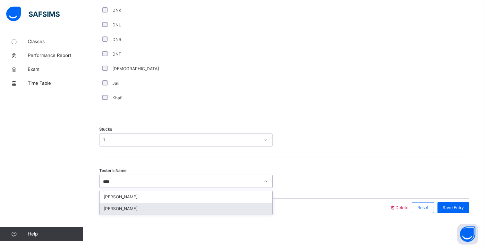
click at [135, 208] on div "[PERSON_NAME]" at bounding box center [186, 209] width 173 height 12
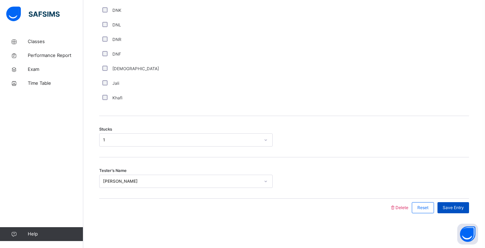
click at [442, 208] on div "Save Entry" at bounding box center [454, 207] width 32 height 11
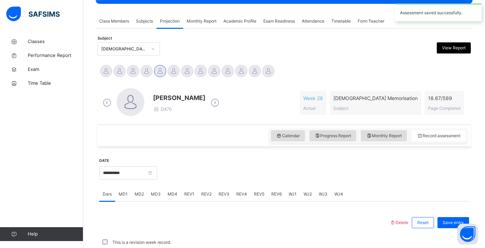
scroll to position [274, 0]
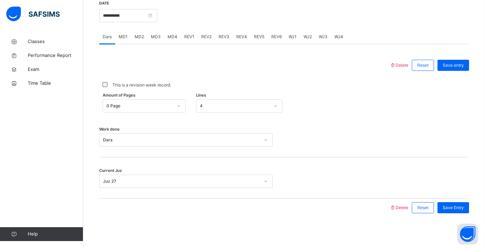
click at [146, 40] on div "MD2" at bounding box center [139, 37] width 16 height 14
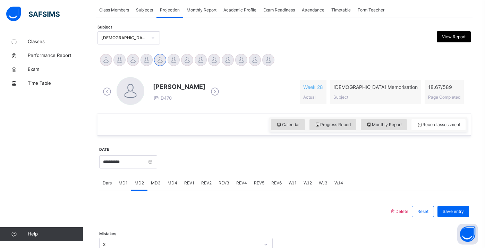
scroll to position [89, 0]
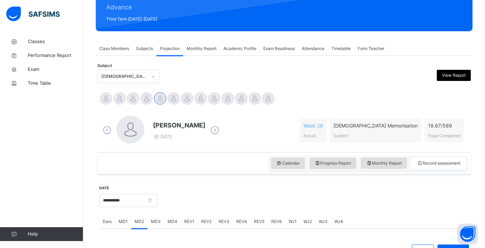
click at [177, 224] on div "MD4" at bounding box center [172, 222] width 17 height 14
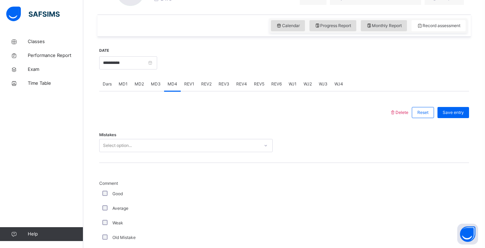
scroll to position [227, 0]
click at [199, 146] on div "Select option..." at bounding box center [180, 144] width 160 height 11
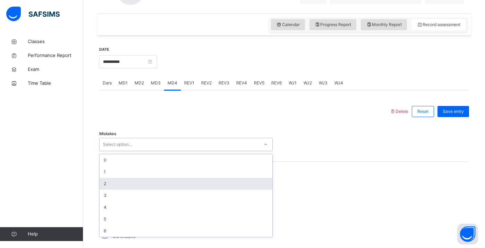
click at [150, 183] on div "2" at bounding box center [186, 184] width 173 height 12
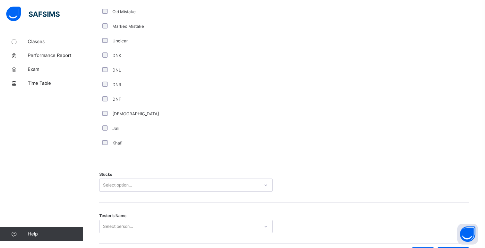
scroll to position [497, 0]
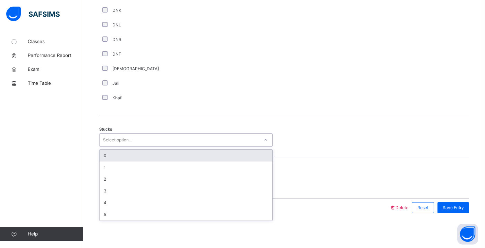
click at [162, 138] on div "Select option..." at bounding box center [180, 140] width 160 height 11
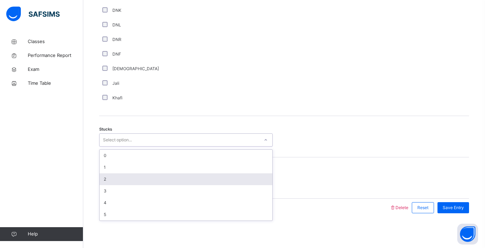
click at [131, 182] on div "2" at bounding box center [186, 179] width 173 height 12
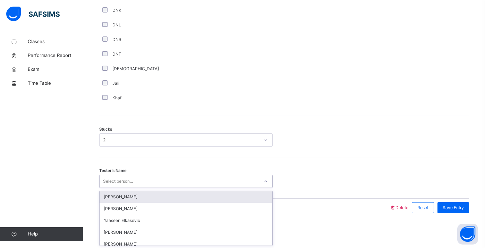
click at [133, 182] on div "Select person..." at bounding box center [118, 181] width 30 height 13
type input "****"
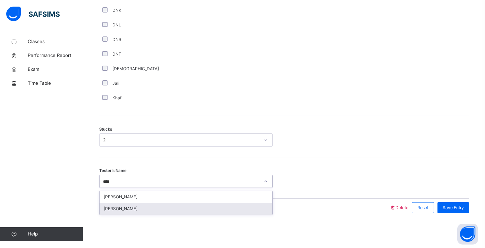
click at [143, 213] on div "[PERSON_NAME]" at bounding box center [186, 209] width 173 height 12
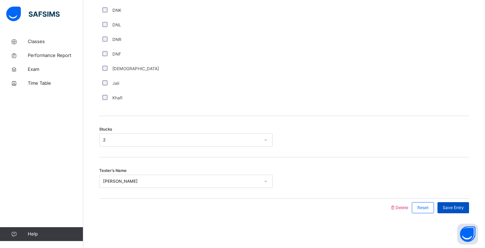
click at [457, 208] on span "Save Entry" at bounding box center [453, 207] width 21 height 6
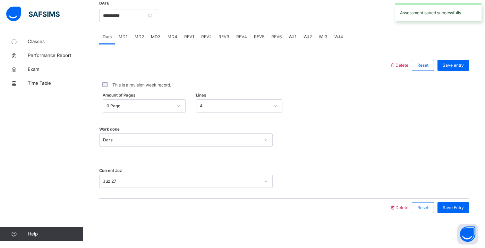
scroll to position [257, 0]
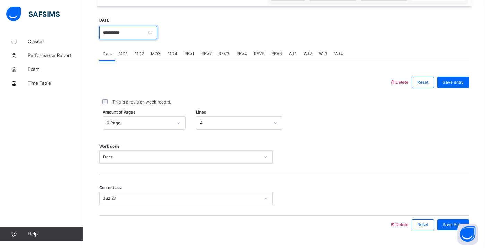
click at [147, 36] on input "**********" at bounding box center [128, 32] width 58 height 13
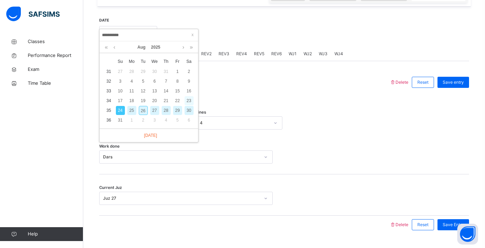
click at [186, 102] on div "23" at bounding box center [189, 100] width 9 height 9
type input "**********"
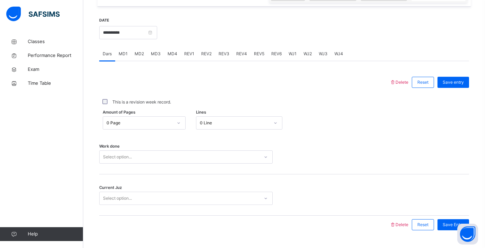
click at [226, 121] on div "0 Line" at bounding box center [235, 123] width 70 height 6
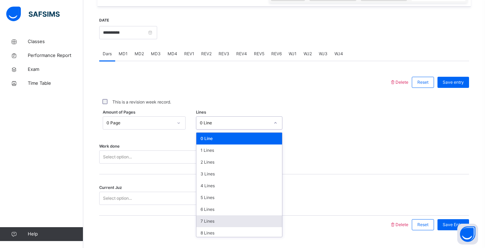
click at [218, 217] on div "7 Lines" at bounding box center [239, 221] width 86 height 12
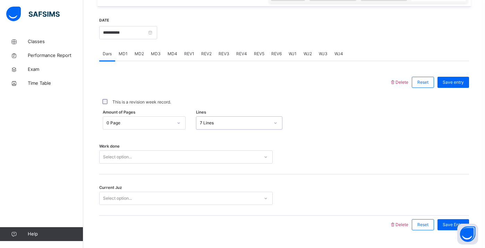
scroll to position [274, 0]
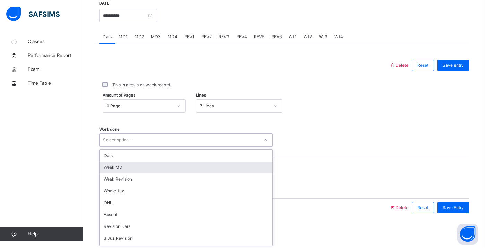
click at [216, 146] on div "option [PERSON_NAME] MD focused, 2 of 14. 14 results available. Use Up and Down…" at bounding box center [186, 139] width 174 height 13
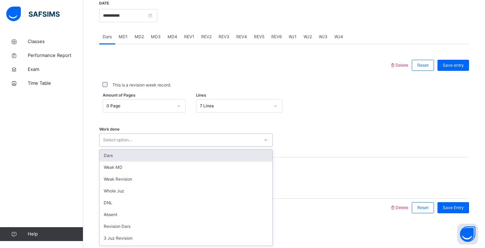
click at [203, 158] on div "Dars" at bounding box center [186, 156] width 173 height 12
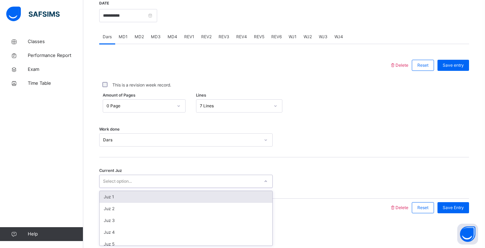
click at [184, 177] on div "Select option..." at bounding box center [180, 181] width 160 height 11
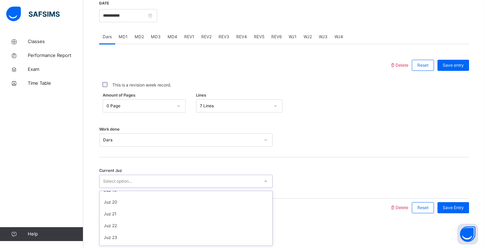
scroll to position [300, 0]
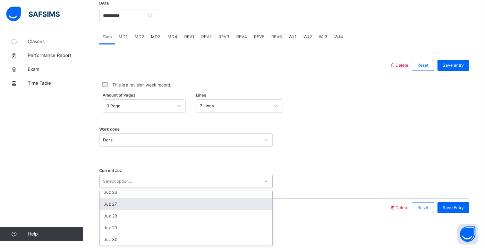
click at [142, 207] on div "Juz 27" at bounding box center [186, 204] width 173 height 12
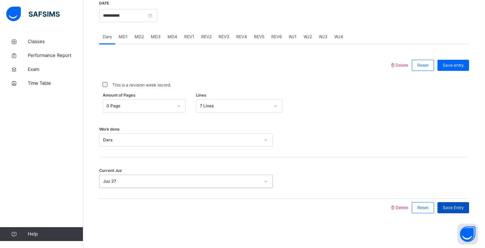
click at [456, 211] on div "Save Entry" at bounding box center [454, 207] width 32 height 11
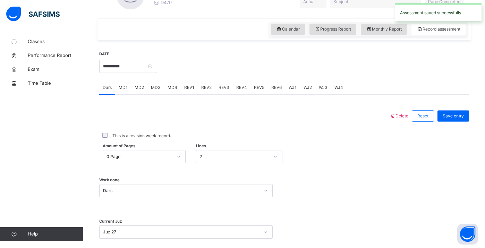
scroll to position [222, 0]
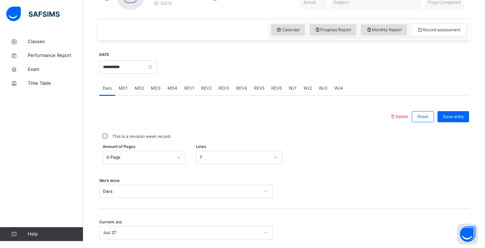
click at [155, 91] on div "MD3" at bounding box center [156, 88] width 17 height 14
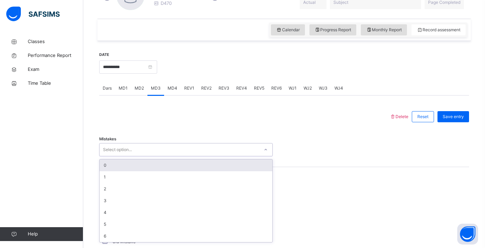
click at [153, 146] on div "Select option..." at bounding box center [180, 149] width 160 height 11
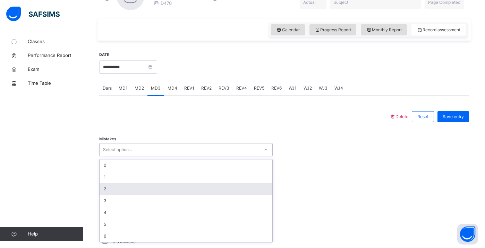
click at [120, 193] on div "2" at bounding box center [186, 189] width 173 height 12
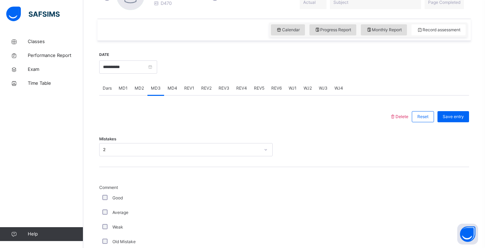
click at [104, 215] on div "Average" at bounding box center [186, 212] width 170 height 6
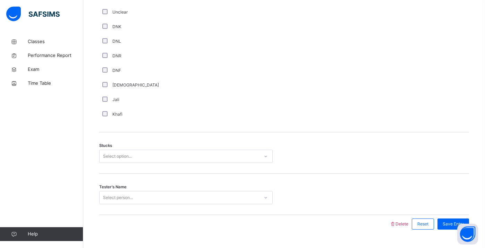
scroll to position [497, 0]
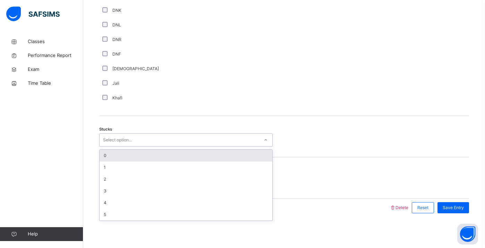
click at [133, 135] on div "Select option..." at bounding box center [180, 140] width 160 height 11
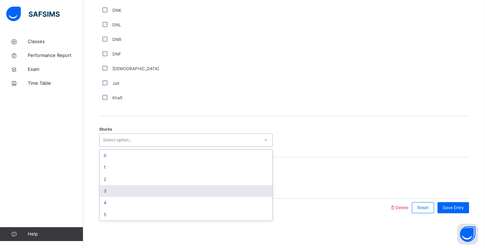
click at [113, 190] on div "3" at bounding box center [186, 191] width 173 height 12
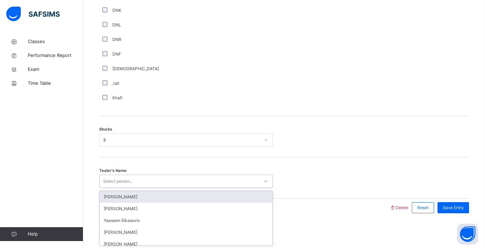
click at [138, 179] on div "Select person..." at bounding box center [180, 181] width 160 height 11
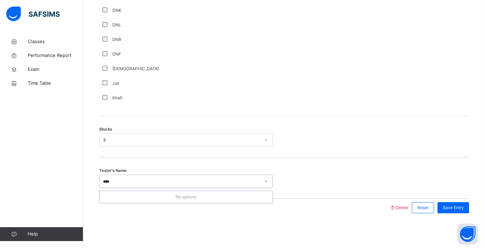
type input "***"
click at [126, 194] on div "[PERSON_NAME]" at bounding box center [186, 197] width 173 height 12
click at [450, 206] on span "Save Entry" at bounding box center [453, 207] width 21 height 6
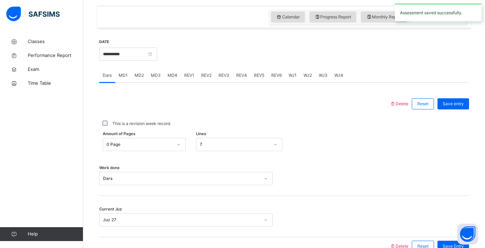
scroll to position [234, 0]
click at [173, 78] on span "MD4" at bounding box center [173, 76] width 10 height 6
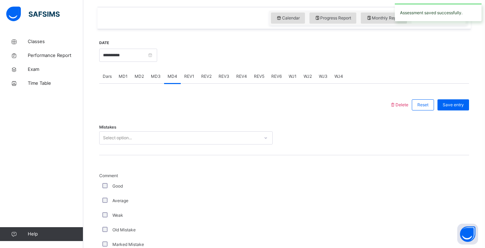
click at [156, 82] on div "MD3" at bounding box center [156, 76] width 17 height 14
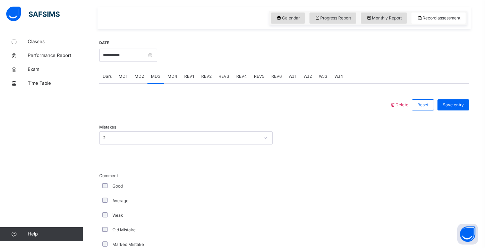
click at [169, 79] on div "MD4" at bounding box center [172, 76] width 17 height 14
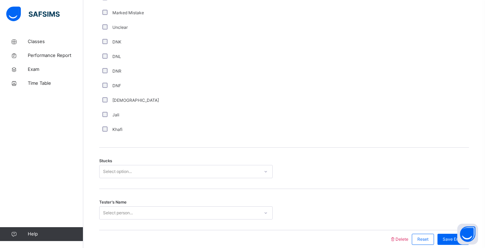
scroll to position [470, 0]
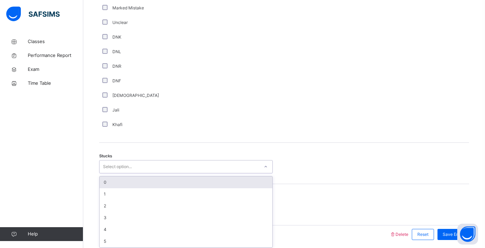
click at [138, 168] on div "Select option..." at bounding box center [180, 166] width 160 height 11
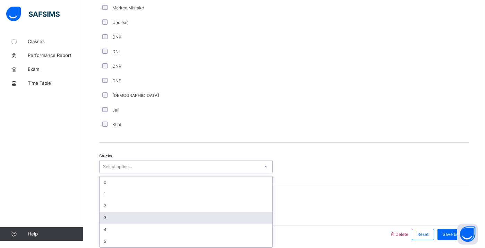
click at [114, 213] on div "3" at bounding box center [186, 218] width 173 height 12
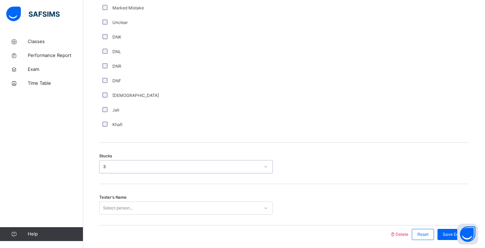
scroll to position [497, 0]
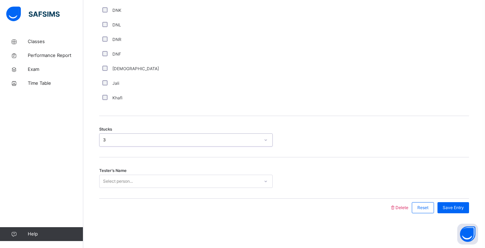
click at [130, 188] on div "Select person..." at bounding box center [186, 181] width 174 height 13
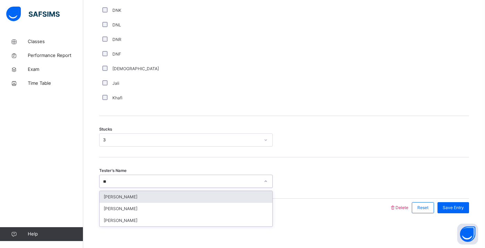
type input "***"
click at [151, 196] on div "[PERSON_NAME]" at bounding box center [186, 197] width 173 height 12
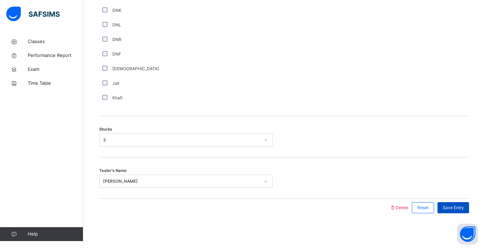
click at [462, 211] on div "Save Entry" at bounding box center [454, 207] width 32 height 11
click at [458, 208] on span "Save Entry" at bounding box center [453, 207] width 21 height 6
click at [457, 207] on span "Save Entry" at bounding box center [453, 207] width 21 height 6
click at [458, 209] on span "Save Entry" at bounding box center [453, 207] width 21 height 6
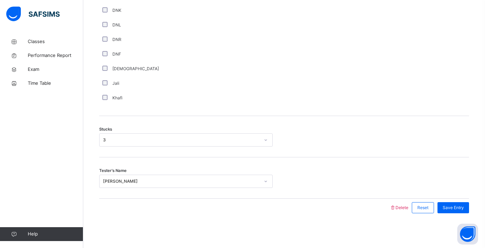
click at [318, 84] on div "Comment Good Average Weak Old Mistake Marked Mistake Unclear DNK DNL DNR DNF Mu…" at bounding box center [284, 7] width 370 height 196
click at [460, 213] on div "Save Entry" at bounding box center [451, 208] width 35 height 18
click at [460, 207] on span "Save Entry" at bounding box center [453, 207] width 21 height 6
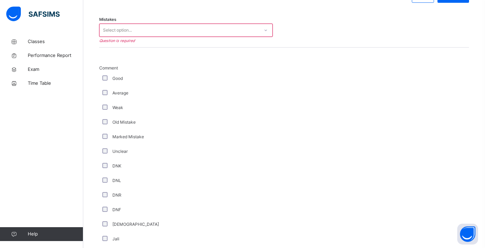
scroll to position [341, 0]
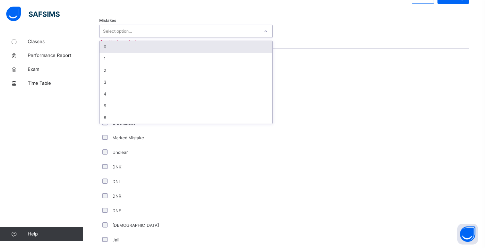
click at [235, 34] on div "Select option..." at bounding box center [180, 31] width 160 height 11
click at [219, 51] on div "0" at bounding box center [186, 47] width 173 height 12
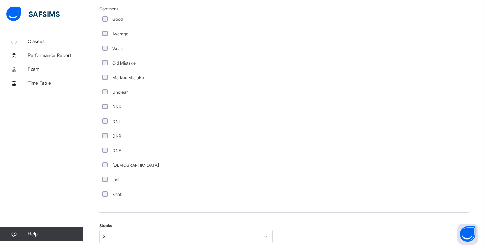
scroll to position [497, 0]
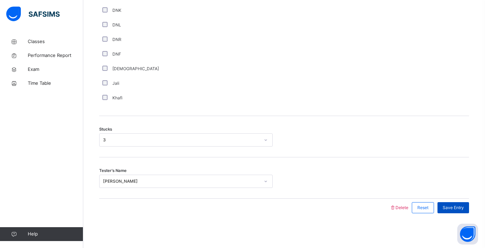
click at [459, 207] on span "Save Entry" at bounding box center [453, 207] width 21 height 6
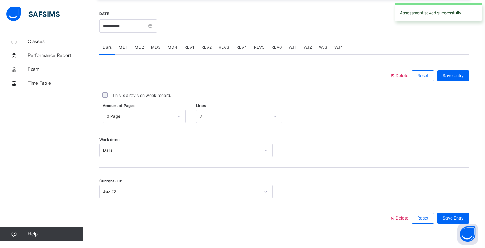
scroll to position [258, 0]
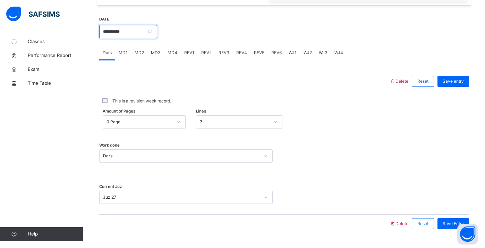
click at [134, 30] on input "**********" at bounding box center [128, 31] width 58 height 13
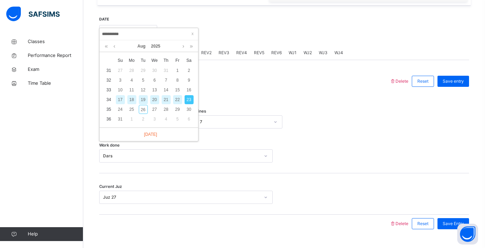
click at [167, 102] on div "21" at bounding box center [166, 99] width 9 height 9
type input "**********"
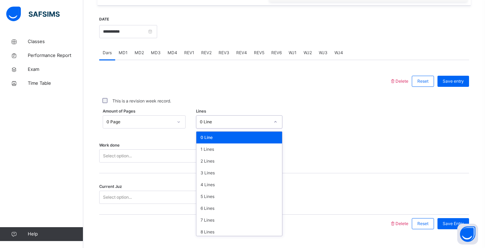
click at [219, 120] on div "0 Line" at bounding box center [235, 122] width 70 height 6
click at [222, 219] on div "7 Lines" at bounding box center [239, 220] width 86 height 12
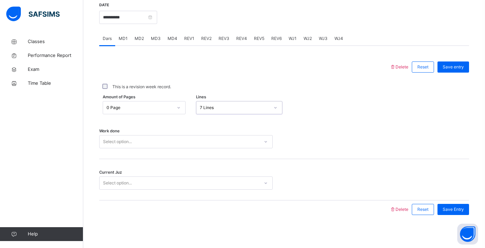
scroll to position [274, 0]
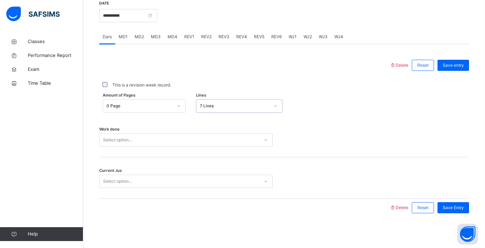
click at [192, 146] on div "Select option..." at bounding box center [186, 139] width 174 height 13
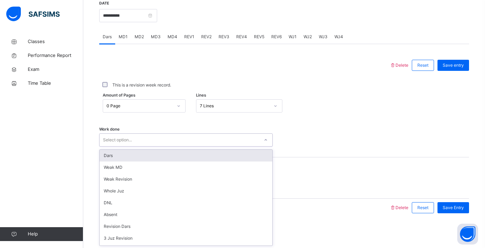
click at [192, 154] on div "Dars" at bounding box center [186, 156] width 173 height 12
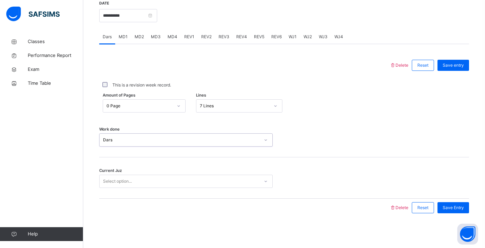
click at [179, 178] on div "Select option..." at bounding box center [180, 181] width 160 height 11
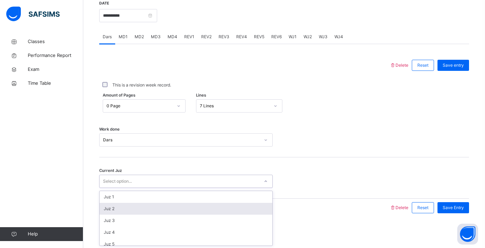
scroll to position [300, 0]
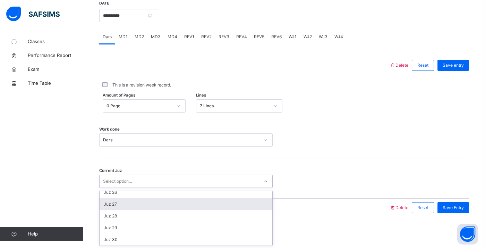
click at [160, 209] on div "Juz 27" at bounding box center [186, 204] width 173 height 12
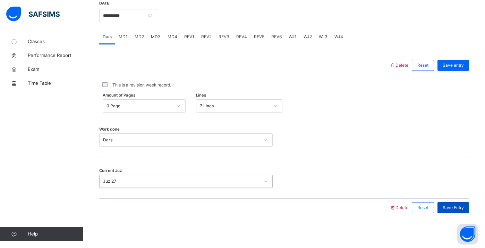
click at [465, 207] on div "Save Entry" at bounding box center [454, 207] width 32 height 11
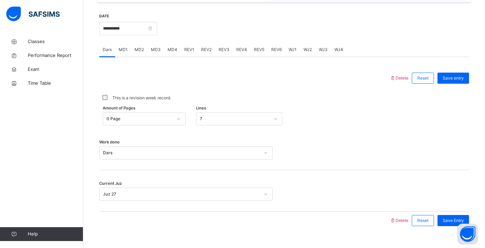
scroll to position [254, 0]
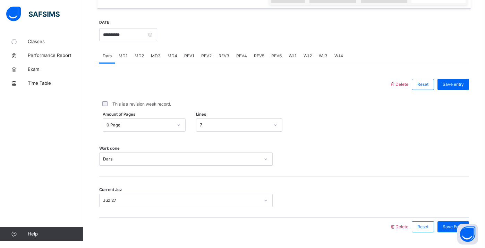
click at [136, 58] on span "MD2" at bounding box center [139, 56] width 9 height 6
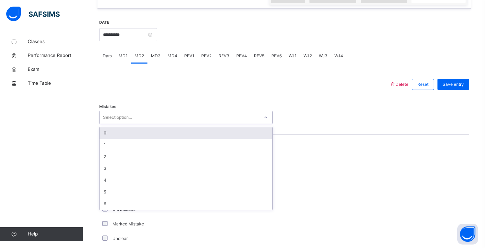
click at [148, 116] on div "Select option..." at bounding box center [180, 117] width 160 height 11
click at [205, 135] on div "0" at bounding box center [186, 133] width 173 height 12
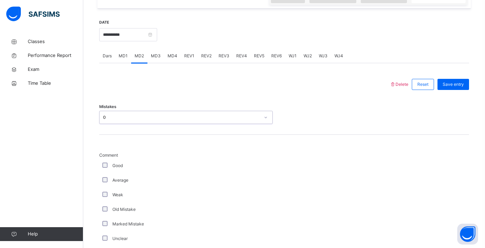
click at [105, 183] on div "Average" at bounding box center [186, 180] width 174 height 15
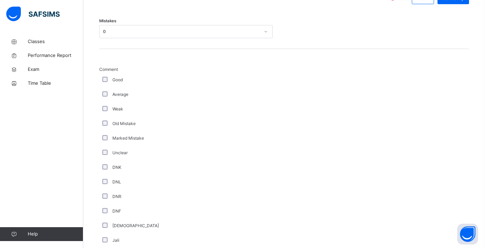
scroll to position [497, 0]
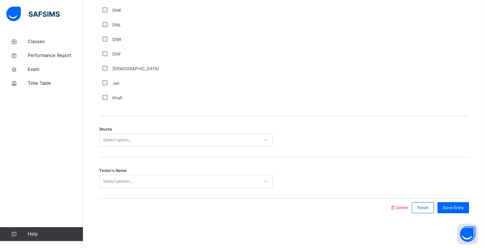
click at [158, 137] on div "Select option..." at bounding box center [180, 140] width 160 height 11
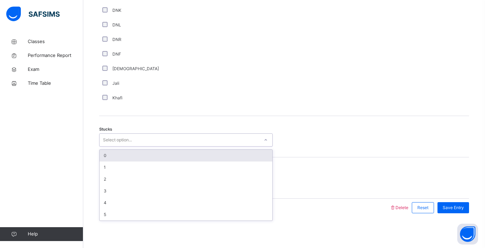
click at [179, 93] on div "Khafi" at bounding box center [186, 98] width 174 height 15
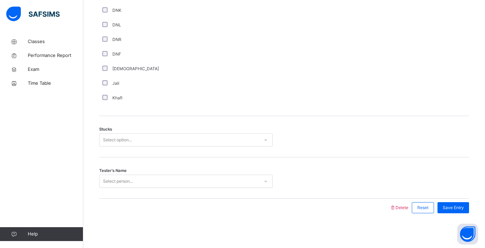
click at [158, 137] on div "Select option..." at bounding box center [180, 140] width 160 height 11
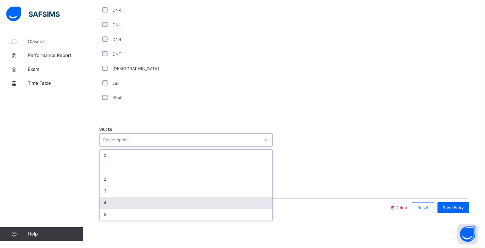
click at [133, 206] on div "4" at bounding box center [186, 203] width 173 height 12
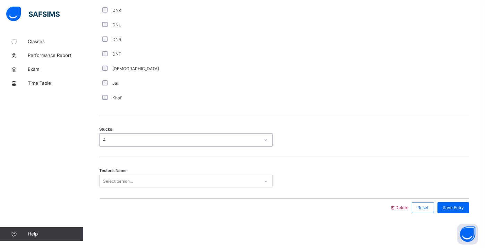
click at [147, 182] on div "Select person..." at bounding box center [180, 181] width 160 height 11
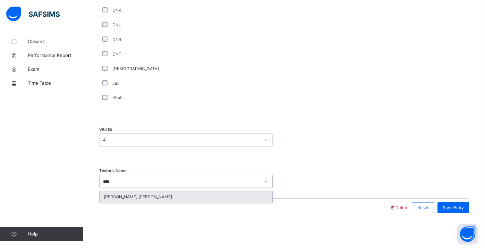
type input "*****"
click at [136, 193] on div "[PERSON_NAME] [PERSON_NAME]" at bounding box center [186, 197] width 173 height 12
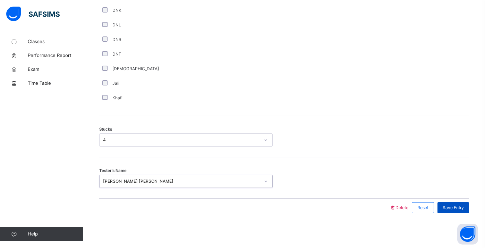
click at [451, 209] on span "Save Entry" at bounding box center [453, 207] width 21 height 6
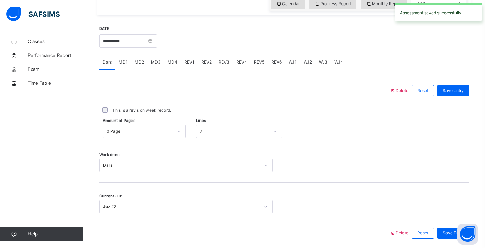
scroll to position [242, 0]
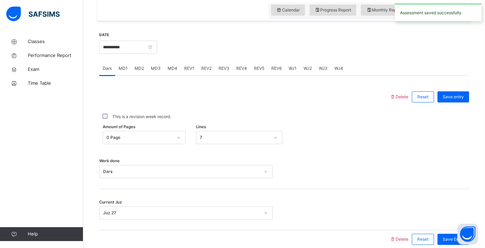
click at [145, 68] on div "MD2" at bounding box center [139, 68] width 16 height 14
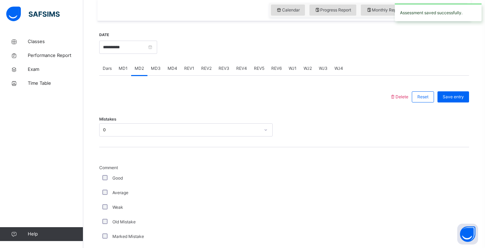
click at [158, 72] on div "MD3" at bounding box center [156, 68] width 17 height 14
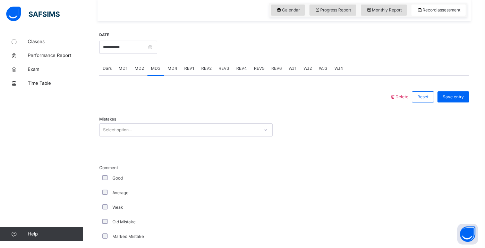
click at [177, 72] on div "MD4" at bounding box center [172, 68] width 17 height 14
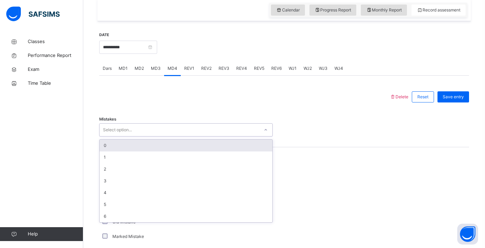
click at [149, 133] on div "Select option..." at bounding box center [180, 130] width 160 height 11
click at [144, 145] on div "0" at bounding box center [186, 146] width 173 height 12
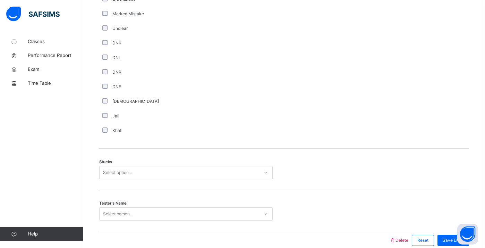
scroll to position [480, 0]
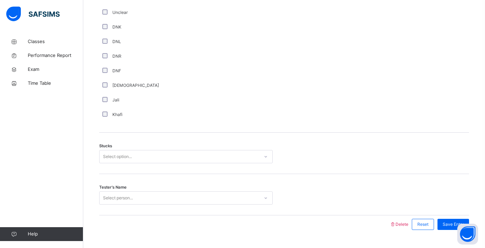
click at [142, 155] on div "Select option..." at bounding box center [180, 156] width 160 height 11
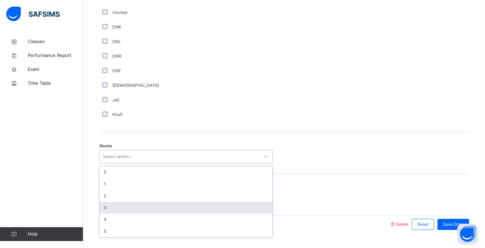
click at [124, 205] on div "3" at bounding box center [186, 208] width 173 height 12
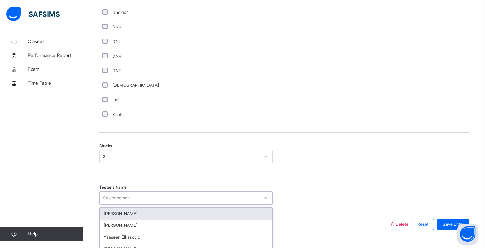
scroll to position [497, 0]
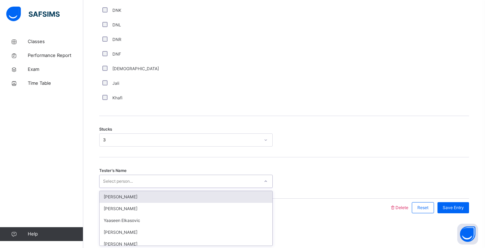
click at [132, 188] on div "option [PERSON_NAME] focused, 1 of 93. 93 results available. Use Up and Down to…" at bounding box center [186, 181] width 174 height 13
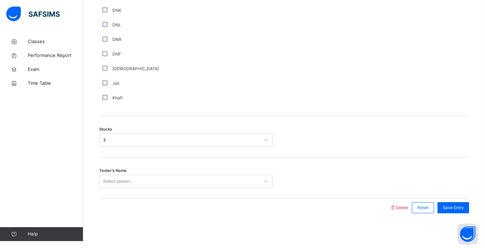
click at [255, 86] on div "Jali" at bounding box center [186, 83] width 174 height 15
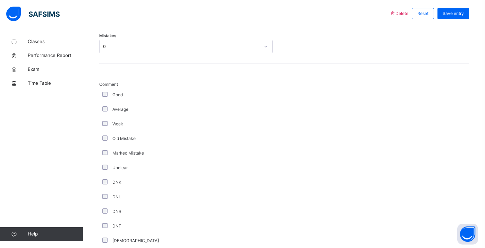
scroll to position [320, 0]
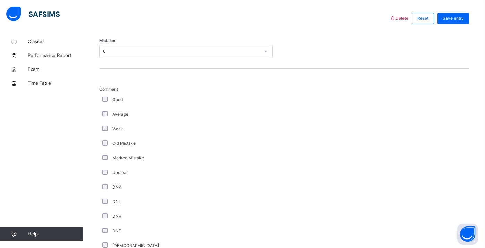
click at [173, 52] on div "0" at bounding box center [181, 51] width 157 height 6
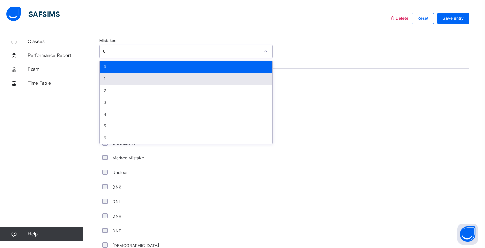
click at [146, 83] on div "1" at bounding box center [186, 79] width 173 height 12
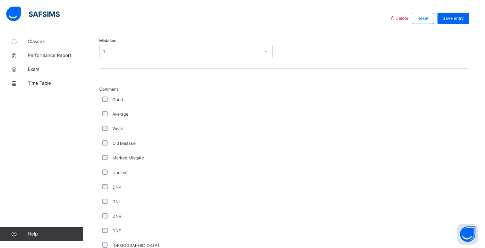
click at [108, 116] on div "Average" at bounding box center [186, 114] width 170 height 6
click at [108, 96] on div "Good" at bounding box center [186, 99] width 174 height 15
click at [108, 96] on div "Good" at bounding box center [186, 99] width 170 height 6
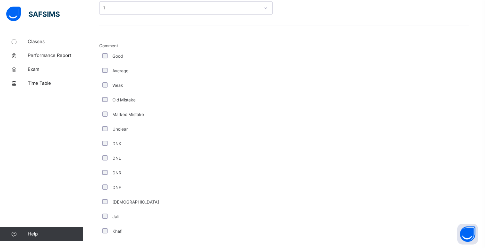
scroll to position [497, 0]
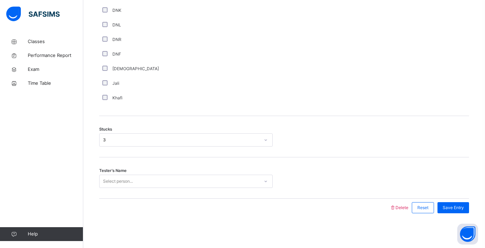
click at [182, 171] on div "Tester's Name Select person..." at bounding box center [284, 177] width 370 height 41
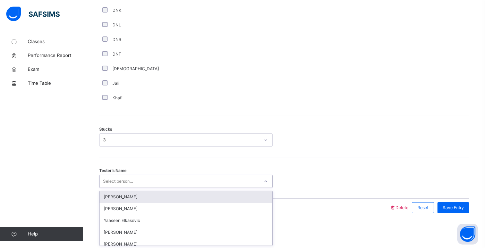
click at [176, 181] on div "Select person..." at bounding box center [180, 181] width 160 height 11
type input "***"
click at [149, 197] on div "[PERSON_NAME] [PERSON_NAME]" at bounding box center [186, 197] width 173 height 12
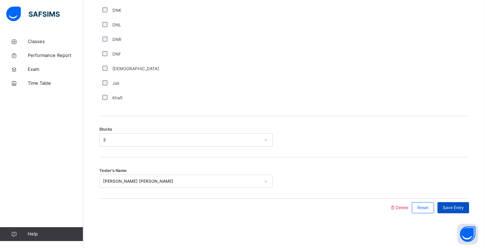
click at [457, 211] on div "Save Entry" at bounding box center [454, 207] width 32 height 11
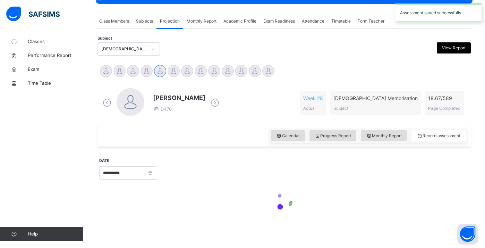
scroll to position [274, 0]
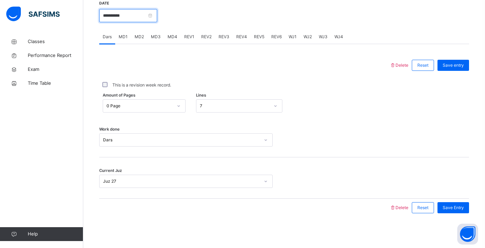
click at [141, 19] on input "**********" at bounding box center [128, 15] width 58 height 13
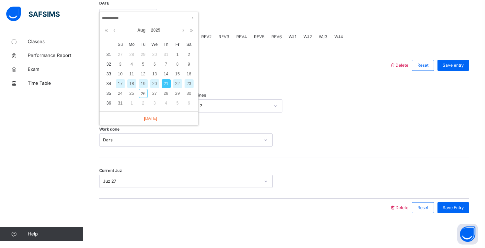
click at [147, 85] on div "19" at bounding box center [143, 83] width 9 height 9
type input "**********"
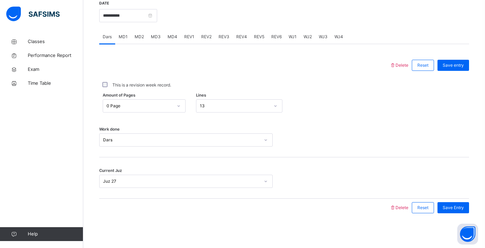
click at [155, 37] on span "MD3" at bounding box center [156, 37] width 10 height 6
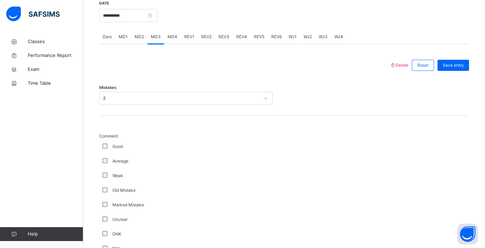
click at [175, 41] on div "MD4" at bounding box center [172, 37] width 17 height 14
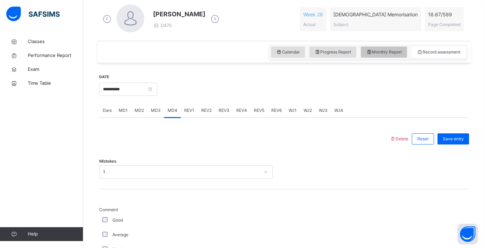
click at [392, 53] on span "Monthly Report" at bounding box center [384, 52] width 36 height 6
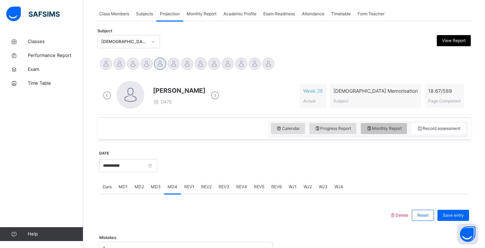
select select "****"
select select "*"
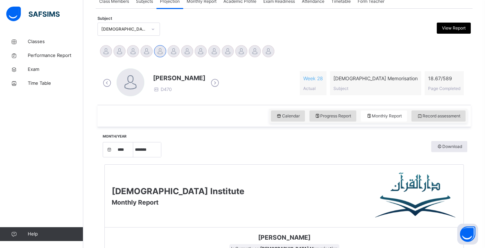
scroll to position [121, 0]
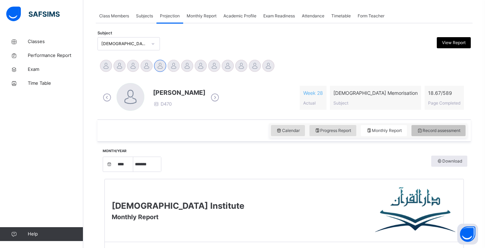
click at [450, 132] on span "Record assessment" at bounding box center [439, 130] width 44 height 6
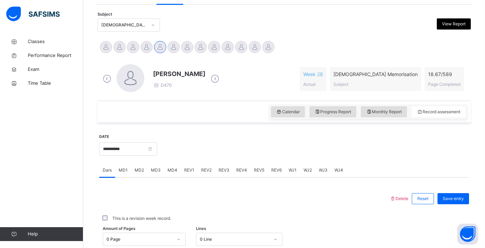
scroll to position [145, 0]
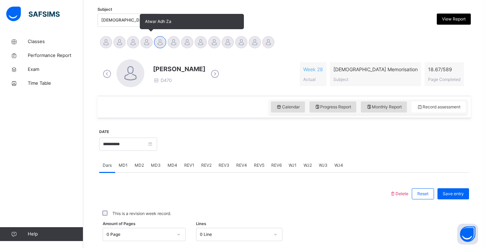
click at [149, 44] on div at bounding box center [147, 42] width 12 height 12
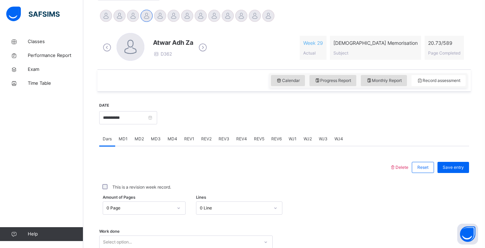
scroll to position [180, 0]
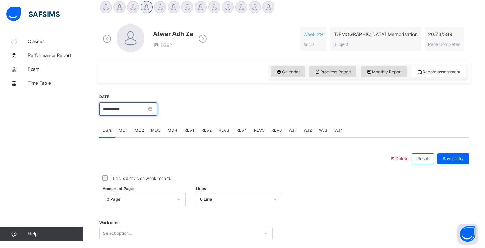
click at [140, 107] on input "**********" at bounding box center [128, 108] width 58 height 13
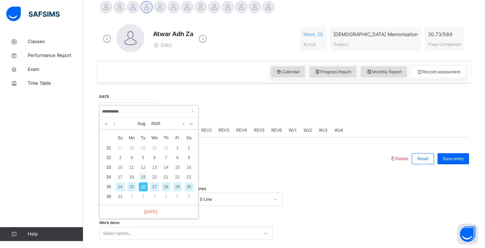
click at [144, 178] on div "19" at bounding box center [143, 177] width 9 height 9
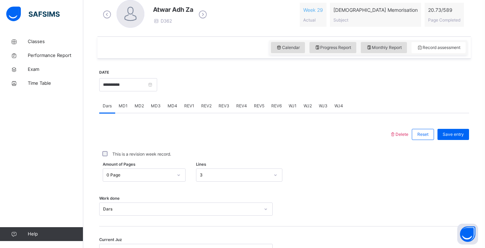
scroll to position [207, 0]
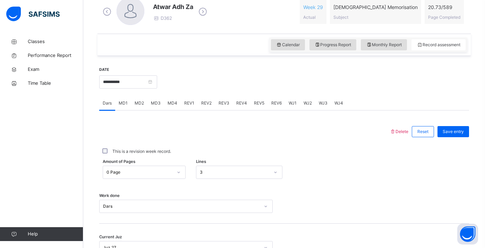
click at [156, 104] on span "MD3" at bounding box center [156, 103] width 10 height 6
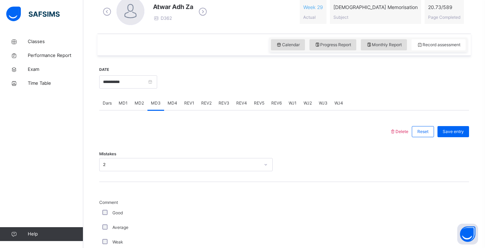
click at [172, 100] on span "MD4" at bounding box center [173, 103] width 10 height 6
click at [138, 80] on input "**********" at bounding box center [128, 81] width 58 height 13
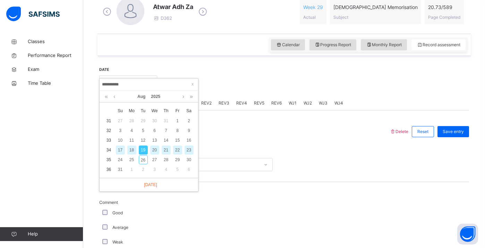
click at [165, 149] on div "21" at bounding box center [166, 149] width 9 height 9
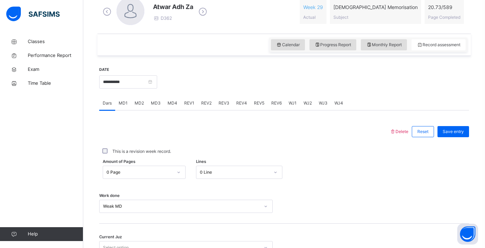
click at [151, 105] on span "MD3" at bounding box center [156, 103] width 10 height 6
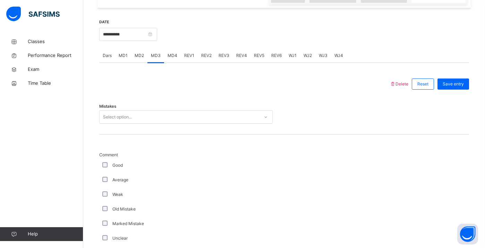
scroll to position [258, 0]
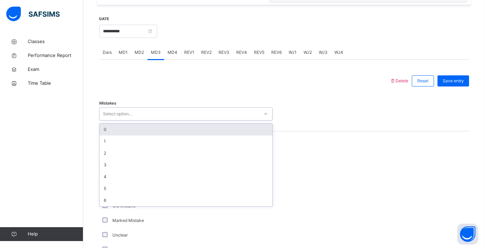
click at [156, 110] on div "Select option..." at bounding box center [180, 114] width 160 height 11
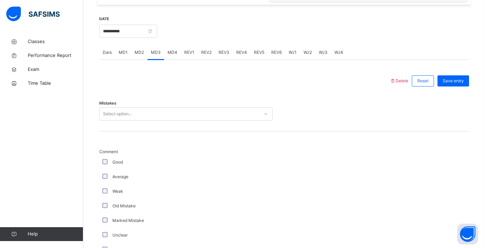
click at [141, 52] on span "MD2" at bounding box center [139, 52] width 9 height 6
click at [176, 51] on div "MD4" at bounding box center [172, 52] width 17 height 14
click at [144, 26] on input "**********" at bounding box center [128, 31] width 58 height 13
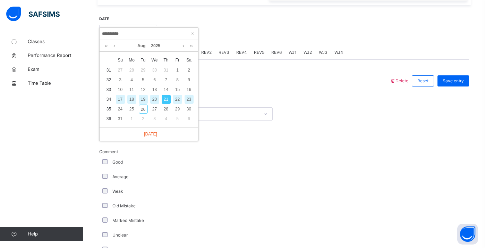
click at [191, 100] on div "23" at bounding box center [189, 99] width 9 height 9
type input "**********"
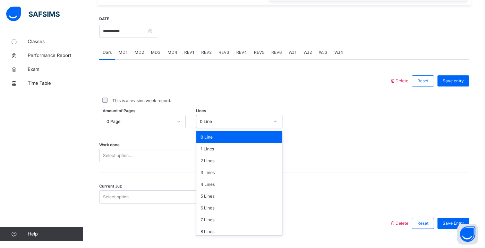
click at [206, 124] on div "0 Line" at bounding box center [235, 121] width 70 height 6
click at [208, 182] on div "4 Lines" at bounding box center [239, 184] width 86 height 12
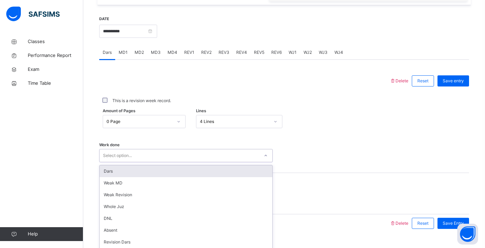
scroll to position [274, 0]
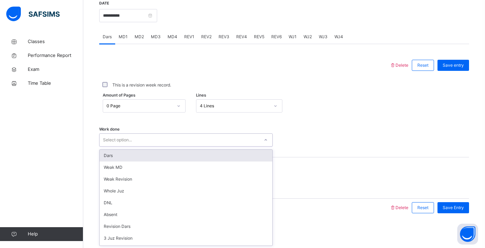
click at [173, 146] on div "option Dars focused, 1 of 14. 14 results available. Use Up and Down to choose o…" at bounding box center [186, 139] width 174 height 13
click at [152, 158] on div "Dars" at bounding box center [186, 156] width 173 height 12
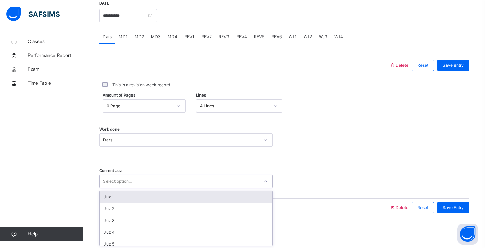
click at [146, 177] on div "Select option..." at bounding box center [180, 181] width 160 height 11
type input "******"
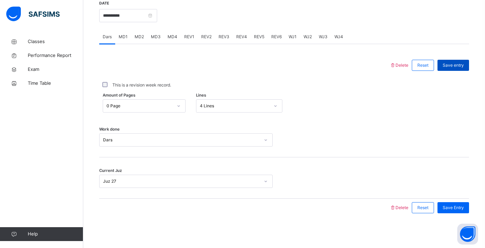
click at [452, 62] on span "Save entry" at bounding box center [453, 65] width 21 height 6
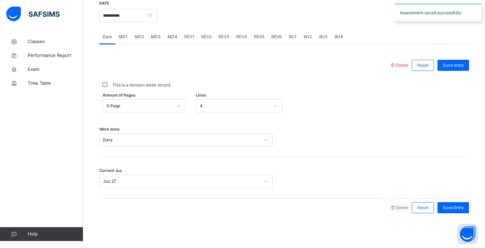
click at [161, 36] on div "MD3" at bounding box center [156, 37] width 17 height 14
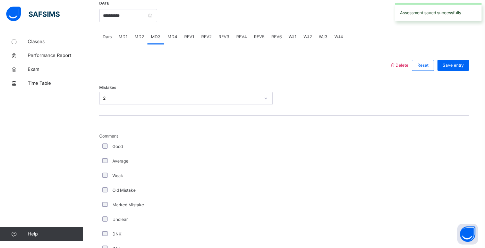
click at [175, 36] on span "MD4" at bounding box center [173, 37] width 10 height 6
click at [146, 14] on input "**********" at bounding box center [128, 15] width 58 height 13
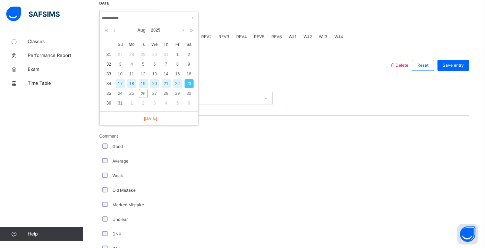
click at [121, 89] on div "24" at bounding box center [120, 93] width 9 height 9
type input "**********"
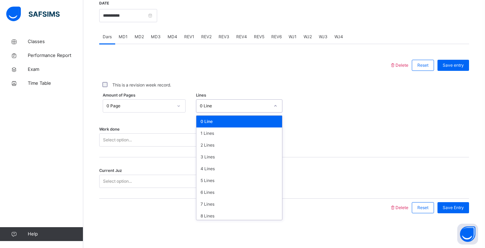
click at [222, 112] on div "0 Line" at bounding box center [239, 105] width 86 height 13
click at [215, 176] on div "5 Lines" at bounding box center [239, 181] width 86 height 12
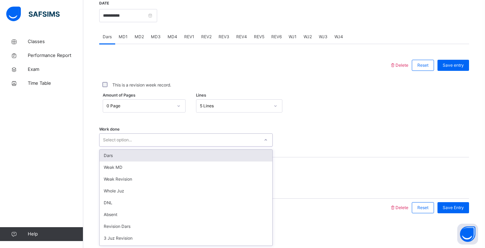
click at [187, 140] on div "Select option..." at bounding box center [180, 140] width 160 height 11
click at [171, 157] on div "Dars" at bounding box center [186, 156] width 173 height 12
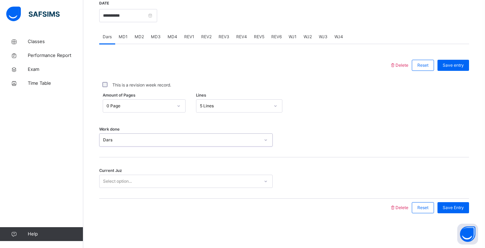
click at [153, 183] on div "Select option..." at bounding box center [180, 181] width 160 height 11
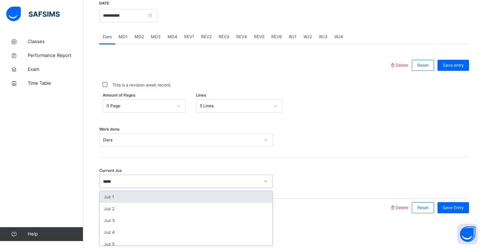
type input "******"
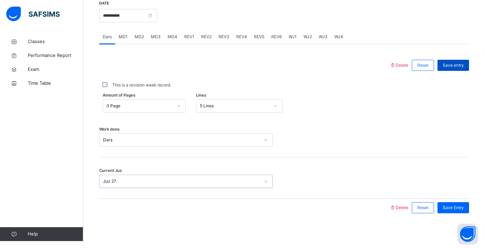
click at [457, 69] on div "Save entry" at bounding box center [454, 65] width 32 height 11
click at [156, 38] on span "MD3" at bounding box center [156, 37] width 10 height 6
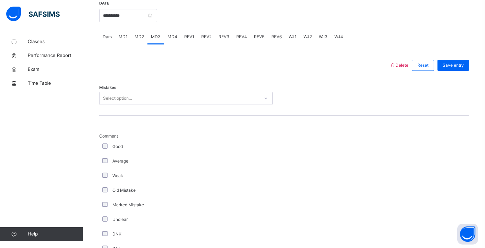
click at [126, 39] on span "MD1" at bounding box center [123, 37] width 9 height 6
click at [127, 101] on div "Select option..." at bounding box center [117, 98] width 29 height 13
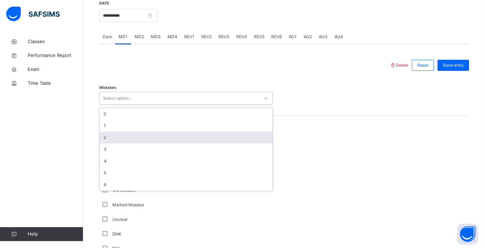
click at [123, 136] on div "2" at bounding box center [186, 138] width 173 height 12
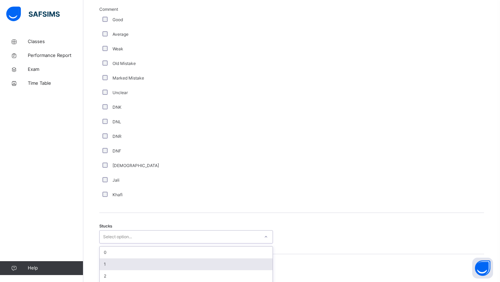
scroll to position [439, 0]
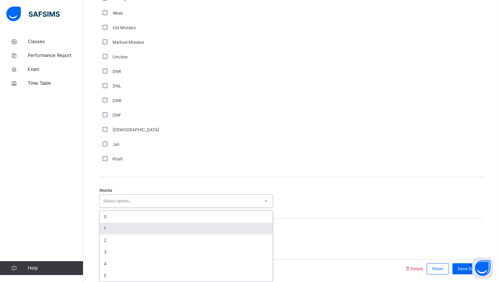
click at [169, 208] on div "option 1 focused, 2 of 6. 6 results available. Use Up and Down to choose option…" at bounding box center [186, 200] width 174 height 13
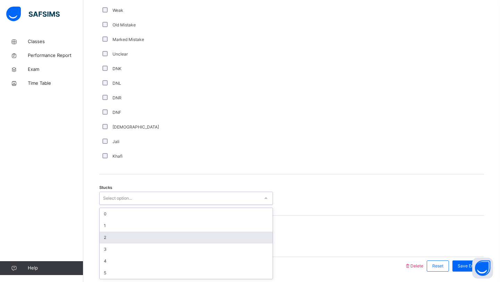
click at [145, 237] on div "2" at bounding box center [186, 238] width 173 height 12
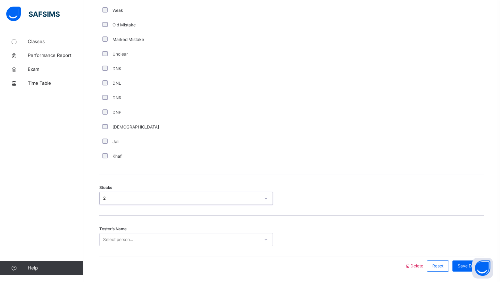
scroll to position [463, 0]
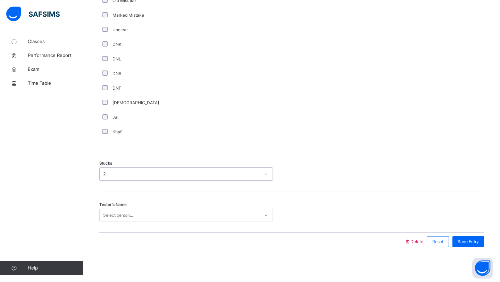
click at [146, 222] on div "Select person..." at bounding box center [186, 215] width 174 height 13
type input "*"
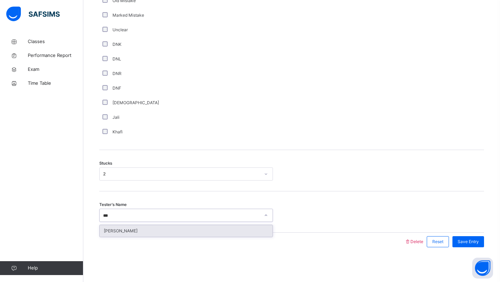
type input "****"
click at [117, 227] on div "[PERSON_NAME]" at bounding box center [186, 231] width 173 height 12
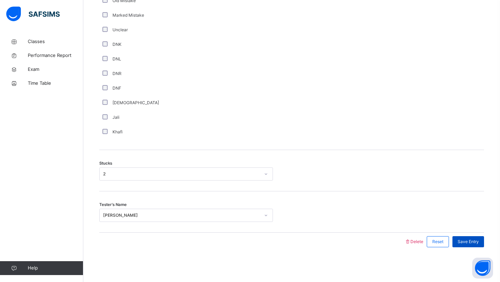
click at [456, 240] on div "Save Entry" at bounding box center [468, 241] width 32 height 11
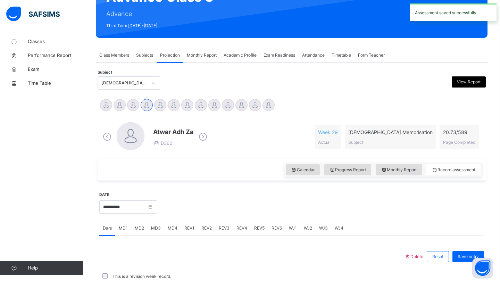
scroll to position [240, 0]
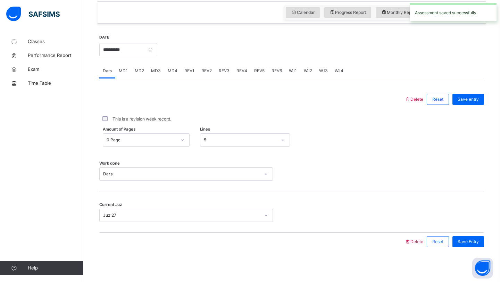
click at [176, 72] on div "MD4" at bounding box center [172, 71] width 17 height 14
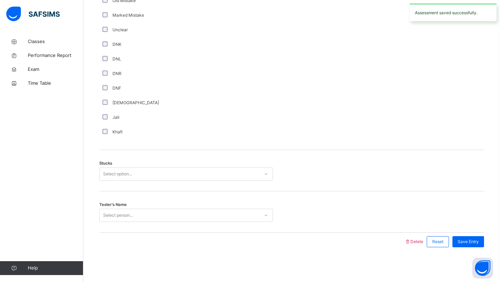
click at [159, 174] on div "Select option..." at bounding box center [180, 174] width 160 height 11
click at [138, 212] on div "2" at bounding box center [186, 213] width 173 height 12
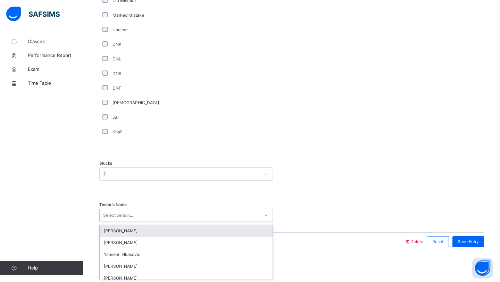
click at [137, 217] on div "Select person..." at bounding box center [180, 215] width 160 height 11
type input "***"
click at [124, 229] on div "[PERSON_NAME]" at bounding box center [186, 231] width 173 height 12
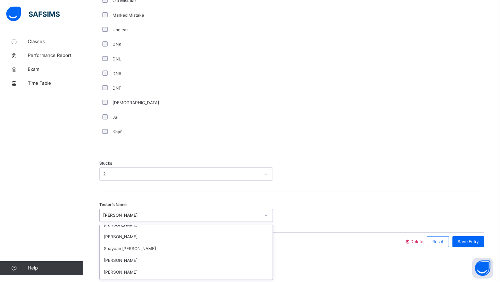
scroll to position [103, 0]
click at [381, 82] on div "Comment Good Average Weak Old Mistake Marked Mistake Unclear DNK DNL DNR DNF Mu…" at bounding box center [291, 41] width 385 height 196
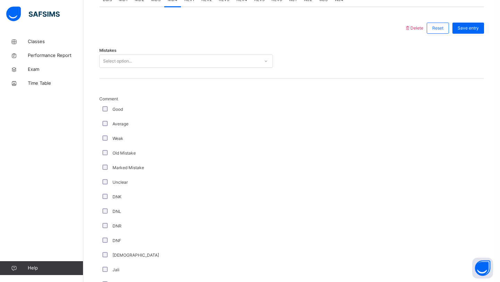
scroll to position [310, 0]
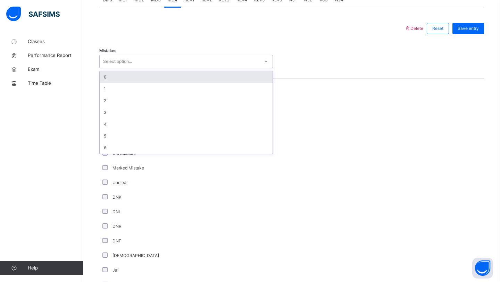
click at [190, 66] on div "Select option..." at bounding box center [180, 61] width 160 height 11
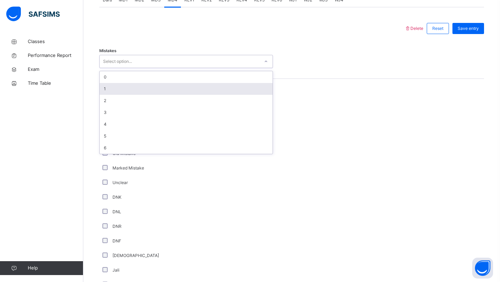
click at [170, 89] on div "1" at bounding box center [186, 89] width 173 height 12
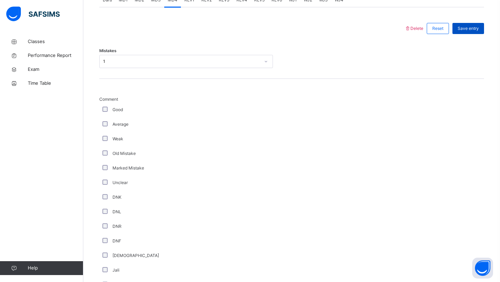
click at [476, 26] on span "Save entry" at bounding box center [467, 28] width 21 height 6
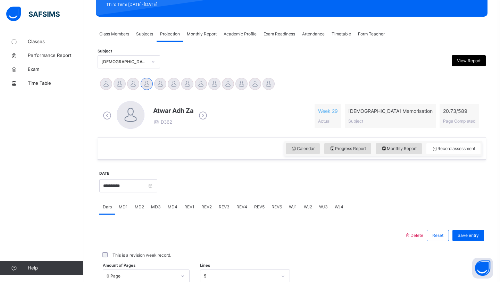
scroll to position [104, 0]
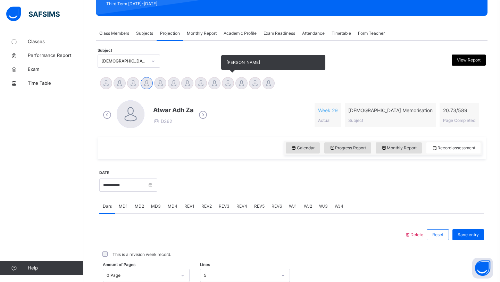
click at [227, 83] on div at bounding box center [228, 83] width 12 height 12
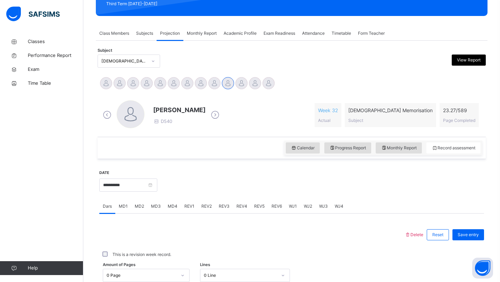
click at [203, 34] on span "Monthly Report" at bounding box center [202, 33] width 30 height 6
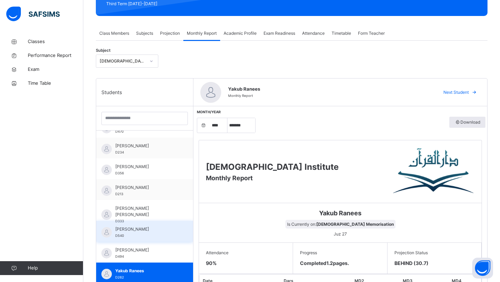
click at [163, 232] on div "[PERSON_NAME] D540" at bounding box center [146, 232] width 62 height 12
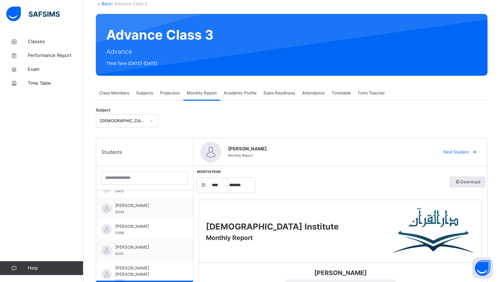
scroll to position [48, 0]
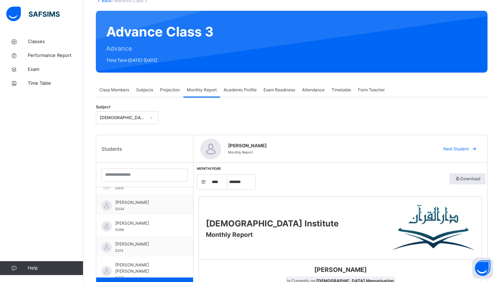
click at [176, 92] on span "Projection" at bounding box center [170, 90] width 20 height 6
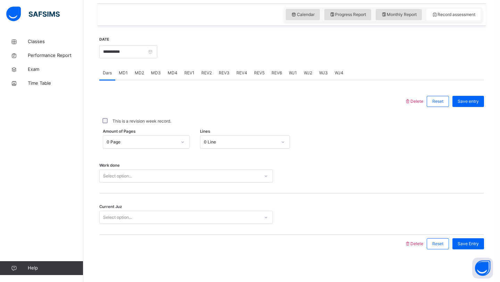
scroll to position [240, 0]
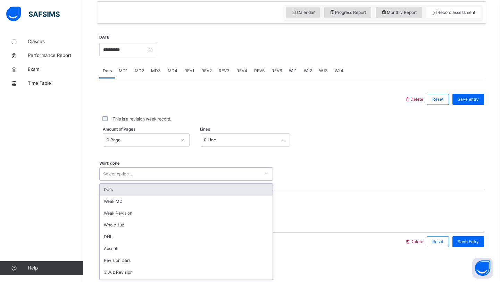
click at [188, 178] on div "Select option..." at bounding box center [180, 174] width 160 height 11
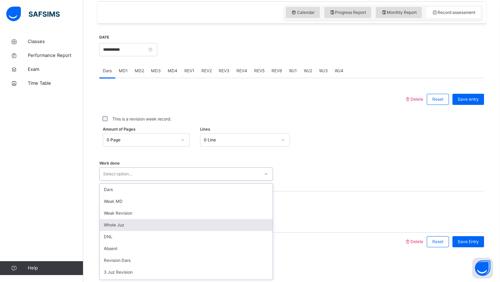
click at [176, 223] on div "Whole Juz" at bounding box center [186, 225] width 173 height 12
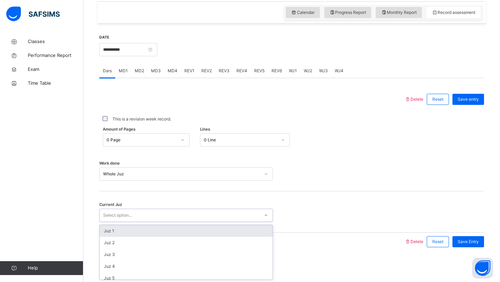
click at [177, 214] on div "Select option..." at bounding box center [180, 215] width 160 height 11
click at [181, 209] on div "Select option..." at bounding box center [186, 215] width 174 height 13
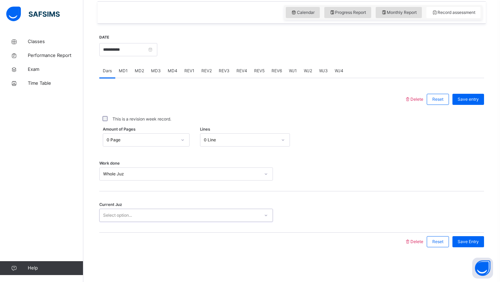
click at [196, 212] on div "Select option..." at bounding box center [180, 215] width 160 height 11
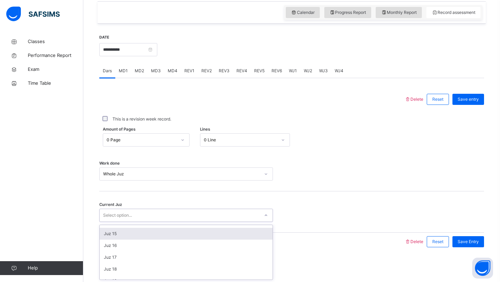
scroll to position [300, 0]
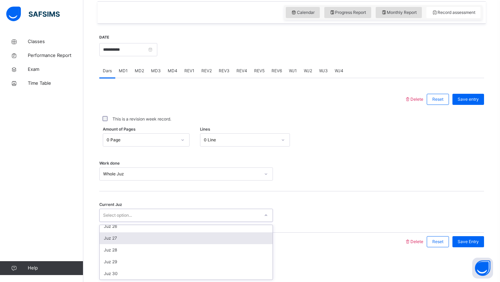
click at [190, 240] on div "Juz 27" at bounding box center [186, 238] width 173 height 12
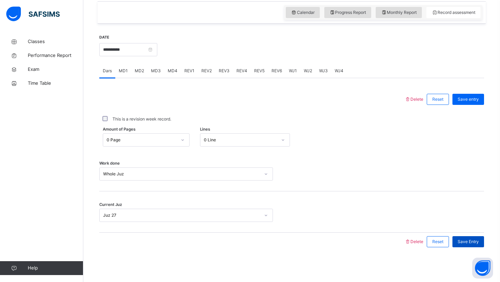
click at [464, 242] on span "Save Entry" at bounding box center [467, 241] width 21 height 6
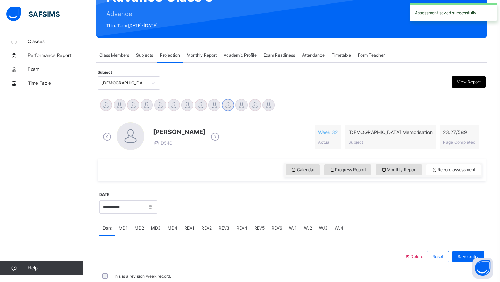
scroll to position [240, 0]
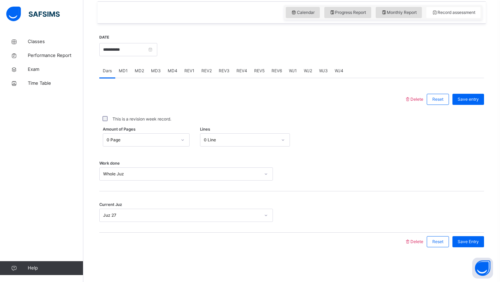
click at [291, 67] on div "WJ1" at bounding box center [292, 71] width 15 height 14
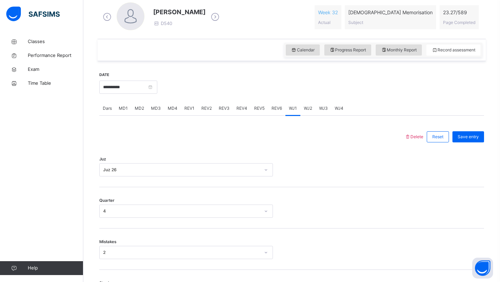
scroll to position [207, 0]
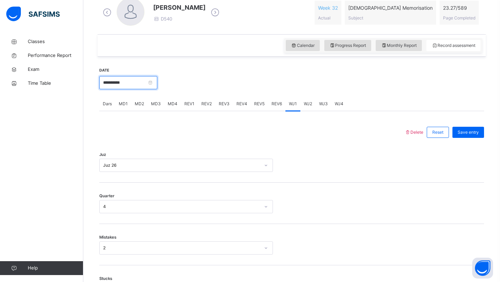
click at [126, 85] on input "**********" at bounding box center [128, 82] width 58 height 13
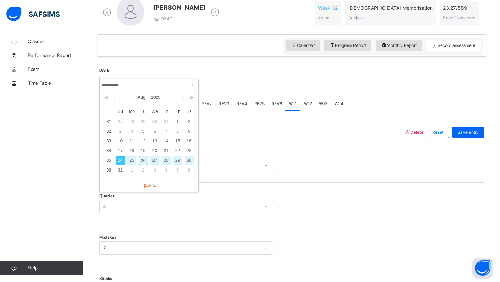
click at [141, 159] on div "26" at bounding box center [143, 160] width 9 height 9
type input "**********"
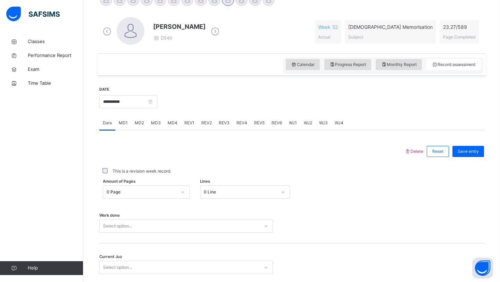
scroll to position [240, 0]
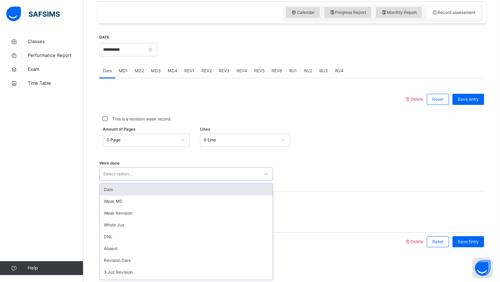
click at [177, 177] on div "Select option..." at bounding box center [180, 174] width 160 height 11
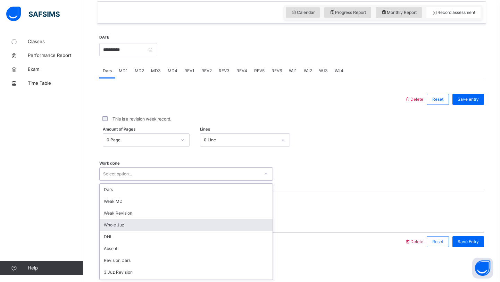
click at [172, 226] on div "Whole Juz" at bounding box center [186, 225] width 173 height 12
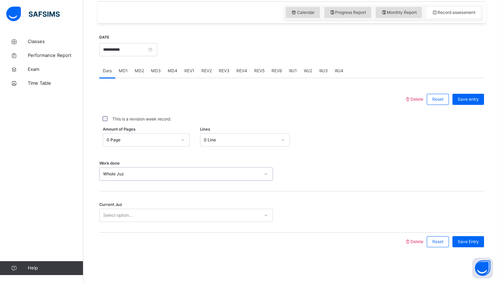
click at [172, 215] on div "Select option..." at bounding box center [180, 215] width 160 height 11
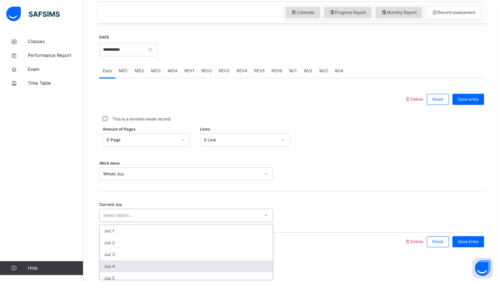
scroll to position [300, 0]
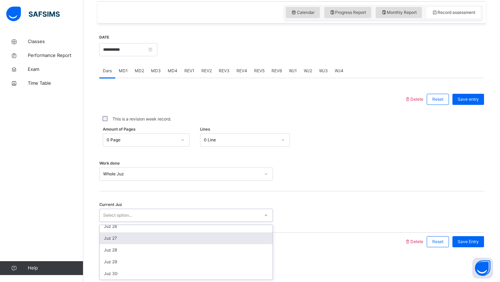
click at [168, 234] on div "Juz 27" at bounding box center [186, 238] width 173 height 12
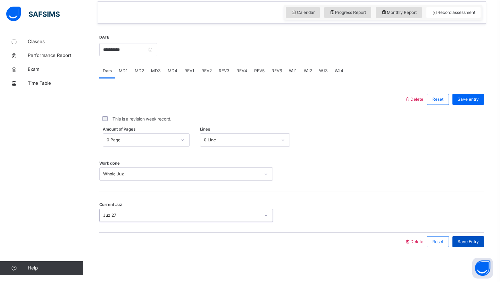
click at [462, 240] on span "Save Entry" at bounding box center [467, 241] width 21 height 6
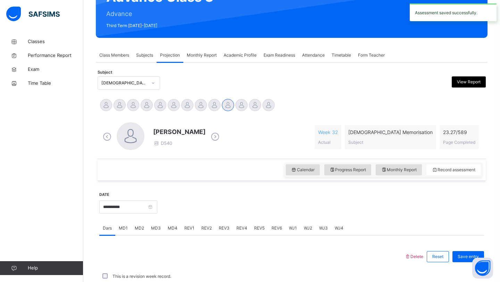
scroll to position [240, 0]
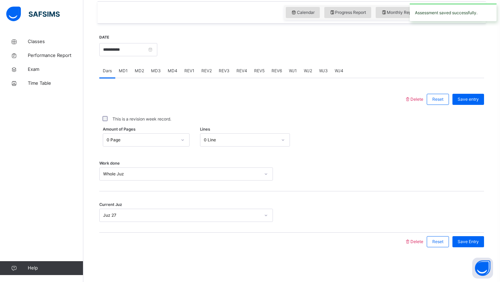
drag, startPoint x: 297, startPoint y: 71, endPoint x: 289, endPoint y: 68, distance: 7.8
click at [290, 68] on div "WJ1" at bounding box center [292, 71] width 15 height 14
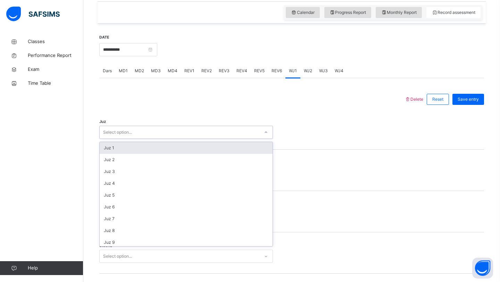
click at [166, 132] on div "Select option..." at bounding box center [180, 132] width 160 height 11
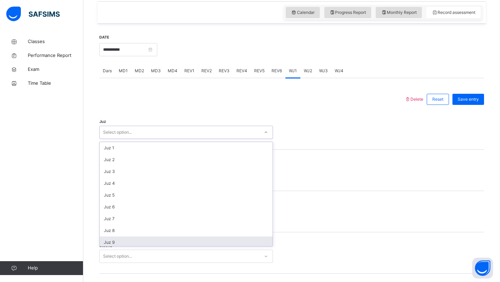
scroll to position [250, 0]
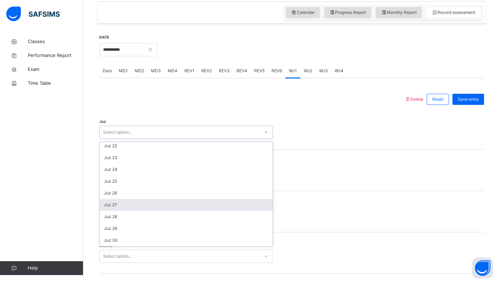
click at [173, 203] on div "Juz 27" at bounding box center [186, 205] width 173 height 12
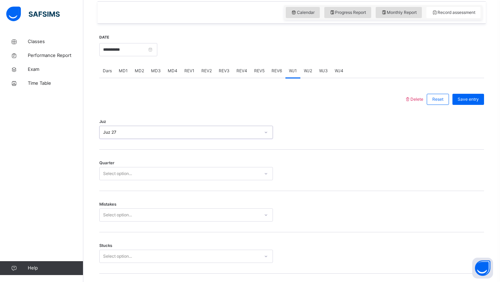
click at [173, 203] on div "Mistakes Select option..." at bounding box center [291, 211] width 385 height 41
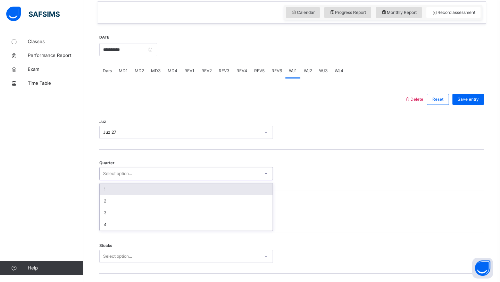
click at [171, 171] on div "Select option..." at bounding box center [180, 173] width 160 height 11
click at [169, 190] on div "1" at bounding box center [186, 189] width 173 height 12
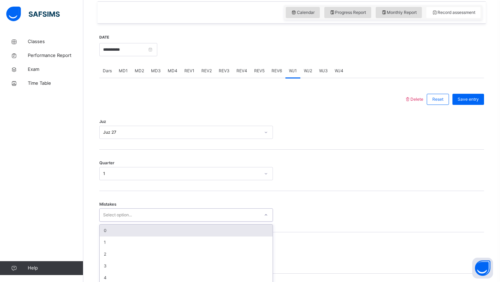
scroll to position [268, 0]
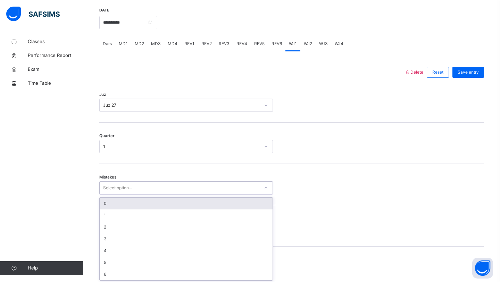
click at [165, 194] on div "option 0 focused, 1 of 7. 7 results available. Use Up and Down to choose option…" at bounding box center [186, 187] width 174 height 13
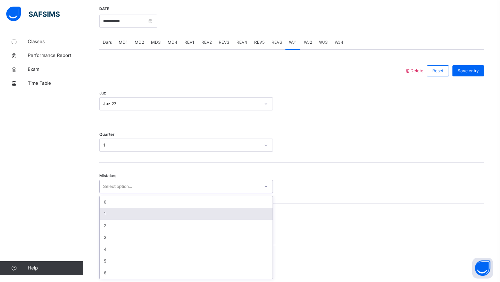
click at [165, 213] on div "1" at bounding box center [186, 214] width 173 height 12
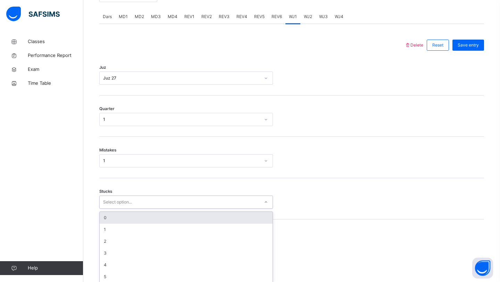
click at [165, 209] on div "option 0 focused, 1 of 6. 6 results available. Use Up and Down to choose option…" at bounding box center [186, 201] width 174 height 13
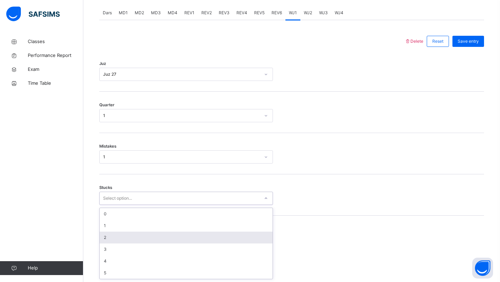
click at [163, 234] on div "2" at bounding box center [186, 238] width 173 height 12
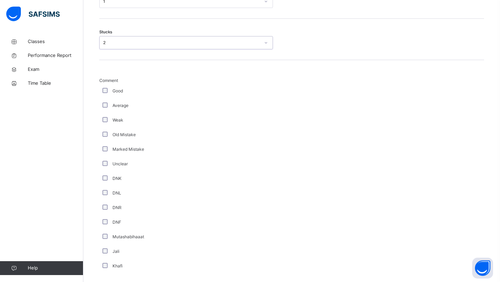
scroll to position [454, 0]
click at [106, 101] on div "Average" at bounding box center [186, 105] width 174 height 15
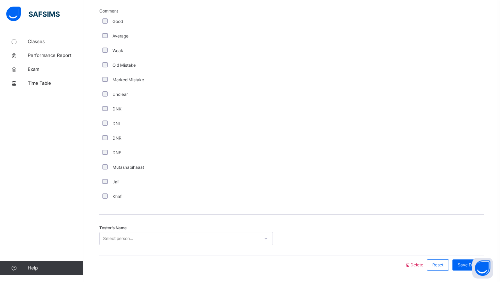
scroll to position [546, 0]
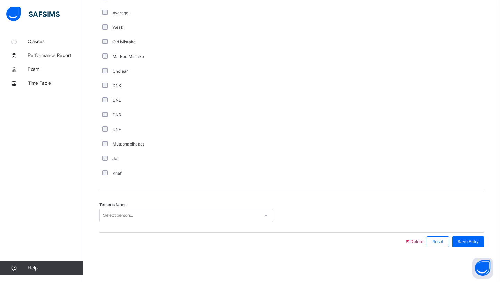
click at [209, 215] on div "Select person..." at bounding box center [180, 215] width 160 height 11
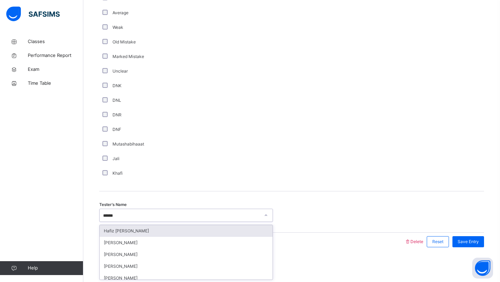
type input "*******"
click at [198, 231] on div "[PERSON_NAME]" at bounding box center [186, 231] width 173 height 12
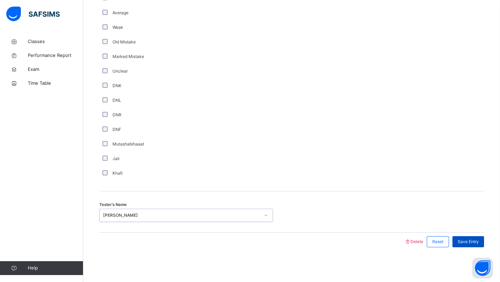
click at [473, 239] on span "Save Entry" at bounding box center [467, 241] width 21 height 6
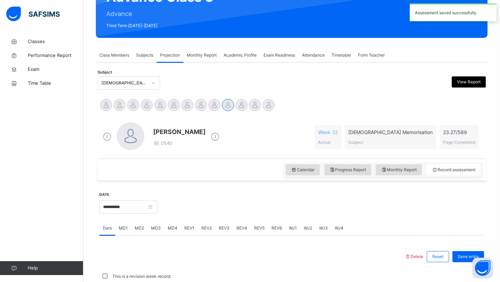
scroll to position [240, 0]
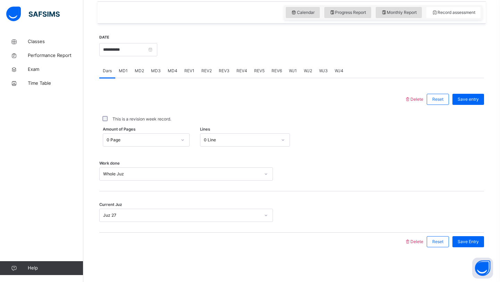
click at [186, 72] on span "REV1" at bounding box center [189, 71] width 10 height 6
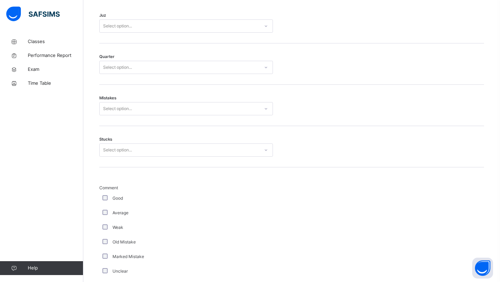
scroll to position [0, 0]
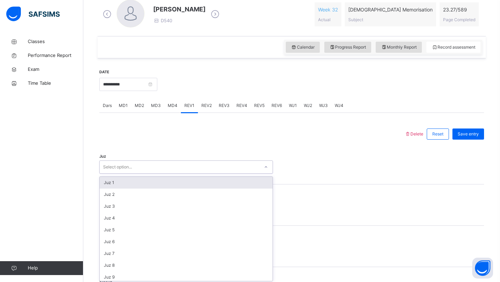
click at [246, 174] on div "Juz option Juz 1 focused, 1 of 30. 30 results available. Use Up and Down to cho…" at bounding box center [291, 163] width 385 height 41
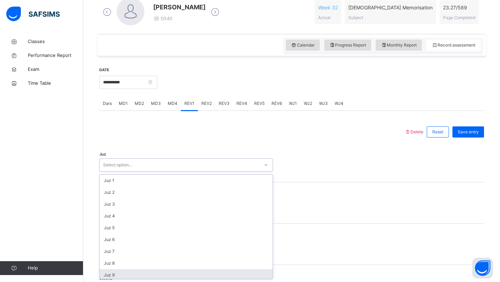
scroll to position [250, 0]
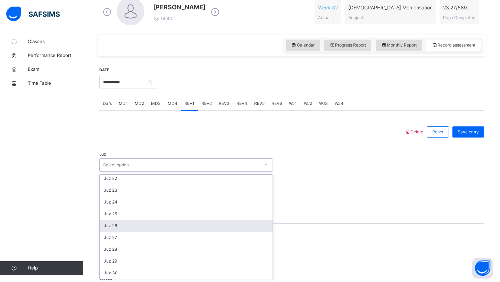
click at [242, 224] on div "Juz 26" at bounding box center [186, 226] width 173 height 12
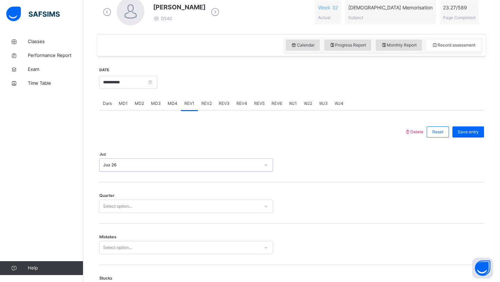
click at [244, 204] on div "Select option..." at bounding box center [180, 206] width 160 height 11
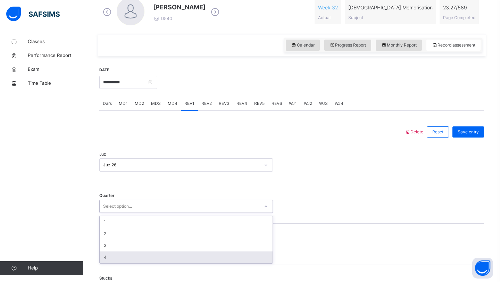
click at [237, 247] on div "4" at bounding box center [186, 257] width 173 height 12
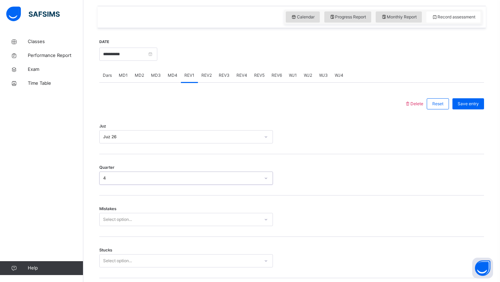
scroll to position [268, 0]
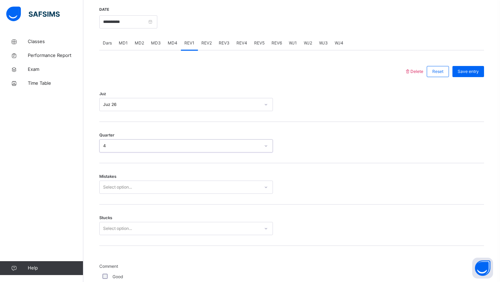
click at [234, 194] on div "Select option..." at bounding box center [186, 186] width 174 height 13
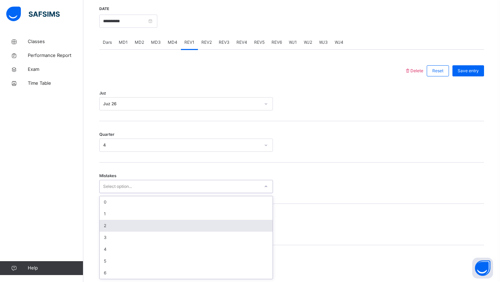
click at [229, 221] on div "2" at bounding box center [186, 226] width 173 height 12
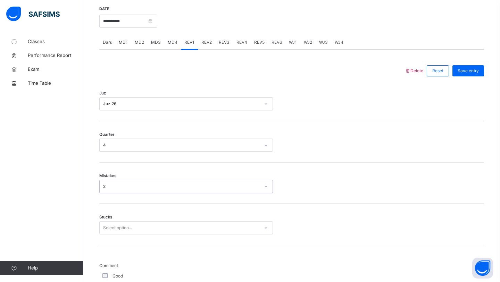
scroll to position [269, 0]
click at [229, 185] on div "2" at bounding box center [181, 186] width 157 height 6
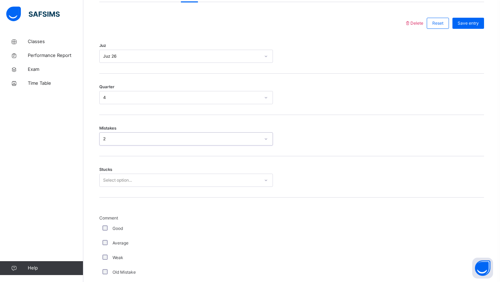
scroll to position [320, 0]
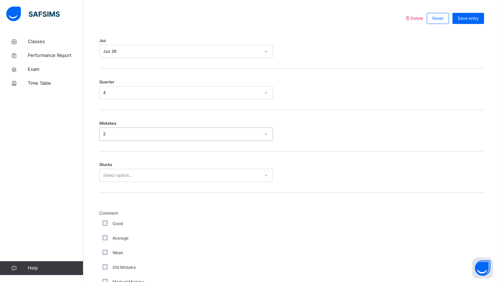
click at [214, 173] on div "Select option..." at bounding box center [180, 175] width 160 height 11
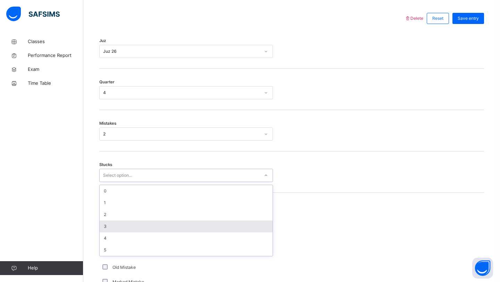
click at [208, 225] on div "3" at bounding box center [186, 226] width 173 height 12
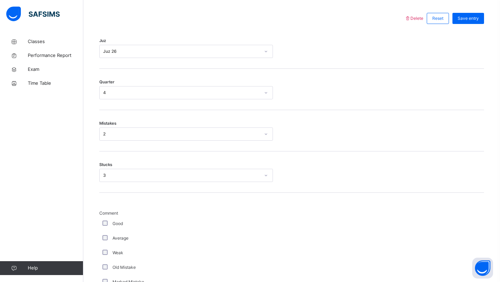
click at [100, 236] on div "Average" at bounding box center [186, 238] width 174 height 15
click at [109, 234] on div "Average" at bounding box center [186, 238] width 174 height 15
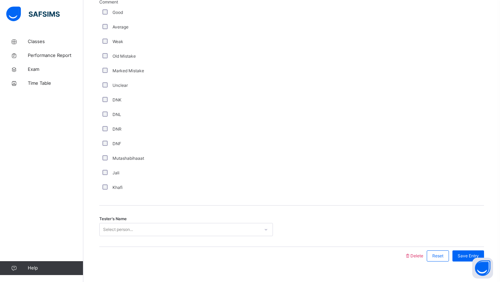
scroll to position [546, 0]
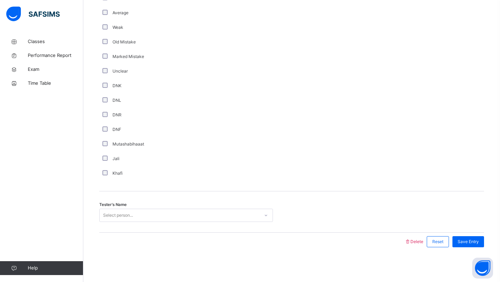
click at [210, 203] on div "Tester's Name Select person..." at bounding box center [291, 211] width 385 height 41
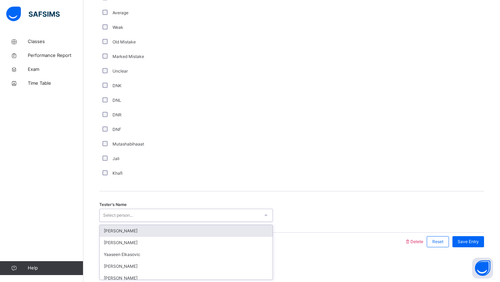
click at [212, 211] on div "Select person..." at bounding box center [180, 215] width 160 height 11
type input "****"
click at [210, 230] on div "[PERSON_NAME]" at bounding box center [186, 231] width 173 height 12
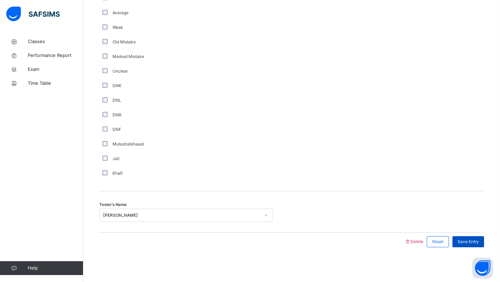
click at [474, 238] on div "Save Entry" at bounding box center [468, 241] width 32 height 11
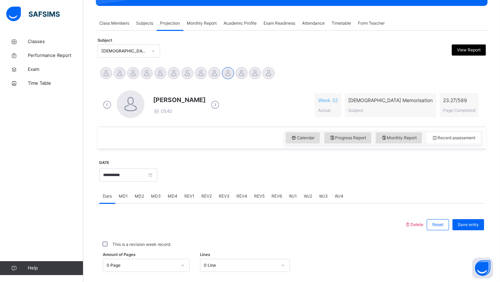
scroll to position [110, 0]
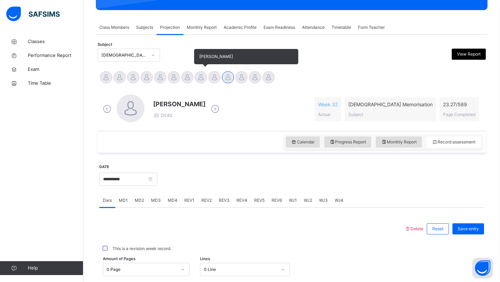
click at [195, 82] on div "[PERSON_NAME]" at bounding box center [201, 77] width 14 height 15
click at [197, 81] on div at bounding box center [201, 77] width 12 height 12
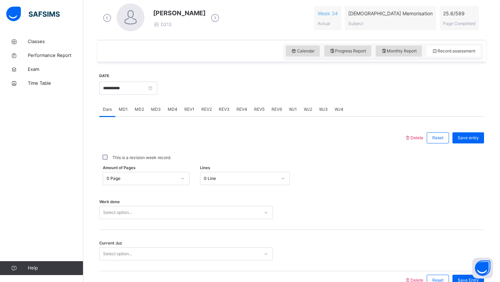
scroll to position [240, 0]
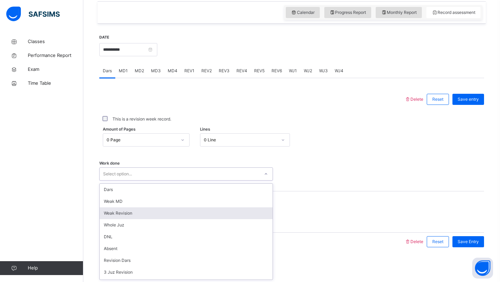
click at [135, 180] on div "option Weak Revision focused, 3 of 14. 14 results available. Use Up and Down to…" at bounding box center [186, 173] width 174 height 13
click at [148, 216] on div "Weak Revision" at bounding box center [186, 213] width 173 height 12
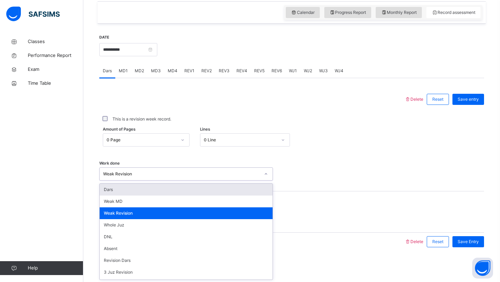
click at [181, 178] on div "Weak Revision" at bounding box center [180, 174] width 160 height 11
click at [184, 193] on div "Dars" at bounding box center [186, 190] width 173 height 12
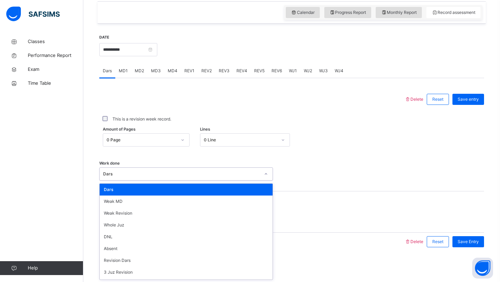
click at [184, 173] on div "Dars" at bounding box center [181, 174] width 157 height 6
click at [179, 195] on div "Dars" at bounding box center [186, 190] width 173 height 12
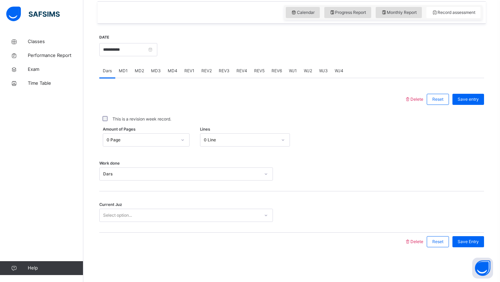
click at [170, 196] on div "Current Juz Select option..." at bounding box center [291, 211] width 385 height 41
click at [168, 214] on div "Select option..." at bounding box center [180, 215] width 160 height 11
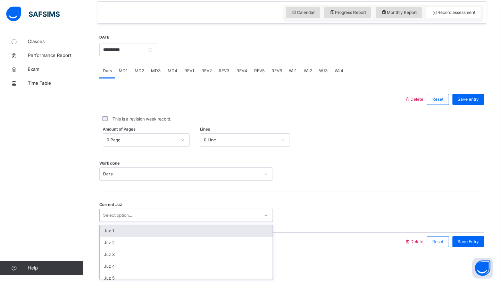
type input "*"
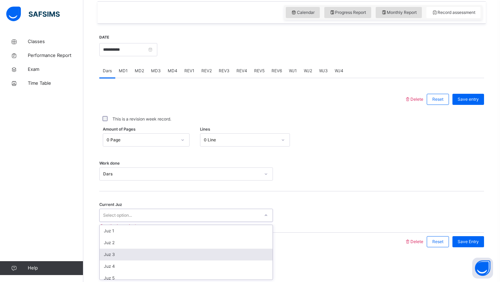
scroll to position [300, 0]
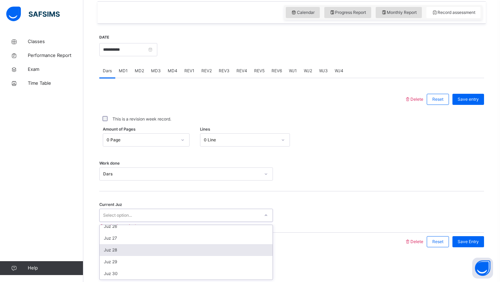
click at [164, 247] on div "Juz 28" at bounding box center [186, 250] width 173 height 12
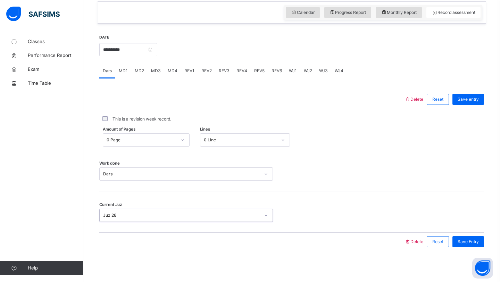
click at [229, 213] on div "Juz 28" at bounding box center [181, 215] width 157 height 6
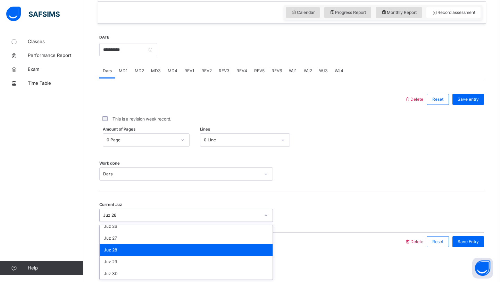
click at [216, 247] on div "Juz 28" at bounding box center [186, 250] width 173 height 12
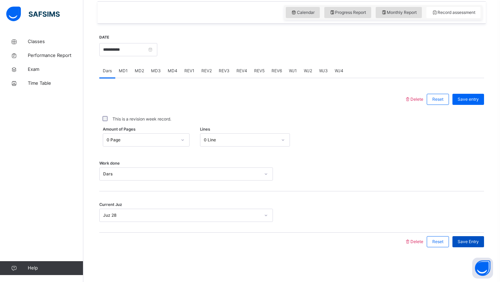
click at [465, 237] on div "Save Entry" at bounding box center [468, 241] width 32 height 11
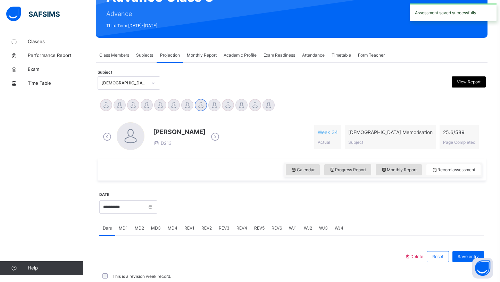
scroll to position [240, 0]
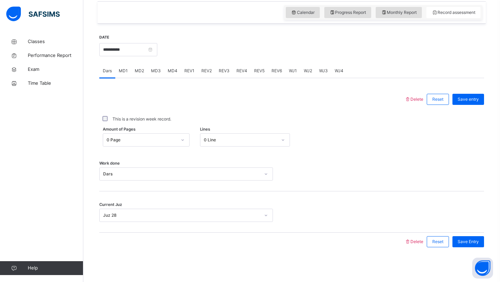
click at [170, 70] on span "MD4" at bounding box center [173, 71] width 10 height 6
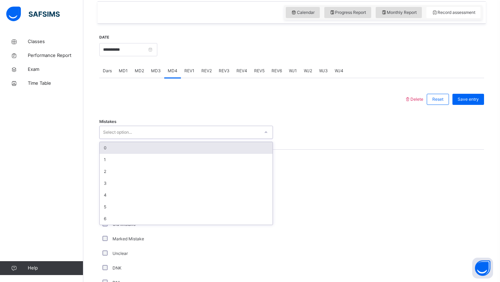
click at [134, 136] on div "Select option..." at bounding box center [180, 132] width 160 height 11
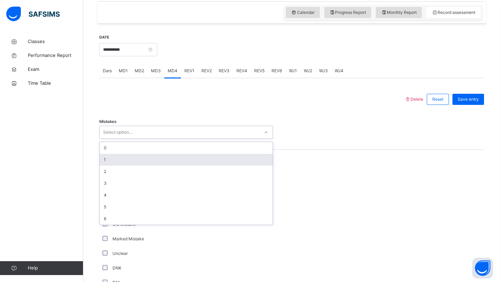
click at [143, 158] on div "1" at bounding box center [186, 160] width 173 height 12
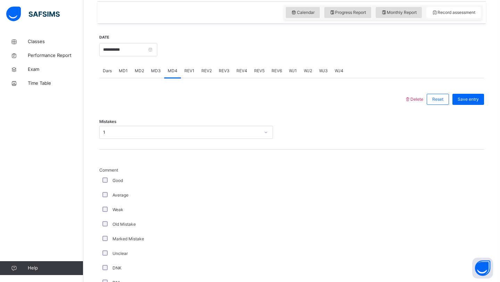
click at [229, 0] on html "Class Arm Details Third Term / [DATE]-[DATE] [PERSON_NAME] [EMAIL_ADDRESS][PERS…" at bounding box center [250, 132] width 500 height 745
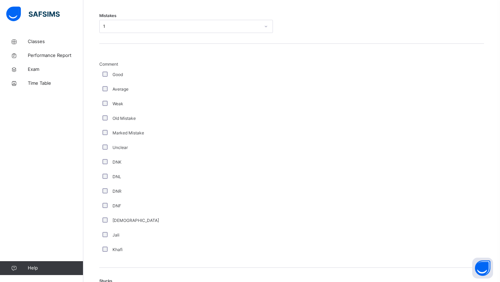
scroll to position [463, 0]
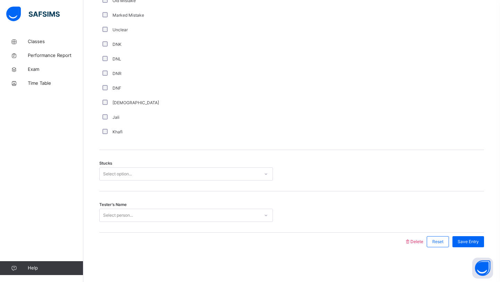
click at [184, 170] on div "Select option..." at bounding box center [180, 174] width 160 height 11
click at [175, 208] on div "2" at bounding box center [186, 213] width 173 height 12
click at [173, 209] on div "Select person..." at bounding box center [186, 215] width 174 height 13
type input "****"
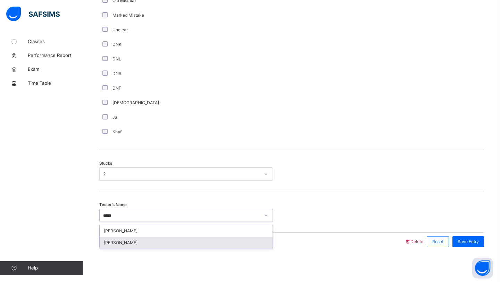
click at [148, 241] on div "[PERSON_NAME]" at bounding box center [186, 243] width 173 height 12
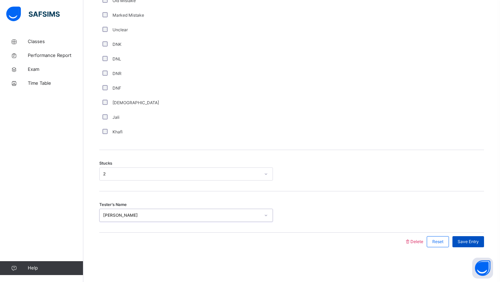
click at [462, 240] on span "Save Entry" at bounding box center [467, 241] width 21 height 6
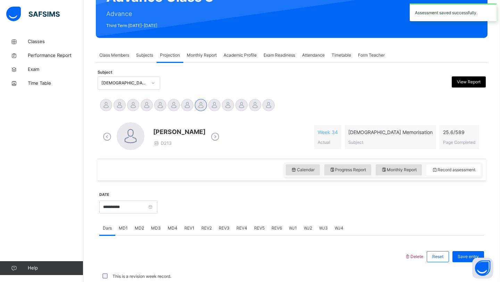
scroll to position [240, 0]
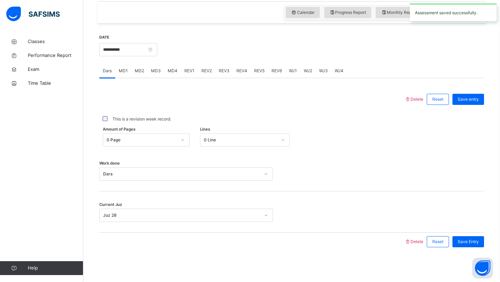
click at [148, 74] on div "Dars MD1 MD2 MD3 MD4 REV1 REV2 REV3 REV4 REV5 REV6 WJ1 WJ2 WJ3 WJ4" at bounding box center [291, 71] width 385 height 14
click at [151, 75] on div "MD3" at bounding box center [156, 71] width 17 height 14
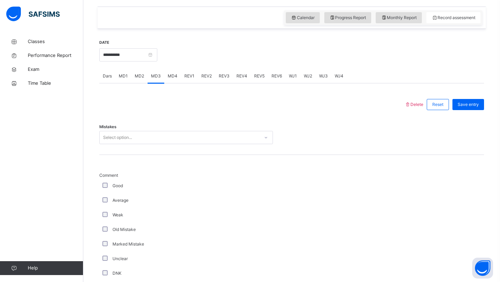
scroll to position [233, 0]
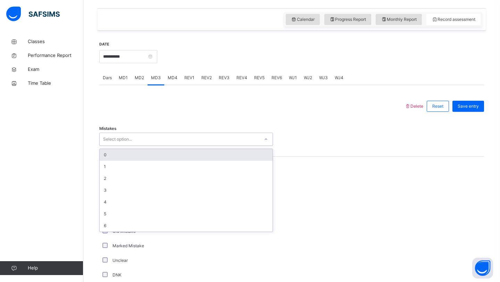
click at [123, 142] on div "Select option..." at bounding box center [117, 139] width 29 height 13
click at [120, 160] on div "0" at bounding box center [186, 155] width 173 height 12
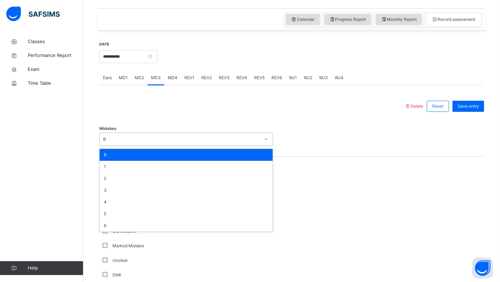
click at [118, 143] on div "0" at bounding box center [180, 139] width 160 height 11
click at [120, 164] on div "1" at bounding box center [186, 167] width 173 height 12
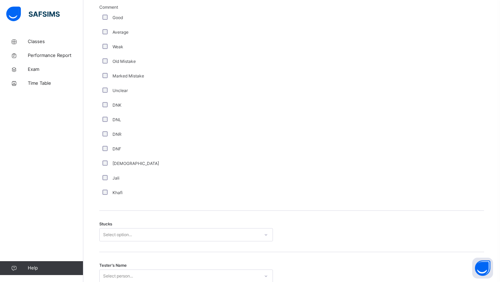
scroll to position [463, 0]
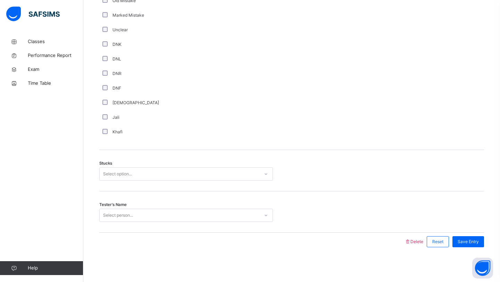
click at [108, 177] on div "Select option..." at bounding box center [117, 173] width 29 height 13
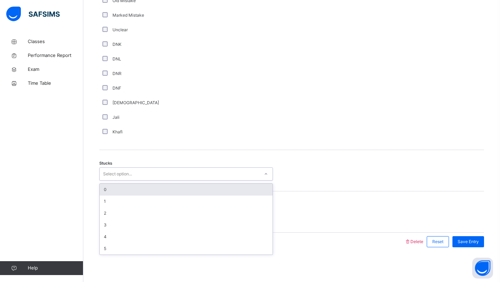
click at [108, 186] on div "0" at bounding box center [186, 190] width 173 height 12
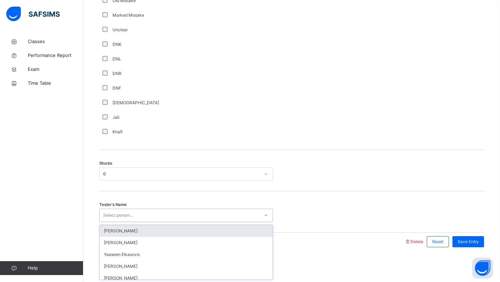
click at [113, 213] on div "Select person..." at bounding box center [118, 215] width 30 height 13
type input "***"
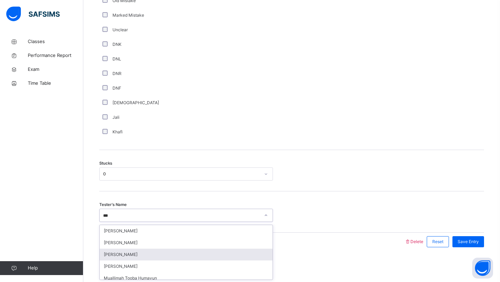
click at [143, 254] on div "[PERSON_NAME]" at bounding box center [186, 255] width 173 height 12
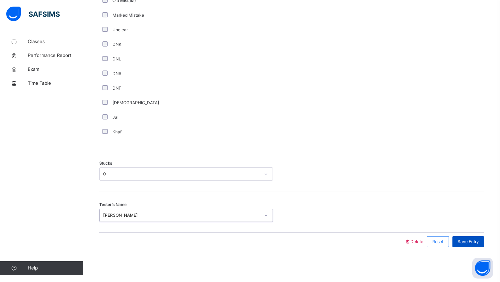
click at [467, 243] on span "Save Entry" at bounding box center [467, 241] width 21 height 6
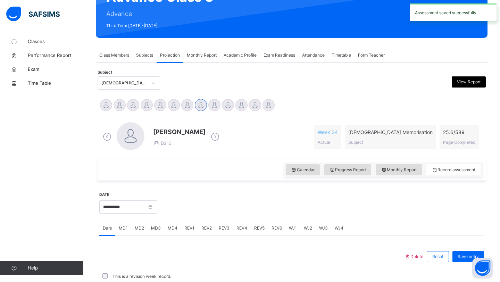
scroll to position [240, 0]
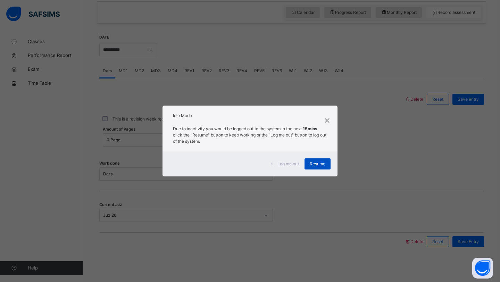
click at [317, 161] on span "Resume" at bounding box center [318, 164] width 16 height 6
click at [319, 164] on span "Resume" at bounding box center [318, 164] width 16 height 6
click at [316, 167] on div "Resume" at bounding box center [317, 163] width 26 height 11
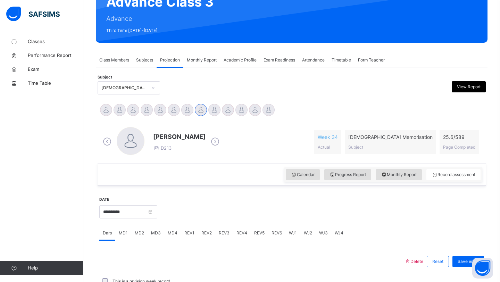
scroll to position [71, 0]
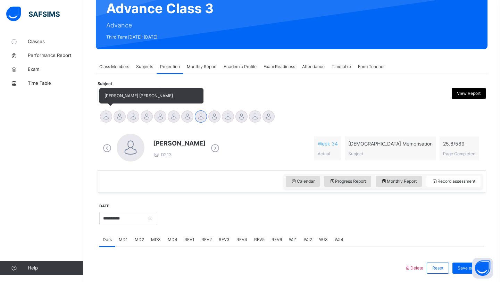
click at [107, 117] on div at bounding box center [106, 116] width 12 height 12
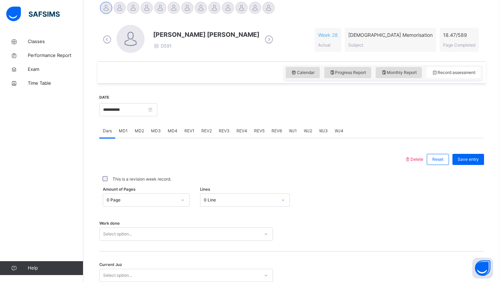
scroll to position [179, 0]
click at [112, 114] on input "**********" at bounding box center [128, 110] width 58 height 13
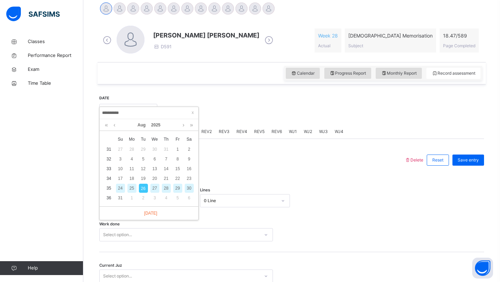
click at [119, 189] on div "24" at bounding box center [120, 188] width 9 height 9
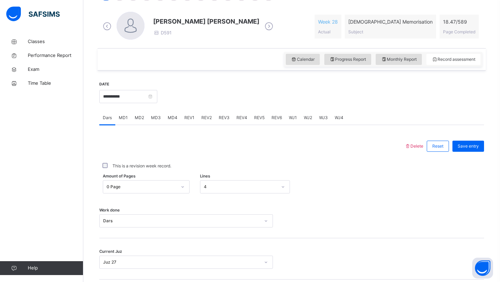
scroll to position [202, 0]
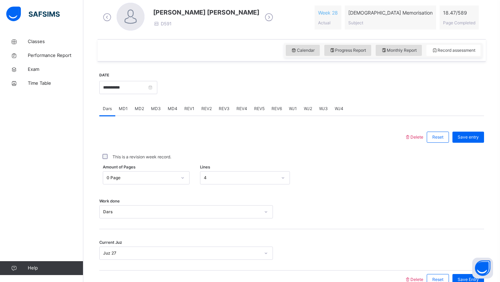
click at [125, 94] on div "**********" at bounding box center [128, 87] width 58 height 30
click at [130, 88] on input "**********" at bounding box center [128, 87] width 58 height 13
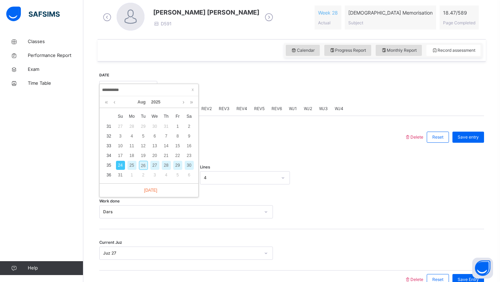
click at [144, 168] on div "26" at bounding box center [143, 165] width 9 height 9
type input "**********"
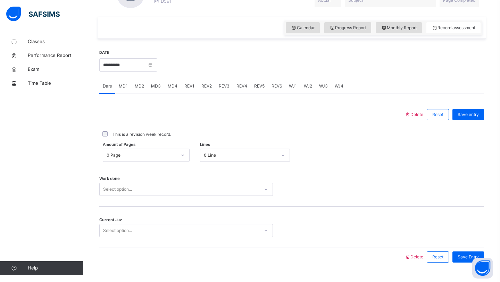
scroll to position [225, 0]
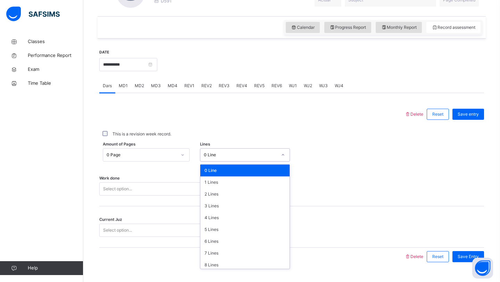
click at [238, 152] on div "0 Line" at bounding box center [238, 155] width 76 height 11
click at [216, 237] on div "6 Lines" at bounding box center [245, 241] width 90 height 12
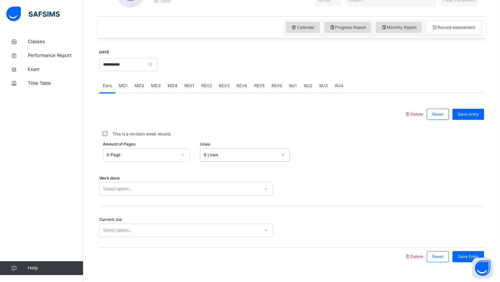
scroll to position [240, 0]
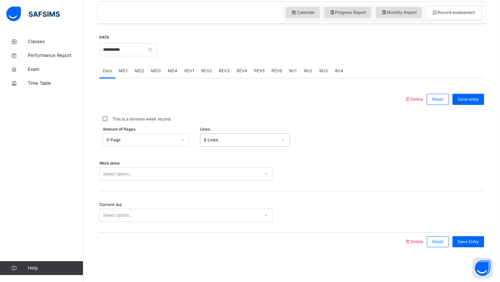
click at [175, 180] on div "Select option..." at bounding box center [186, 173] width 174 height 13
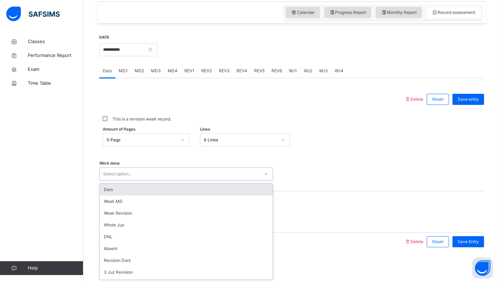
click at [172, 188] on div "Dars" at bounding box center [186, 190] width 173 height 12
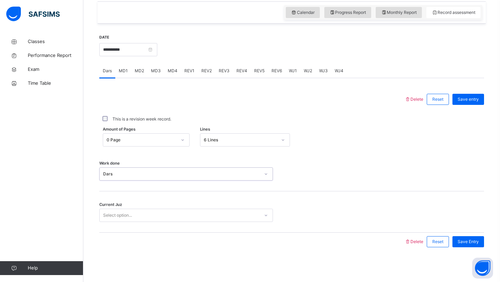
click at [163, 221] on div "Select option..." at bounding box center [186, 215] width 174 height 13
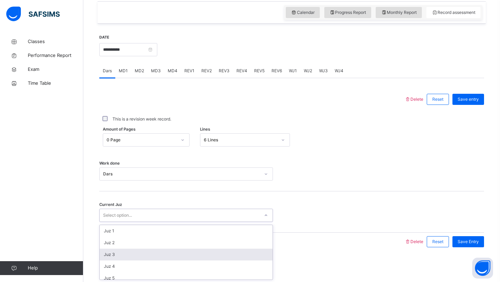
scroll to position [300, 0]
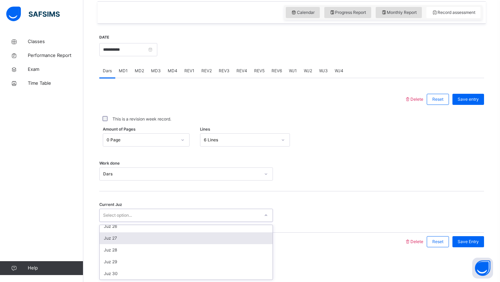
click at [148, 239] on div "Juz 27" at bounding box center [186, 238] width 173 height 12
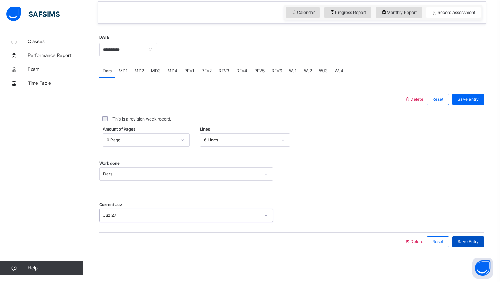
click at [463, 240] on span "Save Entry" at bounding box center [467, 241] width 21 height 6
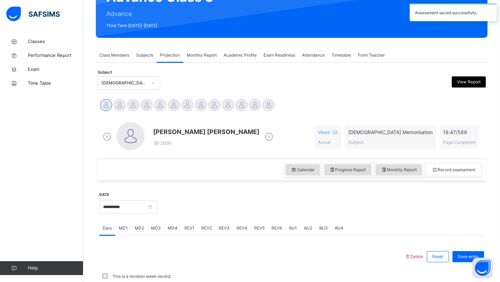
scroll to position [240, 0]
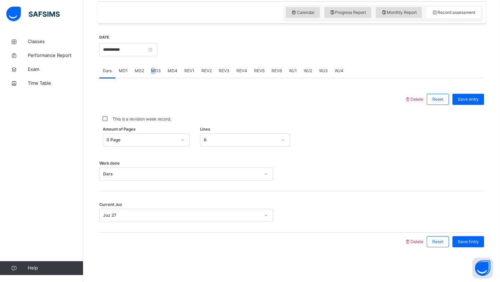
click at [152, 73] on span "MD3" at bounding box center [156, 71] width 10 height 6
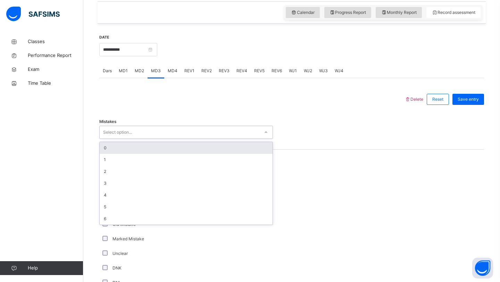
click at [133, 129] on div "Select option..." at bounding box center [180, 132] width 160 height 11
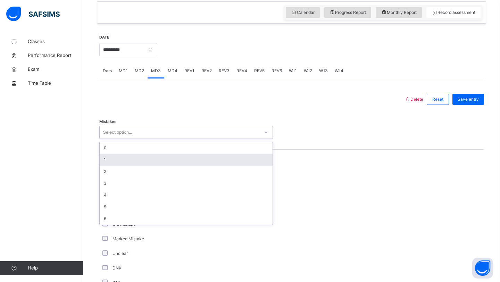
click at [112, 160] on div "1" at bounding box center [186, 160] width 173 height 12
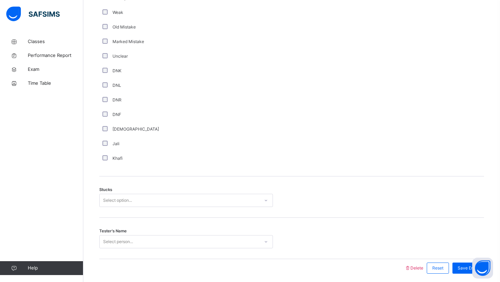
scroll to position [453, 0]
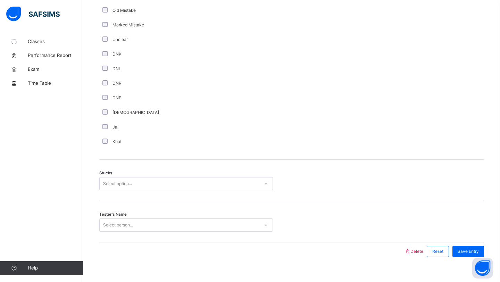
click at [132, 192] on div "Stucks Select option..." at bounding box center [291, 180] width 385 height 41
click at [135, 186] on div "Select option..." at bounding box center [180, 183] width 160 height 11
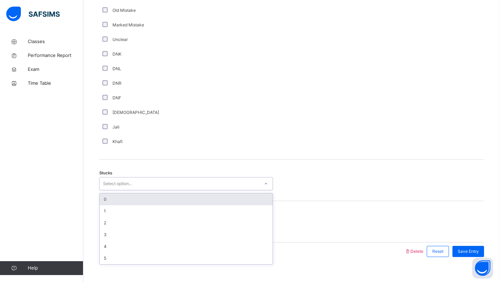
type input "*"
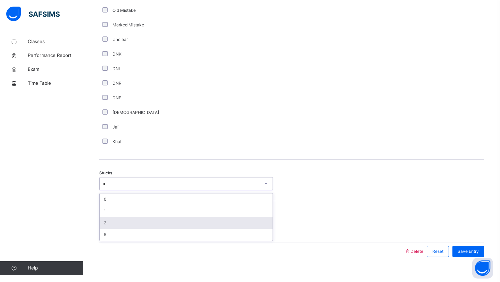
click at [109, 227] on div "2" at bounding box center [186, 223] width 173 height 12
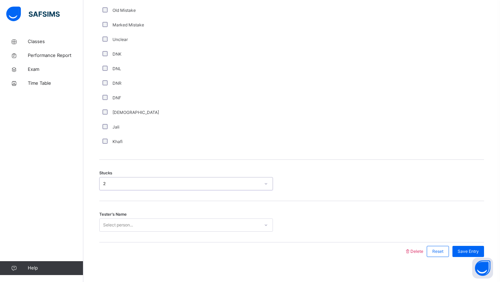
click at [116, 219] on div "Select person..." at bounding box center [186, 224] width 174 height 13
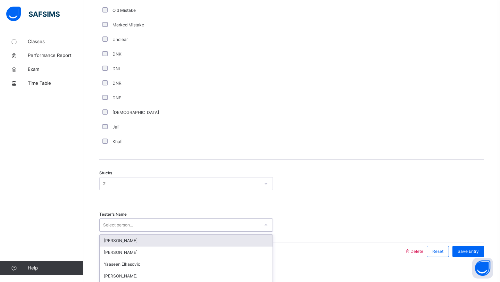
scroll to position [463, 0]
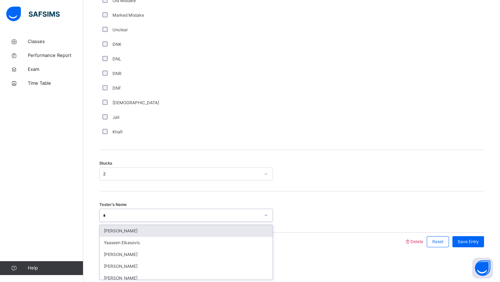
type input "**"
click at [134, 233] on div "[PERSON_NAME]" at bounding box center [186, 231] width 173 height 12
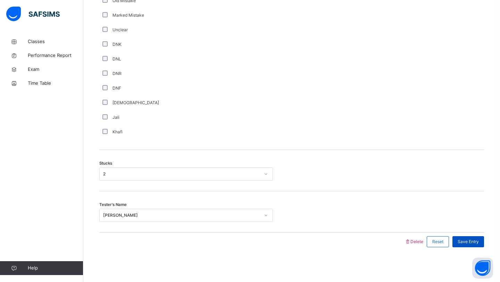
click at [472, 242] on span "Save Entry" at bounding box center [467, 241] width 21 height 6
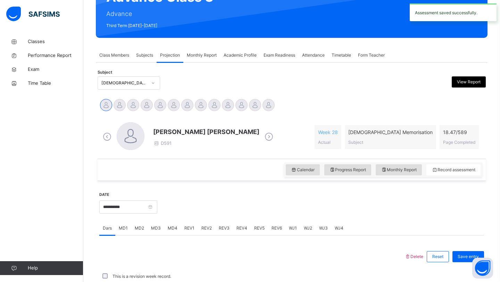
scroll to position [240, 0]
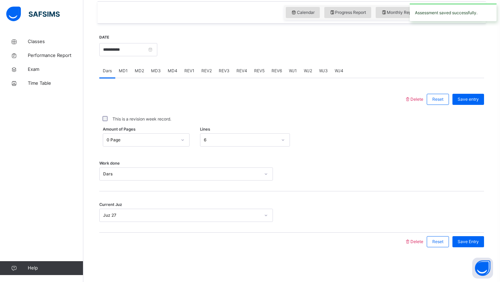
click at [168, 71] on span "MD4" at bounding box center [173, 71] width 10 height 6
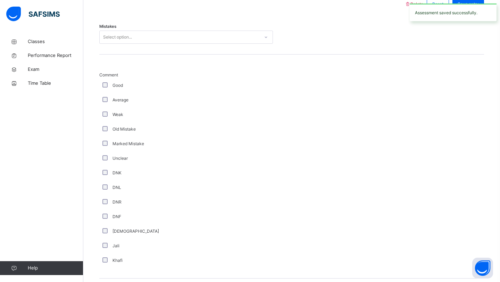
scroll to position [329, 0]
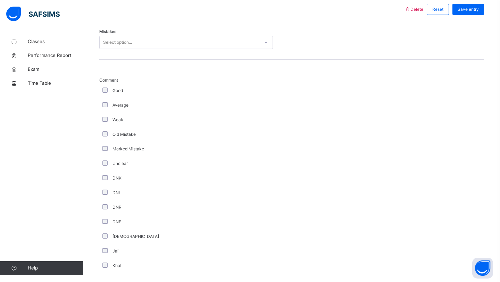
click at [126, 34] on div "Mistakes Select option..." at bounding box center [291, 38] width 385 height 41
click at [126, 40] on div "Select option..." at bounding box center [117, 42] width 29 height 13
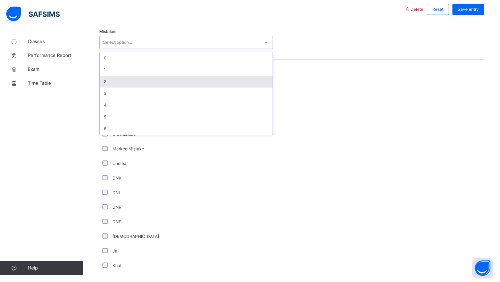
click at [129, 78] on div "2" at bounding box center [186, 82] width 173 height 12
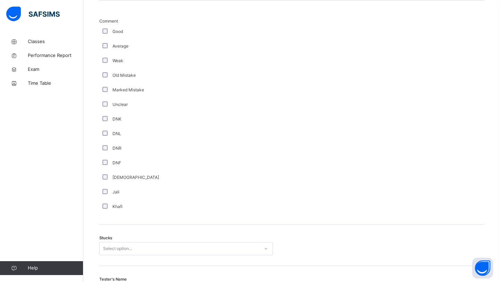
scroll to position [463, 0]
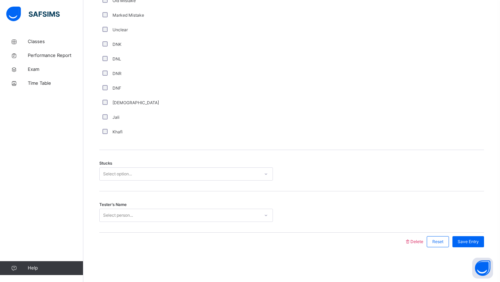
click at [108, 181] on div "Stucks Select option..." at bounding box center [291, 170] width 385 height 41
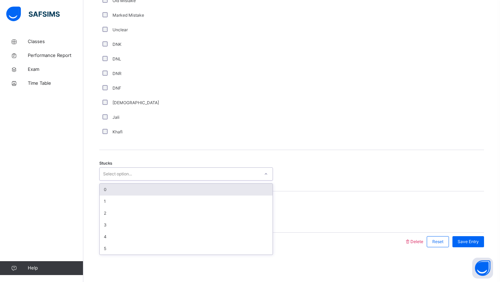
click at [111, 174] on div "Select option..." at bounding box center [117, 173] width 29 height 13
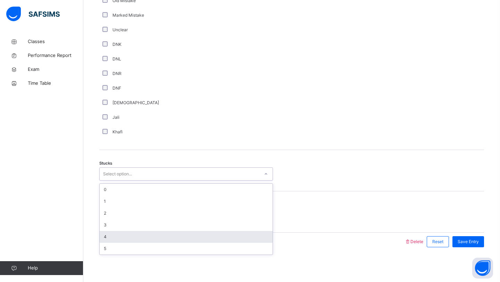
click at [107, 234] on div "4" at bounding box center [186, 237] width 173 height 12
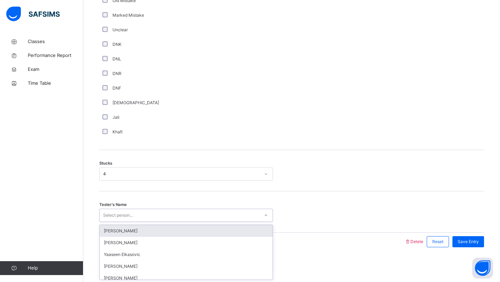
click at [112, 221] on div "Select person..." at bounding box center [186, 215] width 174 height 13
type input "***"
click at [119, 231] on div "[PERSON_NAME]" at bounding box center [186, 231] width 173 height 12
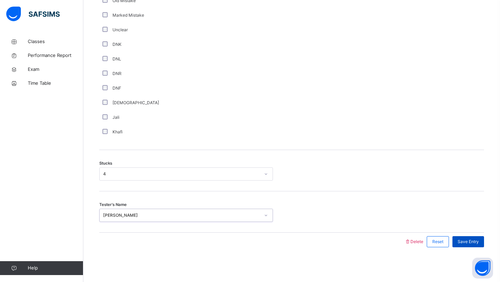
click at [475, 246] on div "Save Entry" at bounding box center [466, 242] width 35 height 18
click at [475, 244] on span "Save Entry" at bounding box center [467, 241] width 21 height 6
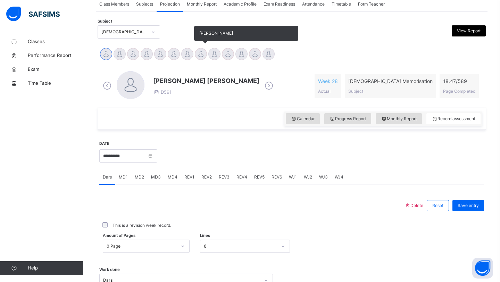
scroll to position [129, 0]
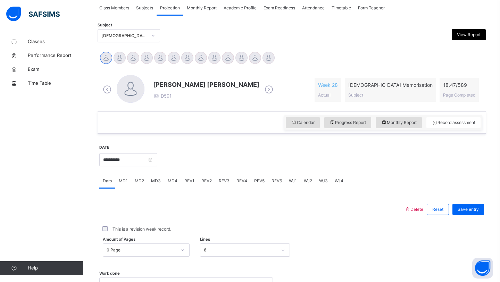
click at [200, 7] on span "Monthly Report" at bounding box center [202, 8] width 30 height 6
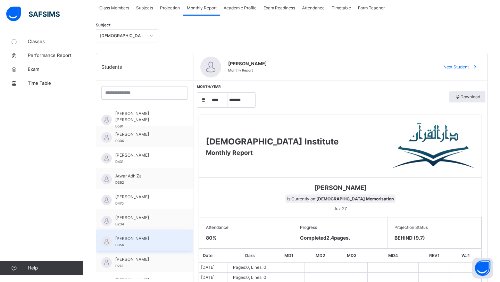
scroll to position [0, 0]
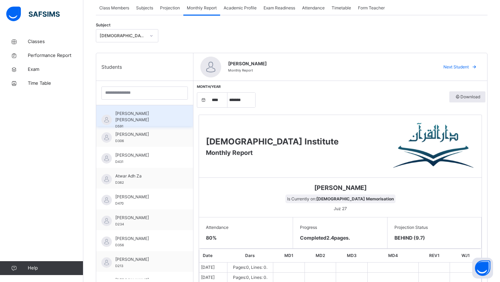
click at [141, 111] on span "[PERSON_NAME] [PERSON_NAME]" at bounding box center [146, 116] width 62 height 12
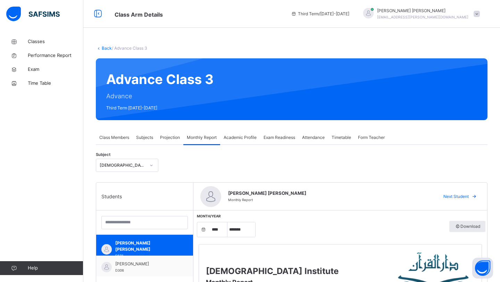
click at [170, 140] on span "Projection" at bounding box center [170, 137] width 20 height 6
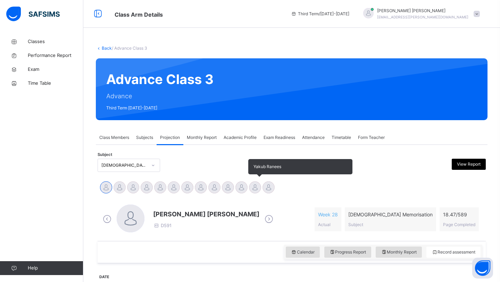
click at [259, 183] on div at bounding box center [255, 187] width 12 height 12
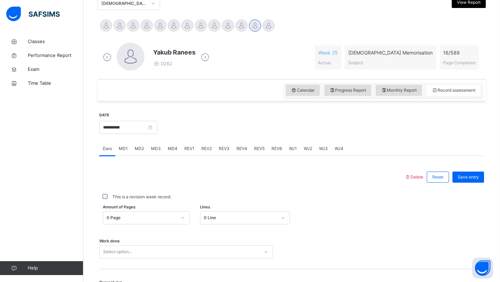
scroll to position [162, 0]
click at [209, 217] on div "0 Line" at bounding box center [245, 217] width 90 height 13
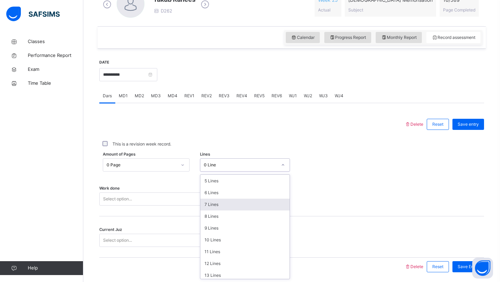
scroll to position [85, 0]
click at [208, 204] on div "9 Lines" at bounding box center [245, 202] width 90 height 12
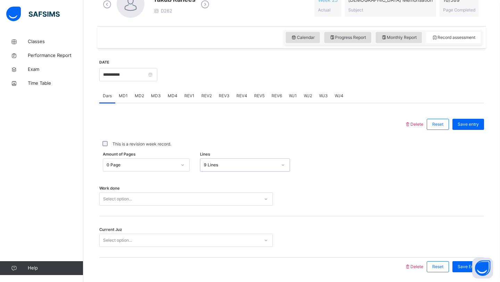
click at [184, 201] on div "Select option..." at bounding box center [186, 198] width 174 height 13
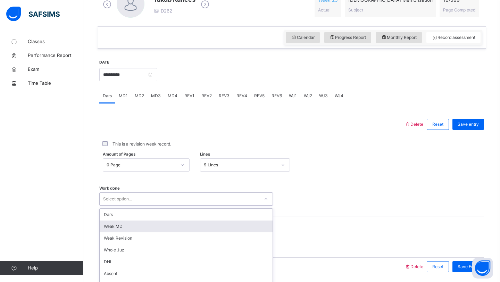
scroll to position [240, 0]
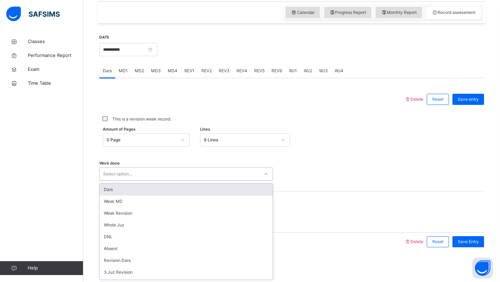
click at [179, 191] on div "Dars" at bounding box center [186, 190] width 173 height 12
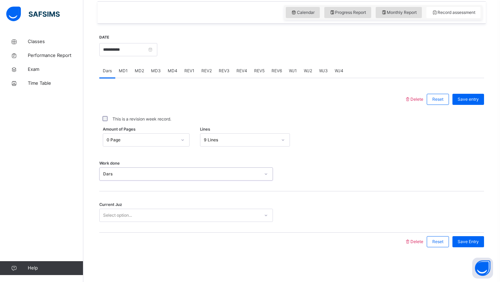
click at [159, 225] on div "Current Juz Select option..." at bounding box center [291, 211] width 385 height 41
click at [159, 221] on div "Select option..." at bounding box center [186, 215] width 174 height 13
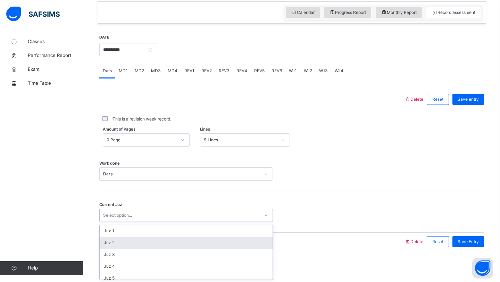
scroll to position [300, 0]
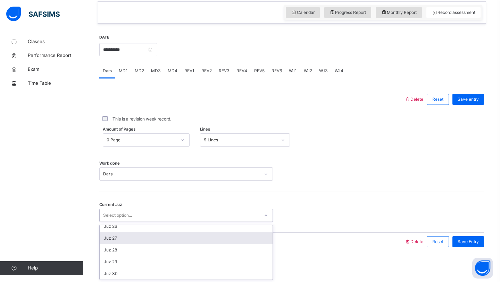
click at [149, 235] on div "Juz 27" at bounding box center [186, 238] width 173 height 12
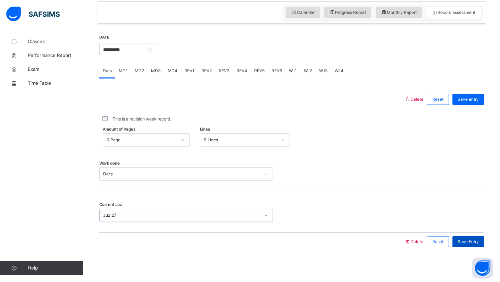
click at [471, 240] on span "Save Entry" at bounding box center [467, 241] width 21 height 6
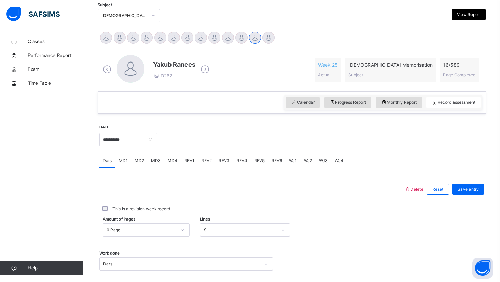
scroll to position [142, 0]
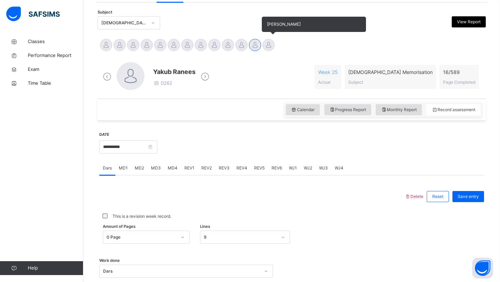
click at [267, 45] on div at bounding box center [268, 45] width 12 height 12
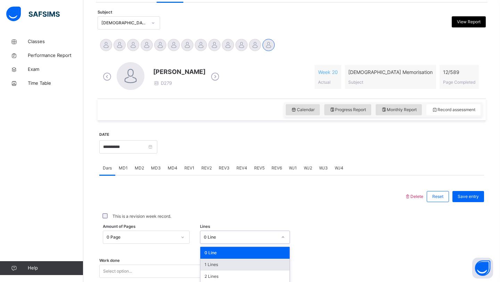
click at [230, 235] on div "option 1 Lines focused, 2 of 16. 16 results available. Use Up and Down to choos…" at bounding box center [245, 236] width 90 height 13
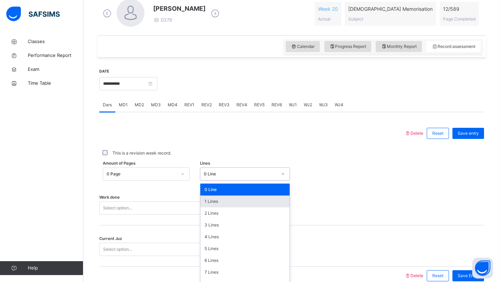
scroll to position [215, 0]
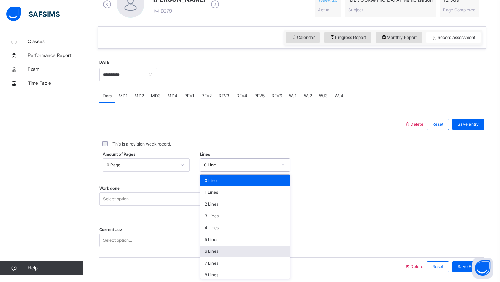
click at [224, 249] on div "6 Lines" at bounding box center [245, 251] width 90 height 12
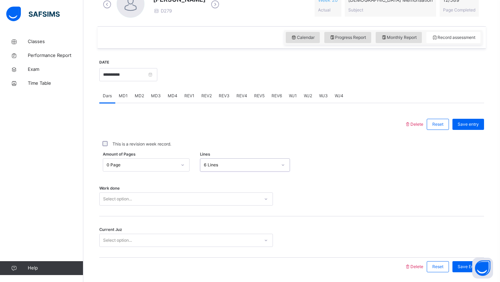
click at [205, 204] on div "Select option..." at bounding box center [186, 198] width 174 height 13
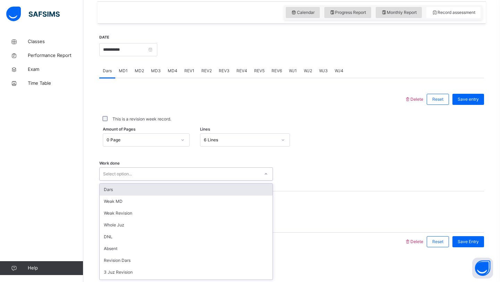
click at [196, 188] on div "Dars" at bounding box center [186, 190] width 173 height 12
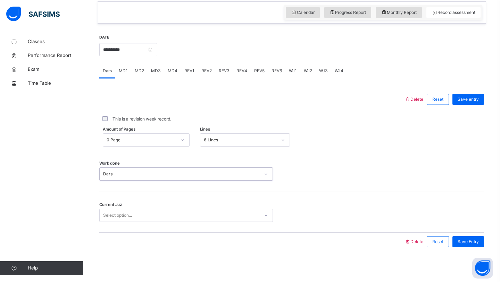
click at [187, 213] on div "Select option..." at bounding box center [180, 215] width 160 height 11
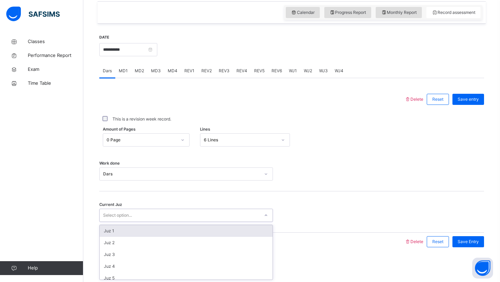
scroll to position [300, 0]
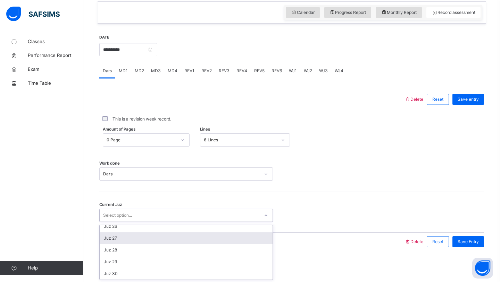
click at [174, 241] on div "Juz 27" at bounding box center [186, 238] width 173 height 12
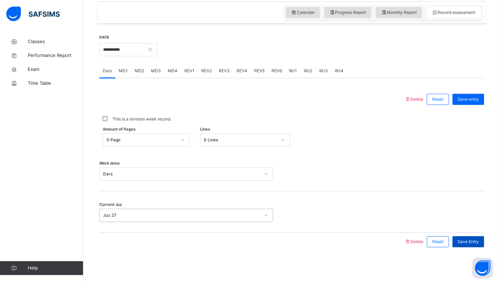
click at [467, 243] on span "Save Entry" at bounding box center [467, 241] width 21 height 6
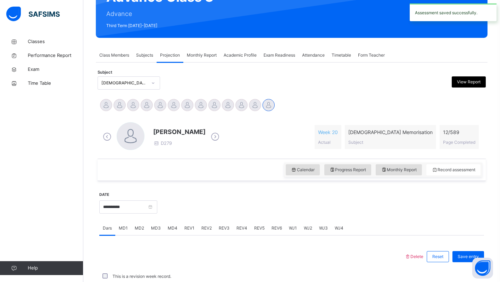
scroll to position [240, 0]
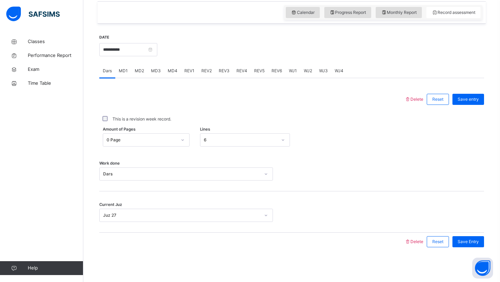
click at [172, 72] on span "MD4" at bounding box center [173, 71] width 10 height 6
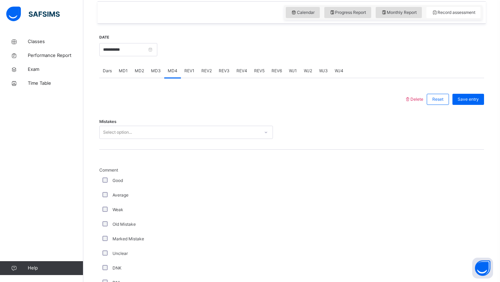
click at [170, 128] on div "Select option..." at bounding box center [180, 132] width 160 height 11
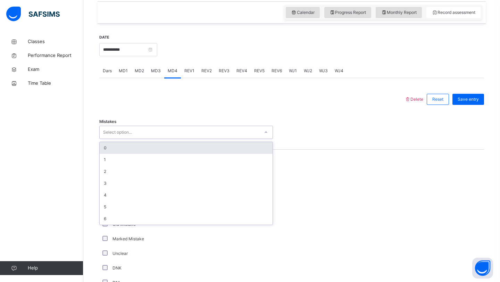
click at [147, 142] on div "0" at bounding box center [186, 148] width 173 height 12
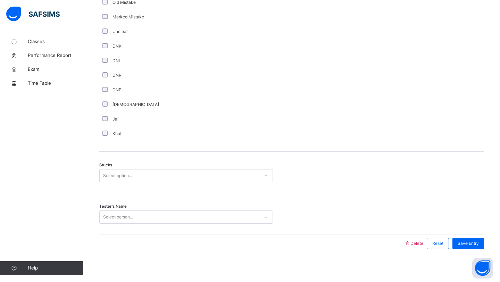
scroll to position [462, 0]
click at [104, 182] on div "Select option..." at bounding box center [186, 175] width 174 height 13
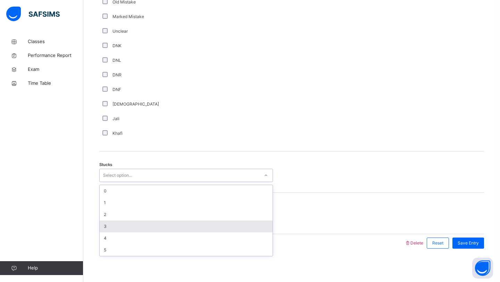
click at [108, 226] on div "3" at bounding box center [186, 226] width 173 height 12
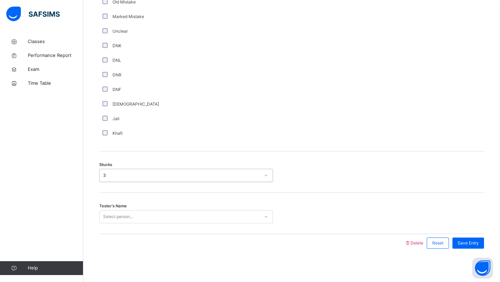
click at [118, 217] on div "Select person..." at bounding box center [118, 216] width 30 height 13
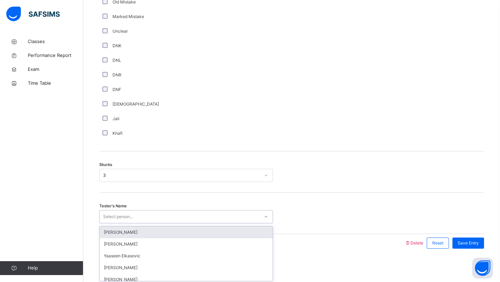
scroll to position [463, 0]
type input "*****"
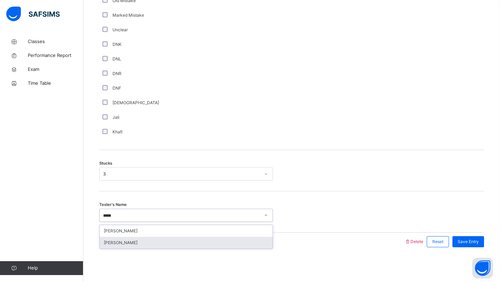
click at [144, 245] on div "[PERSON_NAME]" at bounding box center [186, 243] width 173 height 12
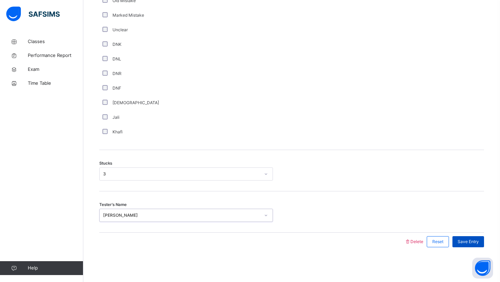
click at [475, 241] on span "Save Entry" at bounding box center [467, 241] width 21 height 6
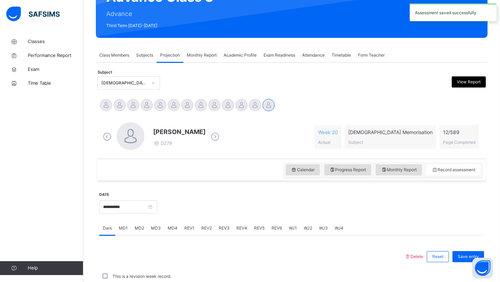
scroll to position [240, 0]
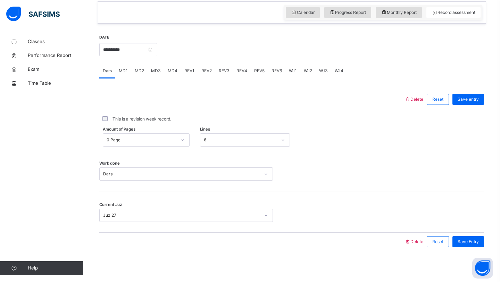
click at [158, 71] on span "MD3" at bounding box center [156, 71] width 10 height 6
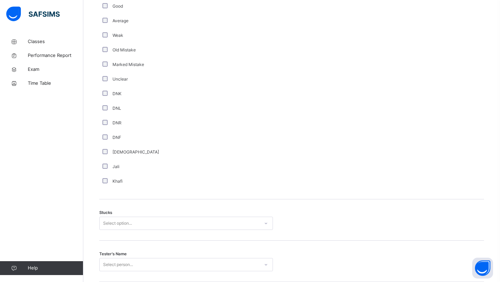
scroll to position [421, 0]
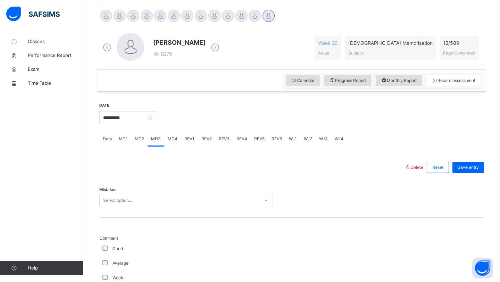
click at [133, 205] on div "Select option..." at bounding box center [186, 200] width 174 height 13
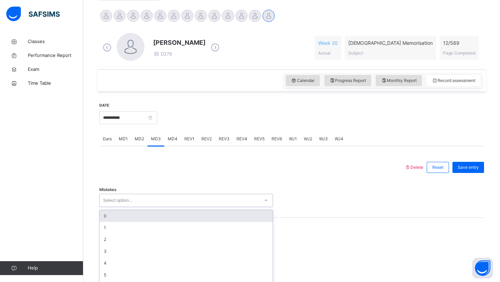
scroll to position [185, 0]
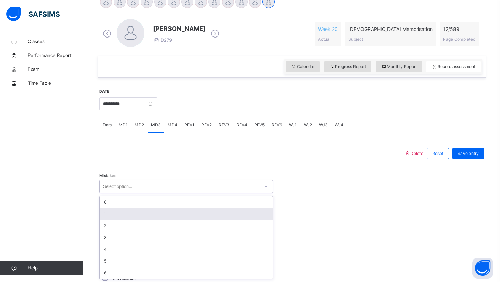
click at [136, 216] on div "1" at bounding box center [186, 214] width 173 height 12
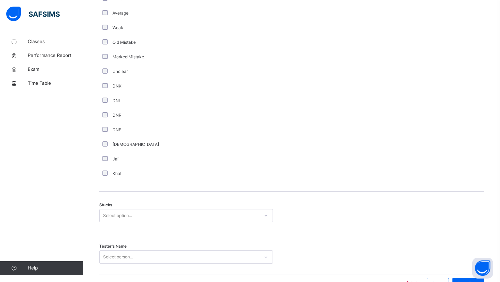
click at [184, 210] on div "Select option..." at bounding box center [186, 215] width 174 height 13
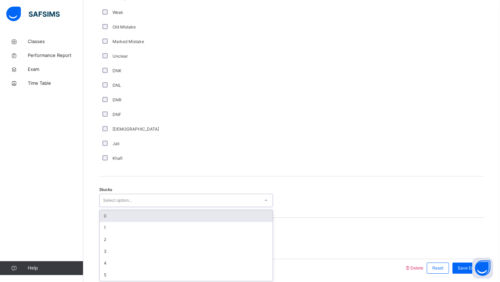
scroll to position [439, 0]
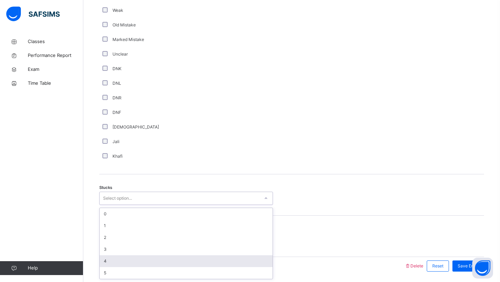
click at [134, 262] on div "4" at bounding box center [186, 261] width 173 height 12
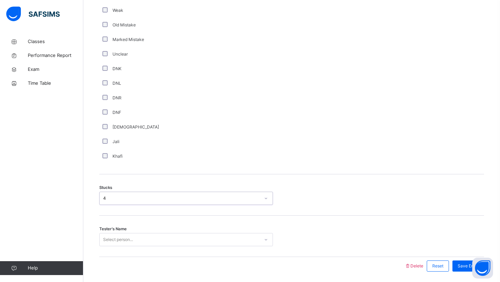
click at [141, 236] on div "Select person..." at bounding box center [186, 239] width 174 height 13
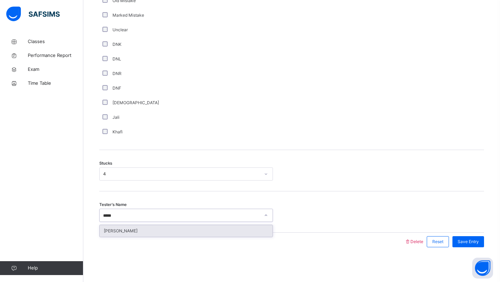
type input "******"
click at [138, 235] on div "[PERSON_NAME]" at bounding box center [186, 231] width 173 height 12
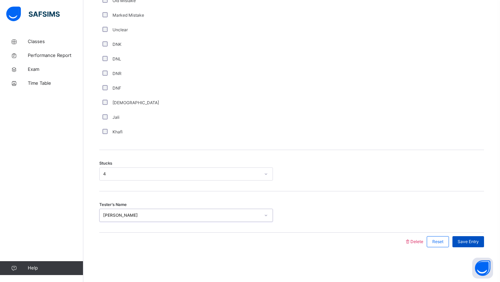
click at [464, 240] on span "Save Entry" at bounding box center [467, 241] width 21 height 6
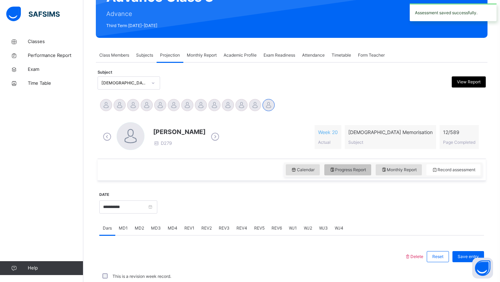
scroll to position [240, 0]
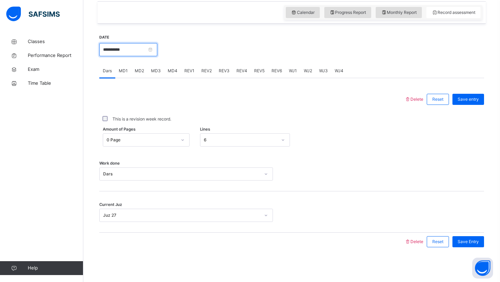
click at [132, 53] on input "**********" at bounding box center [128, 49] width 58 height 13
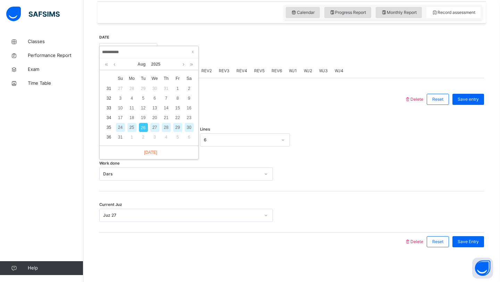
click at [118, 129] on div "24" at bounding box center [120, 127] width 9 height 9
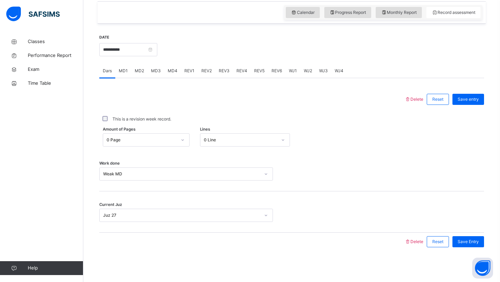
click at [132, 74] on div "MD2" at bounding box center [139, 71] width 16 height 14
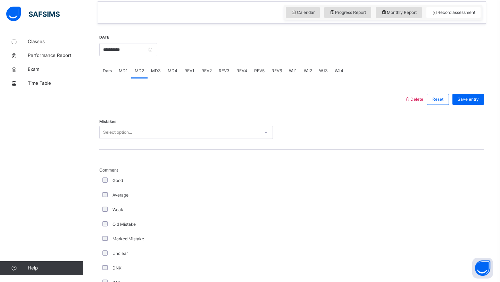
click at [145, 75] on div "MD2" at bounding box center [139, 71] width 16 height 14
click at [156, 76] on div "MD3" at bounding box center [156, 71] width 17 height 14
click at [174, 72] on span "MD4" at bounding box center [173, 71] width 10 height 6
click at [149, 74] on div "MD3" at bounding box center [156, 71] width 17 height 14
click at [139, 69] on span "MD2" at bounding box center [139, 71] width 9 height 6
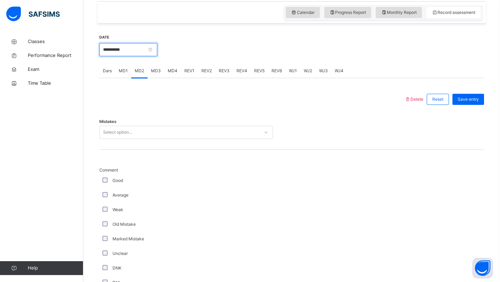
click at [137, 51] on input "**********" at bounding box center [128, 49] width 58 height 13
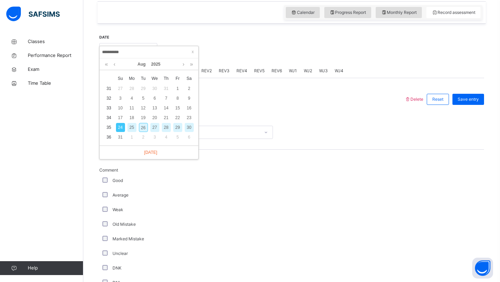
click at [144, 128] on div "26" at bounding box center [143, 127] width 9 height 9
type input "**********"
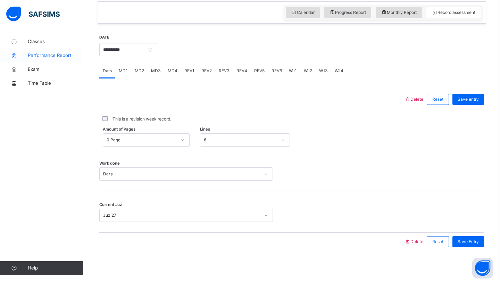
click at [39, 53] on span "Performance Report" at bounding box center [56, 55] width 56 height 7
select select "****"
select select "*"
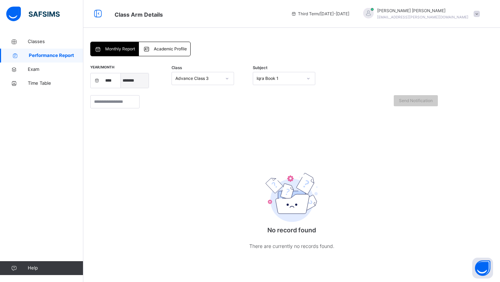
click at [133, 81] on select "***** ******* ******** ***** ***** *** **** **** ****** ********* ******* *****…" at bounding box center [135, 80] width 28 height 15
click at [110, 106] on input "search" at bounding box center [114, 101] width 49 height 13
click at [289, 78] on div "Iqra Book 1" at bounding box center [280, 78] width 46 height 6
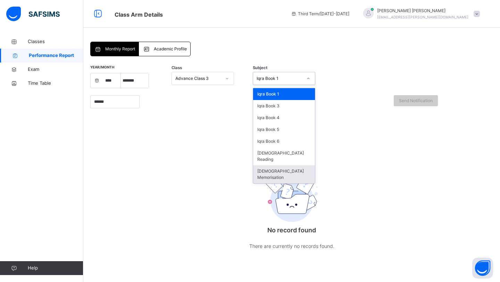
click at [280, 165] on div "[DEMOGRAPHIC_DATA] Memorisation" at bounding box center [284, 174] width 62 height 18
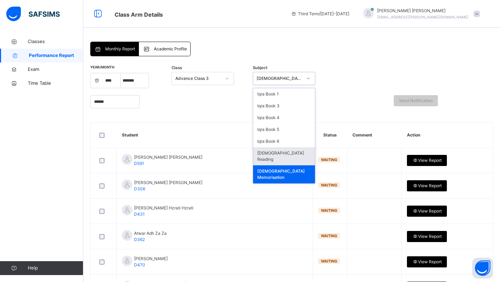
click at [365, 134] on th "Comment" at bounding box center [374, 135] width 54 height 25
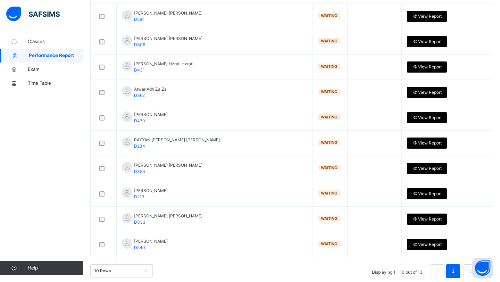
scroll to position [156, 0]
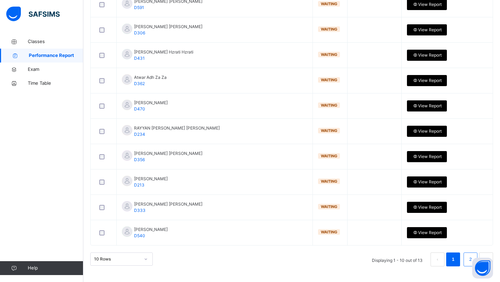
click at [466, 260] on li "2" at bounding box center [470, 259] width 14 height 14
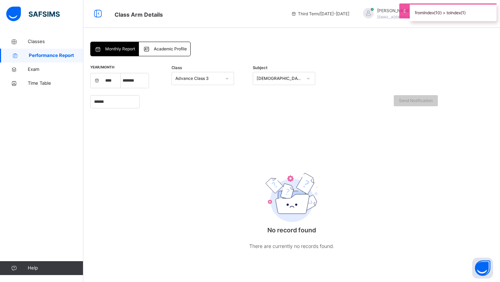
click at [272, 81] on div "[DEMOGRAPHIC_DATA] Memorisation" at bounding box center [280, 78] width 46 height 6
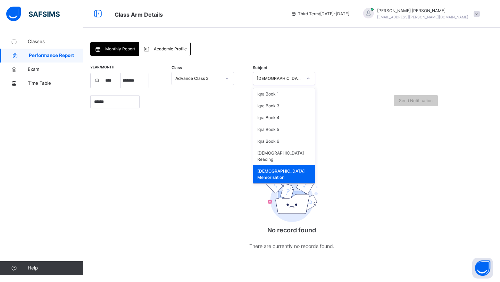
click at [289, 169] on div "[DEMOGRAPHIC_DATA] Memorisation" at bounding box center [284, 174] width 62 height 18
click at [245, 143] on div "No record found There are currently no records found." at bounding box center [291, 190] width 403 height 156
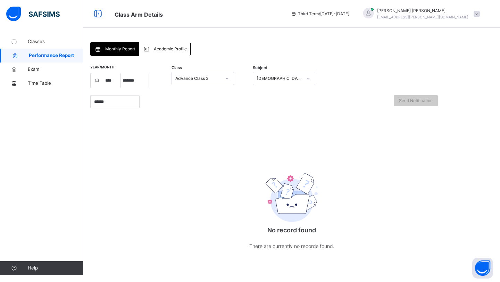
click at [119, 109] on div "*****" at bounding box center [139, 102] width 99 height 20
click at [123, 102] on input "*****" at bounding box center [114, 101] width 49 height 13
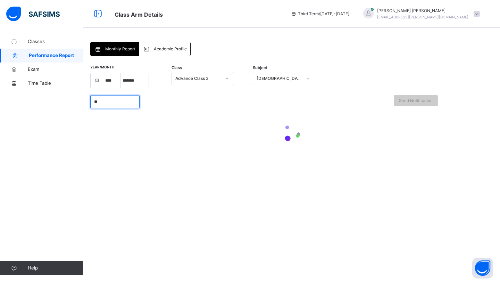
type input "*"
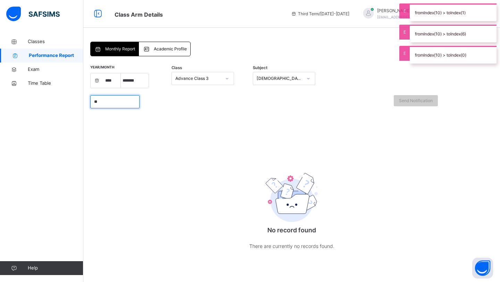
type input "*"
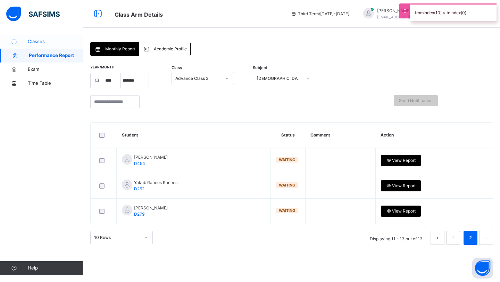
click at [59, 40] on span "Classes" at bounding box center [56, 41] width 56 height 7
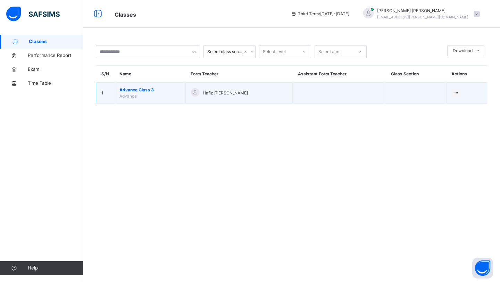
click at [243, 98] on td "Hafiz [PERSON_NAME]" at bounding box center [238, 93] width 107 height 21
click at [160, 94] on td "Advance Class 3 Advance" at bounding box center [150, 93] width 72 height 21
click at [184, 94] on td "Advance Class 3 Advance" at bounding box center [150, 93] width 72 height 21
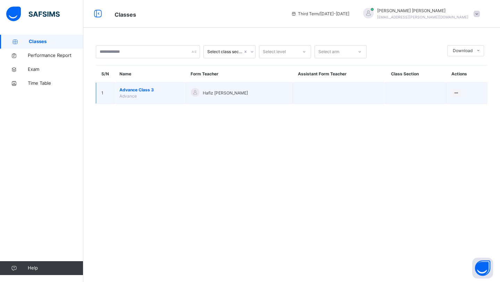
click at [203, 95] on div "Hafiz [PERSON_NAME]" at bounding box center [239, 93] width 96 height 10
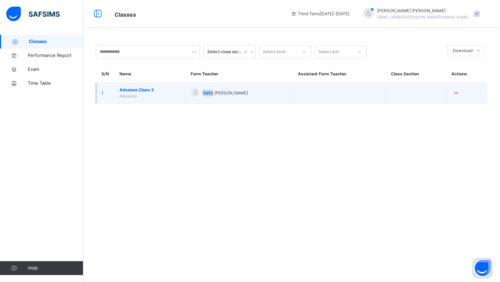
click at [204, 85] on td "Hafiz [PERSON_NAME]" at bounding box center [238, 93] width 107 height 21
click at [198, 93] on div at bounding box center [195, 92] width 8 height 8
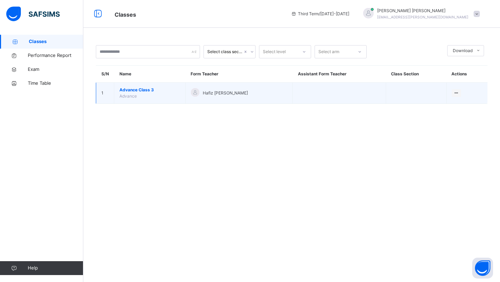
click at [198, 93] on div at bounding box center [195, 92] width 8 height 8
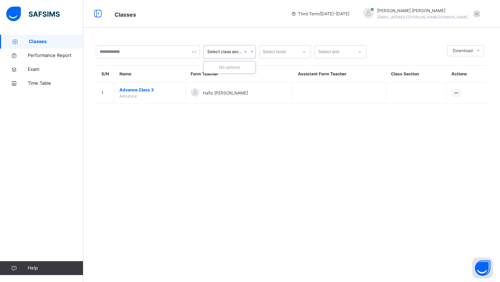
click at [218, 54] on div "Select class section" at bounding box center [224, 52] width 35 height 6
click at [270, 52] on div "Select level" at bounding box center [274, 51] width 23 height 13
click at [376, 165] on div "Select class section option Advance focused, 1 of 1. 1 result available. Use Up…" at bounding box center [291, 141] width 417 height 282
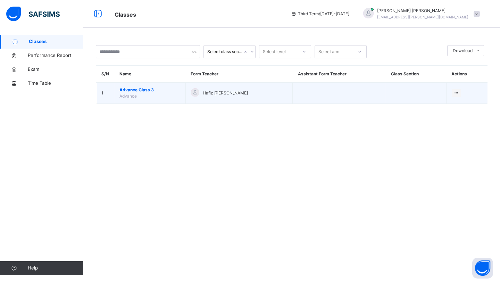
click at [146, 90] on span "Advance Class 3" at bounding box center [149, 90] width 61 height 6
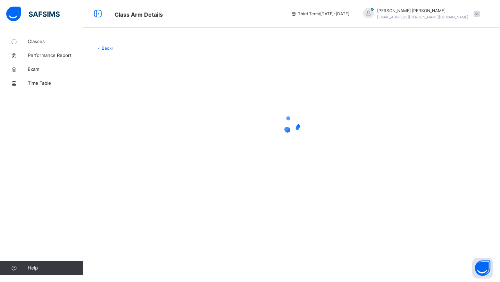
click at [242, 128] on div at bounding box center [292, 124] width 392 height 28
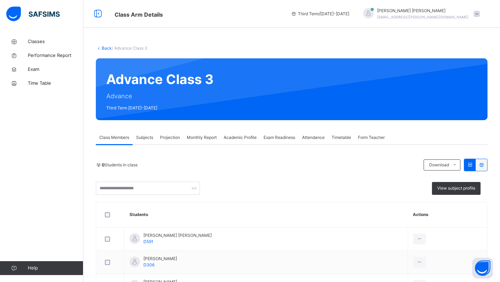
click at [164, 134] on span "Projection" at bounding box center [170, 137] width 20 height 6
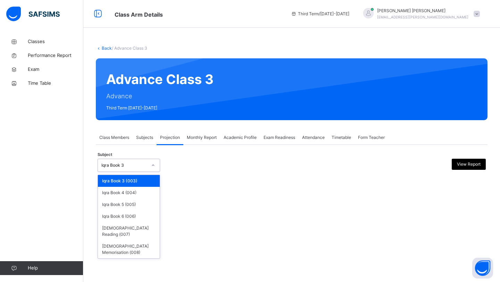
click at [149, 167] on div at bounding box center [153, 165] width 12 height 11
click at [147, 240] on div "[DEMOGRAPHIC_DATA] Memorisation (008)" at bounding box center [129, 249] width 62 height 18
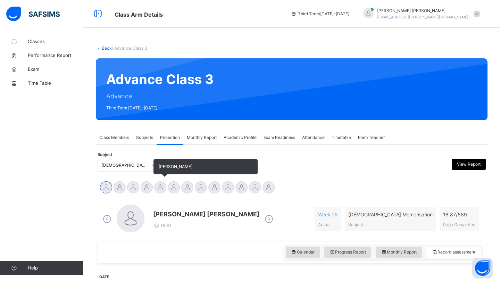
click at [162, 183] on div at bounding box center [160, 187] width 12 height 12
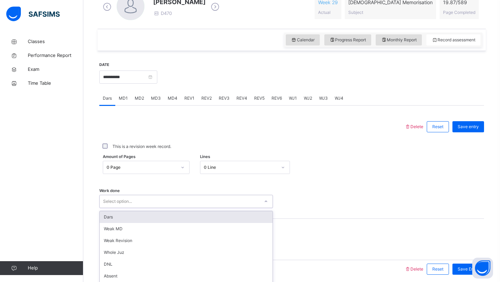
scroll to position [240, 0]
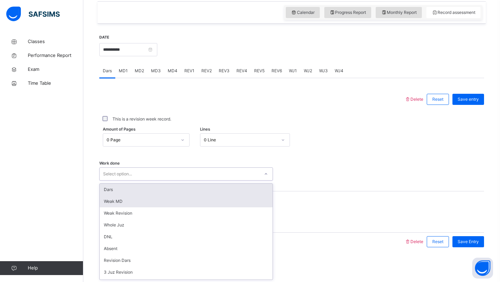
click at [178, 180] on div "option Dars focused, 1 of 14. 14 results available. Use Up and Down to choose o…" at bounding box center [186, 173] width 174 height 13
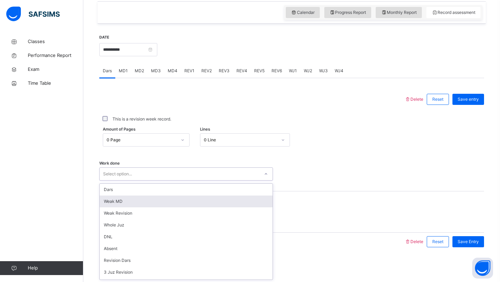
click at [172, 200] on div "Weak MD" at bounding box center [186, 201] width 173 height 12
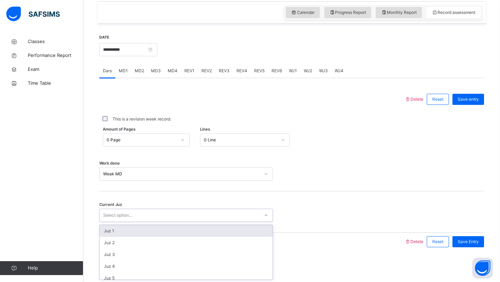
click at [163, 211] on div "Select option..." at bounding box center [180, 215] width 160 height 11
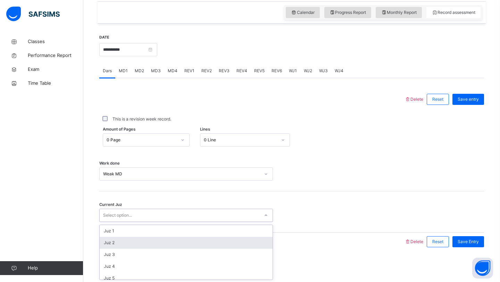
scroll to position [300, 0]
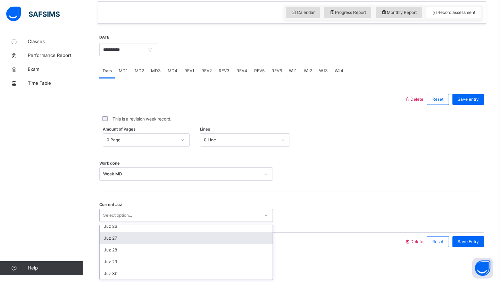
click at [151, 242] on div "Juz 27" at bounding box center [186, 238] width 173 height 12
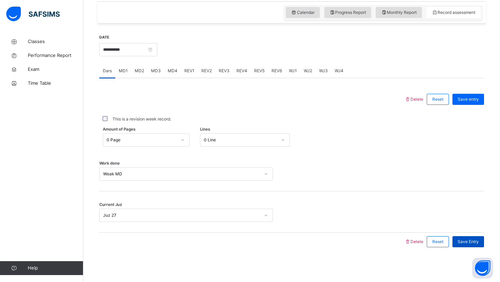
click at [482, 243] on div "Save Entry" at bounding box center [468, 241] width 32 height 11
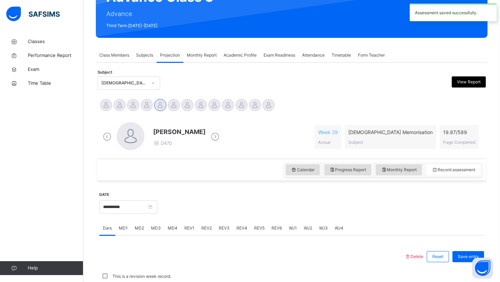
scroll to position [240, 0]
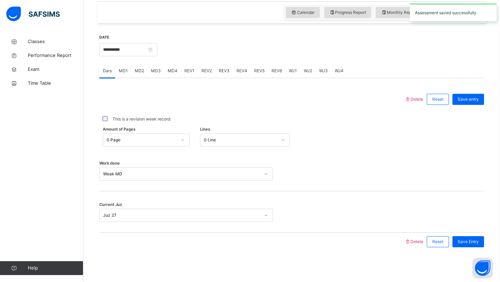
click at [171, 74] on span "MD4" at bounding box center [173, 71] width 10 height 6
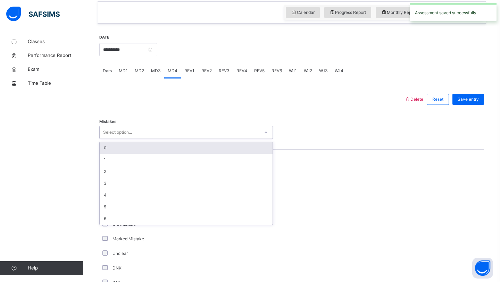
click at [164, 131] on div "Select option..." at bounding box center [180, 132] width 160 height 11
click at [138, 151] on div "0" at bounding box center [186, 148] width 173 height 12
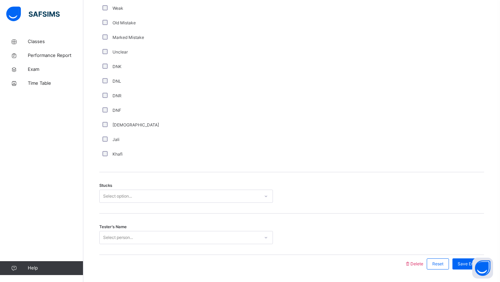
scroll to position [463, 0]
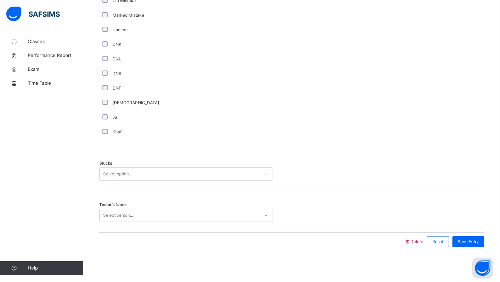
click at [180, 173] on div "Select option..." at bounding box center [180, 174] width 160 height 11
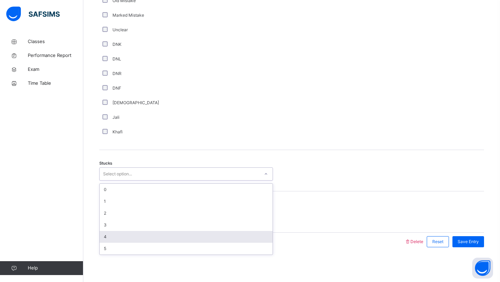
click at [143, 235] on div "4" at bounding box center [186, 237] width 173 height 12
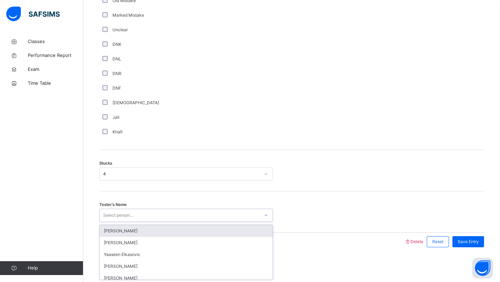
click at [157, 217] on div "Select person..." at bounding box center [180, 215] width 160 height 11
click at [161, 228] on div "[PERSON_NAME]" at bounding box center [186, 231] width 173 height 12
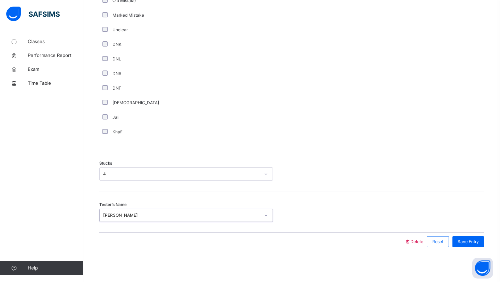
type input "*"
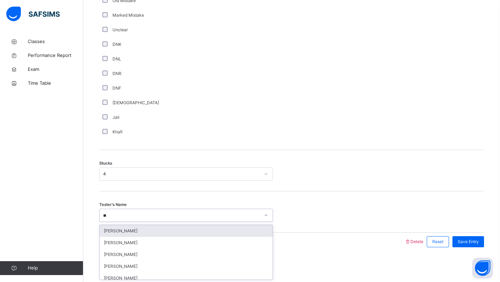
type input "***"
click at [151, 230] on div "[PERSON_NAME]" at bounding box center [186, 231] width 173 height 12
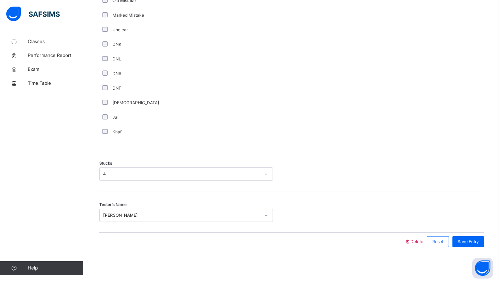
click at [476, 247] on div "Save Entry" at bounding box center [466, 242] width 35 height 18
click at [478, 240] on span "Save Entry" at bounding box center [467, 241] width 21 height 6
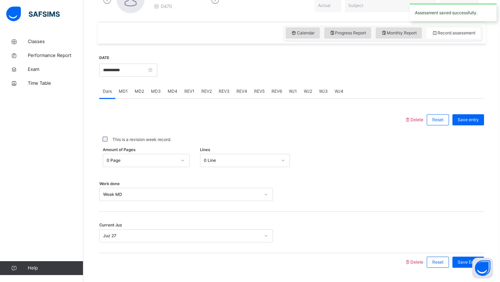
scroll to position [216, 0]
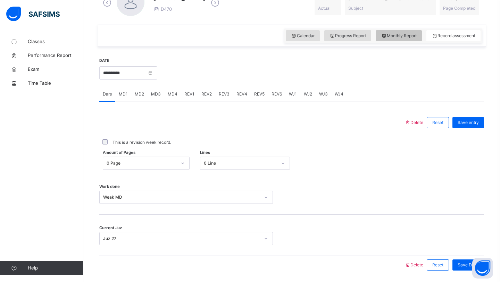
click at [396, 39] on div "Monthly Report" at bounding box center [399, 35] width 46 height 11
select select "****"
select select "*"
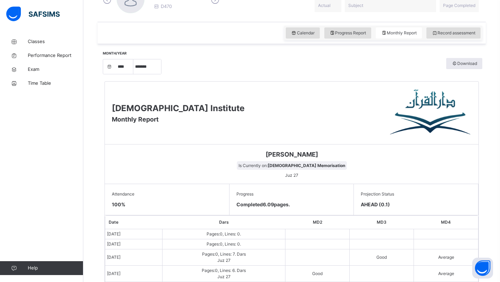
scroll to position [211, 0]
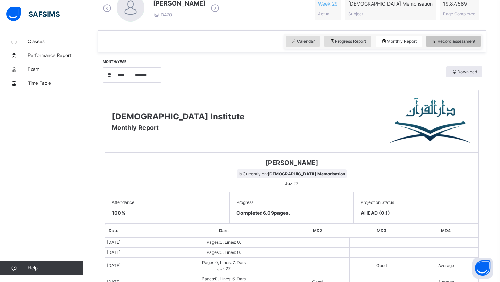
click at [446, 44] on span "Record assessment" at bounding box center [453, 41] width 44 height 6
